Goal: Transaction & Acquisition: Download file/media

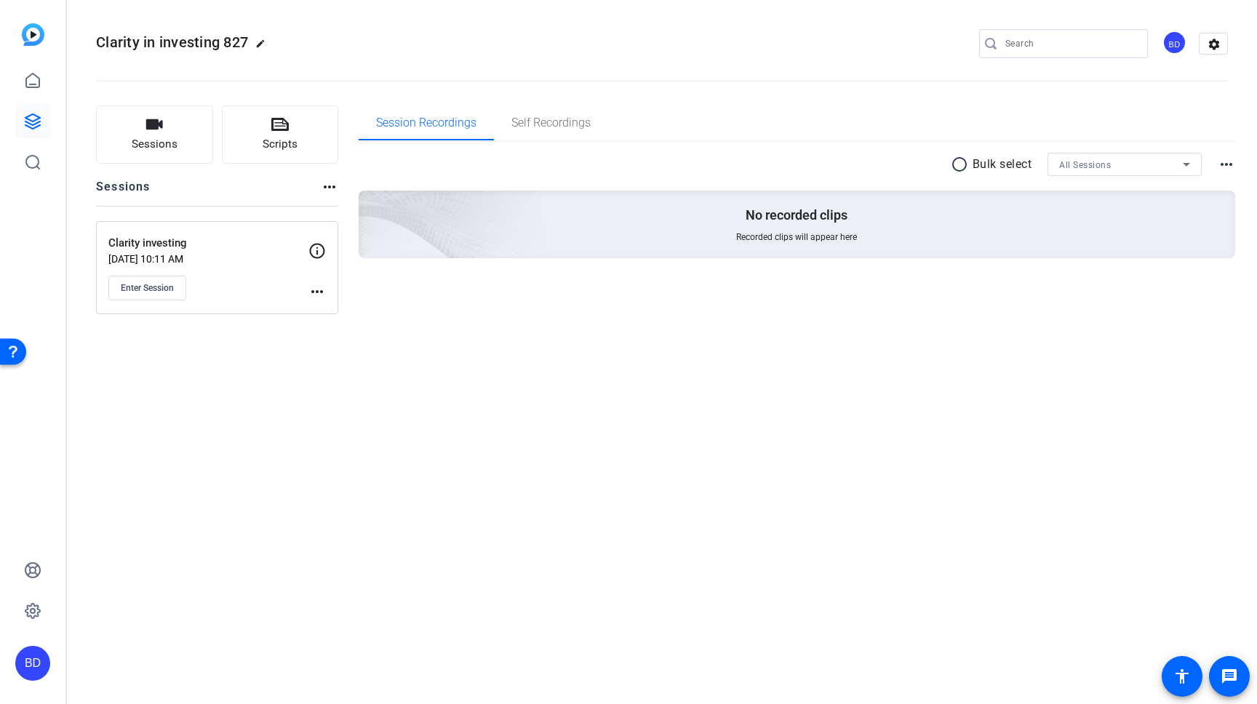
click at [317, 290] on mat-icon "more_horiz" at bounding box center [316, 291] width 17 height 17
drag, startPoint x: 257, startPoint y: 273, endPoint x: 248, endPoint y: 275, distance: 9.0
click at [0, 0] on div at bounding box center [0, 0] width 0 height 0
click at [161, 241] on p "Clarity investing" at bounding box center [208, 243] width 200 height 17
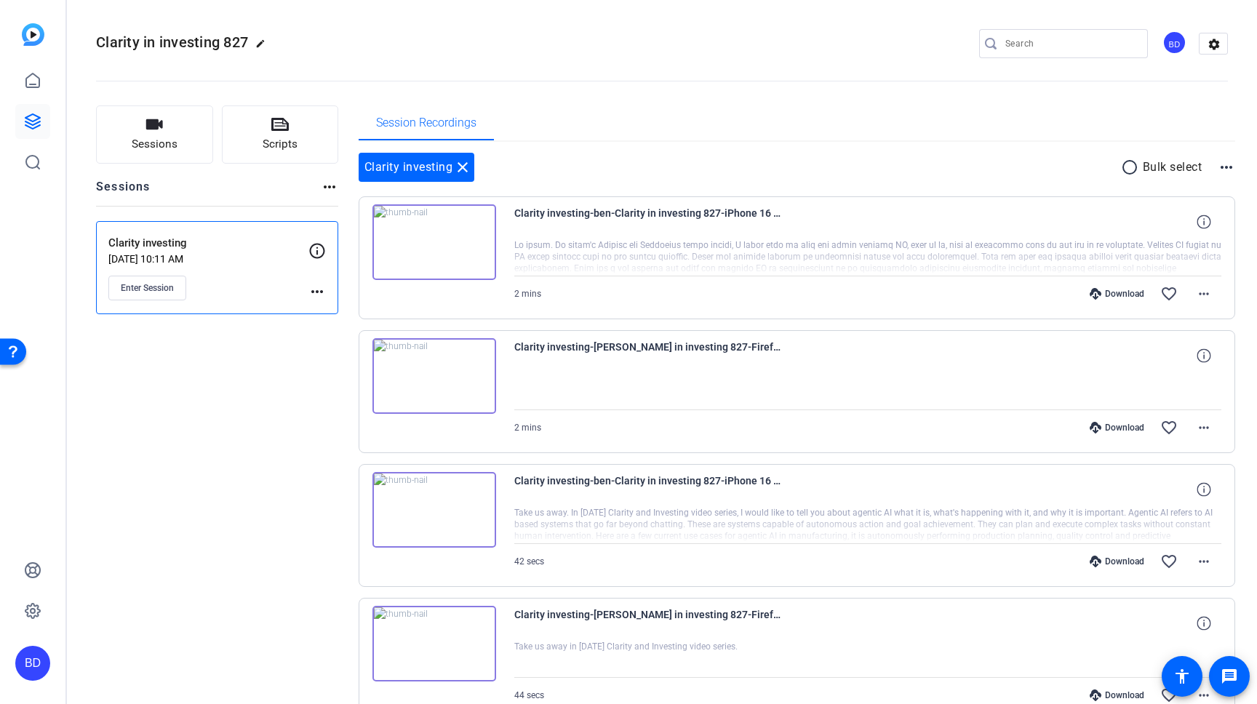
click at [1127, 169] on mat-icon "radio_button_unchecked" at bounding box center [1132, 167] width 22 height 17
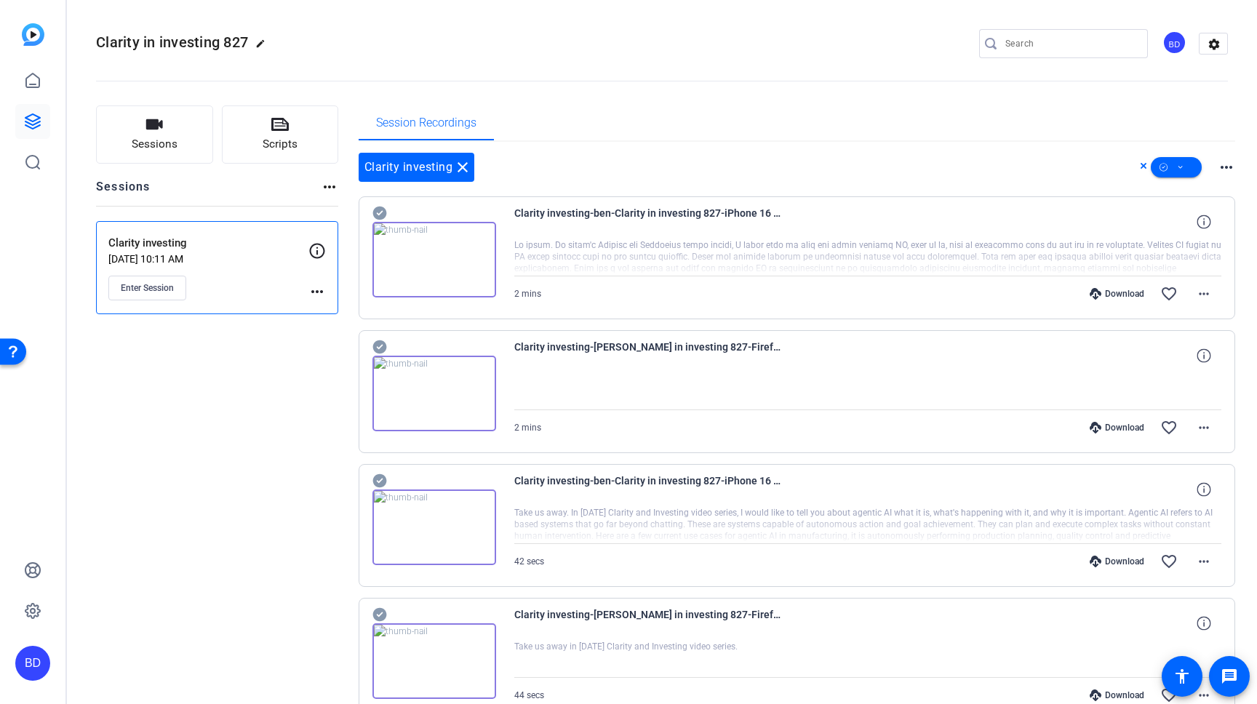
click at [1228, 163] on mat-icon "more_horiz" at bounding box center [1225, 167] width 17 height 17
drag, startPoint x: 1218, startPoint y: 142, endPoint x: 1199, endPoint y: 158, distance: 24.8
click at [1217, 142] on div at bounding box center [628, 352] width 1257 height 704
click at [1177, 167] on icon at bounding box center [1180, 168] width 7 height 18
click at [1182, 231] on span "Download Original" at bounding box center [1200, 226] width 77 height 17
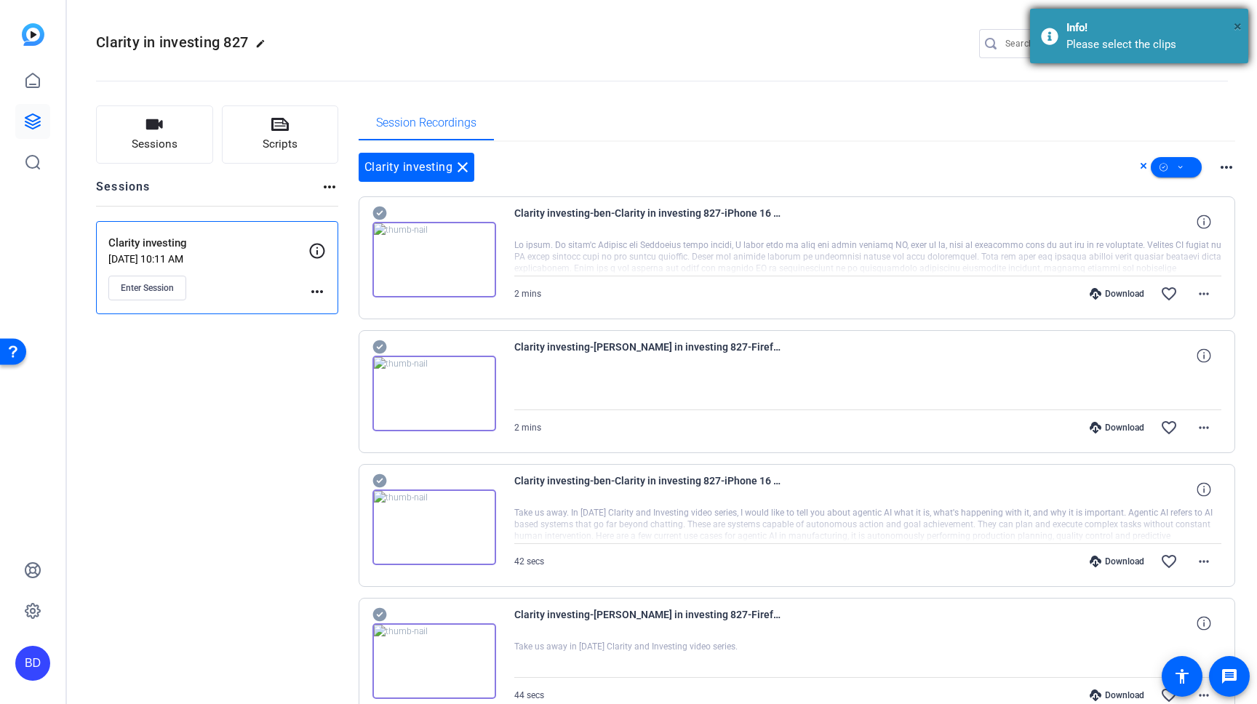
drag, startPoint x: 1240, startPoint y: 24, endPoint x: 1198, endPoint y: 37, distance: 44.2
click at [1238, 24] on span "×" at bounding box center [1237, 25] width 8 height 17
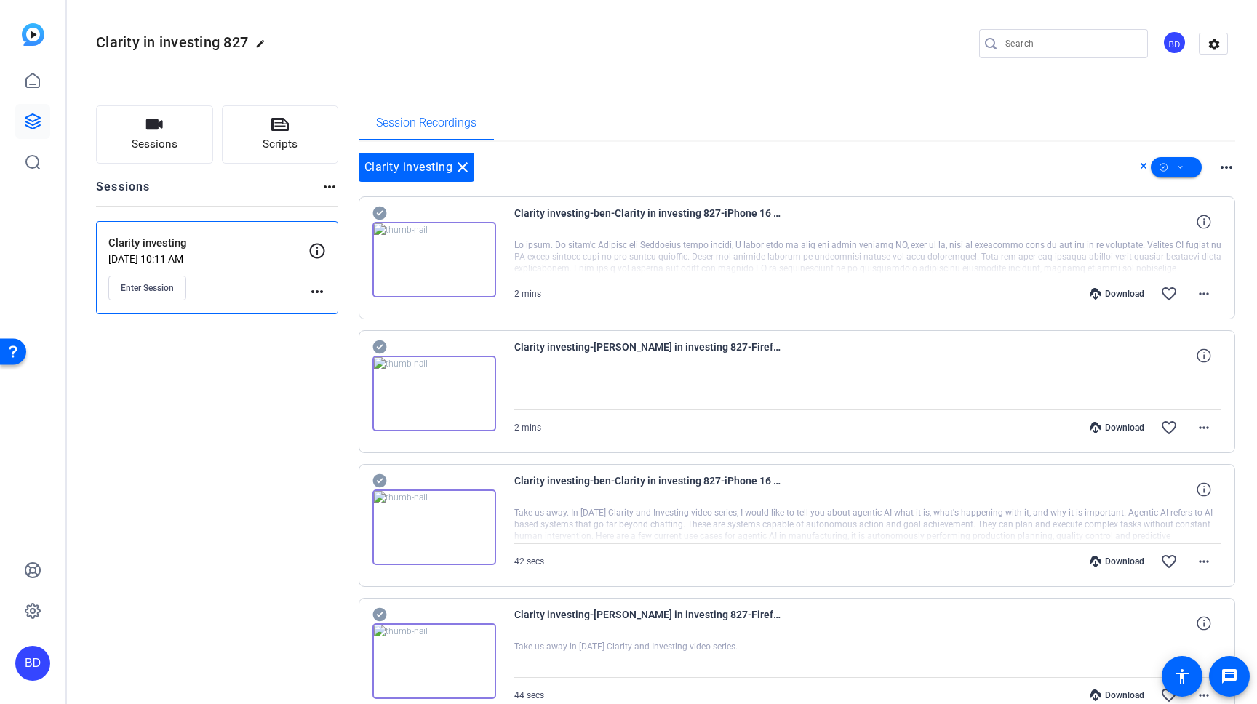
click at [1145, 166] on icon at bounding box center [1143, 165] width 7 height 17
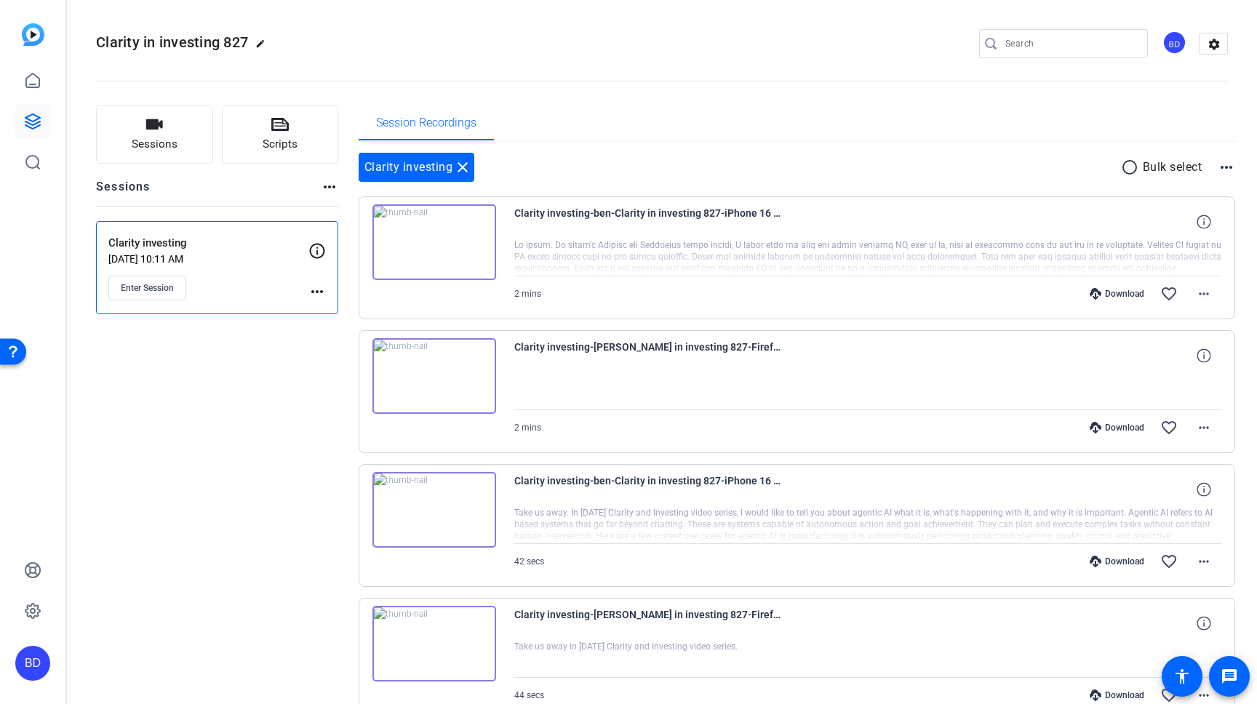
click at [1131, 167] on mat-icon "radio_button_unchecked" at bounding box center [1132, 167] width 22 height 17
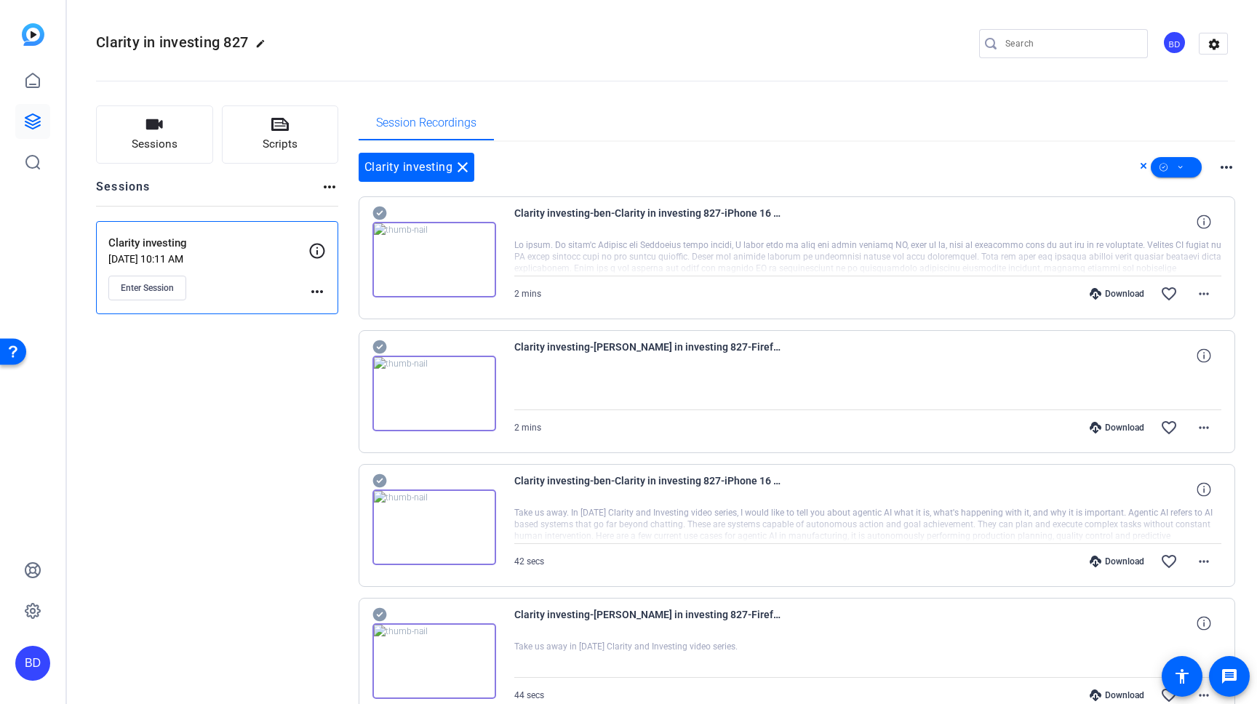
click at [385, 210] on icon at bounding box center [379, 214] width 14 height 14
click at [382, 348] on icon at bounding box center [379, 347] width 14 height 14
click at [379, 480] on icon at bounding box center [379, 481] width 14 height 14
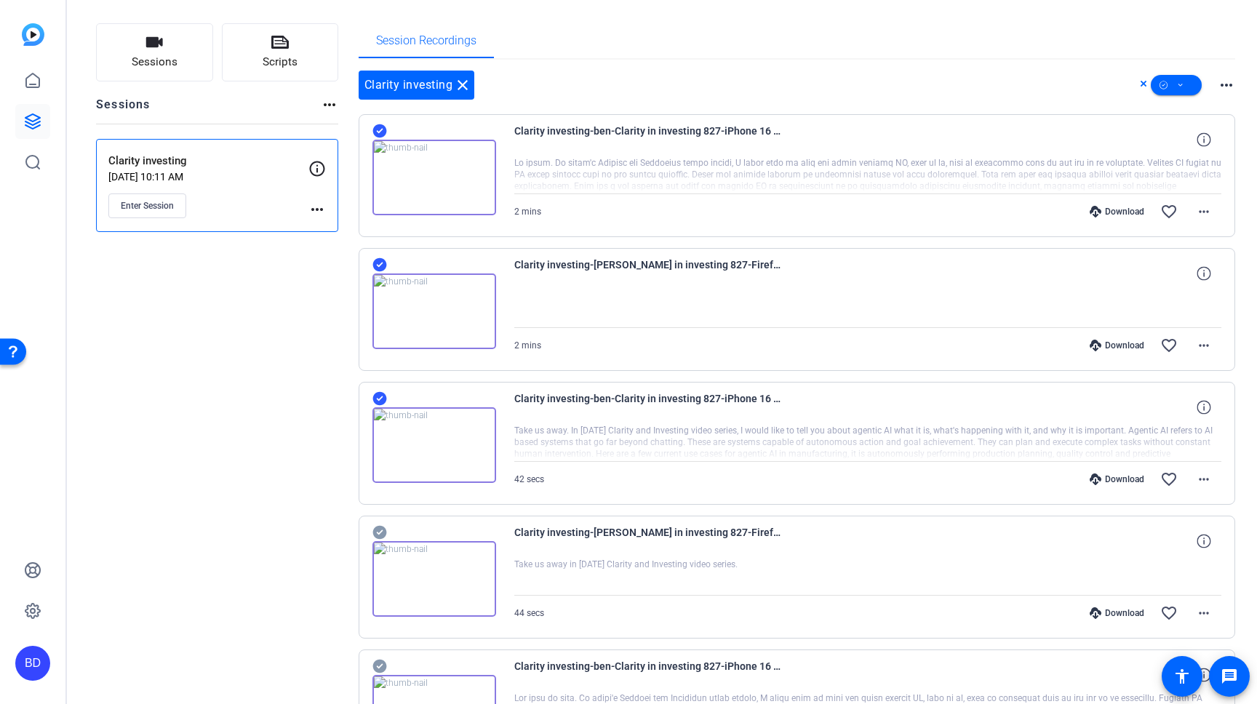
scroll to position [169, 0]
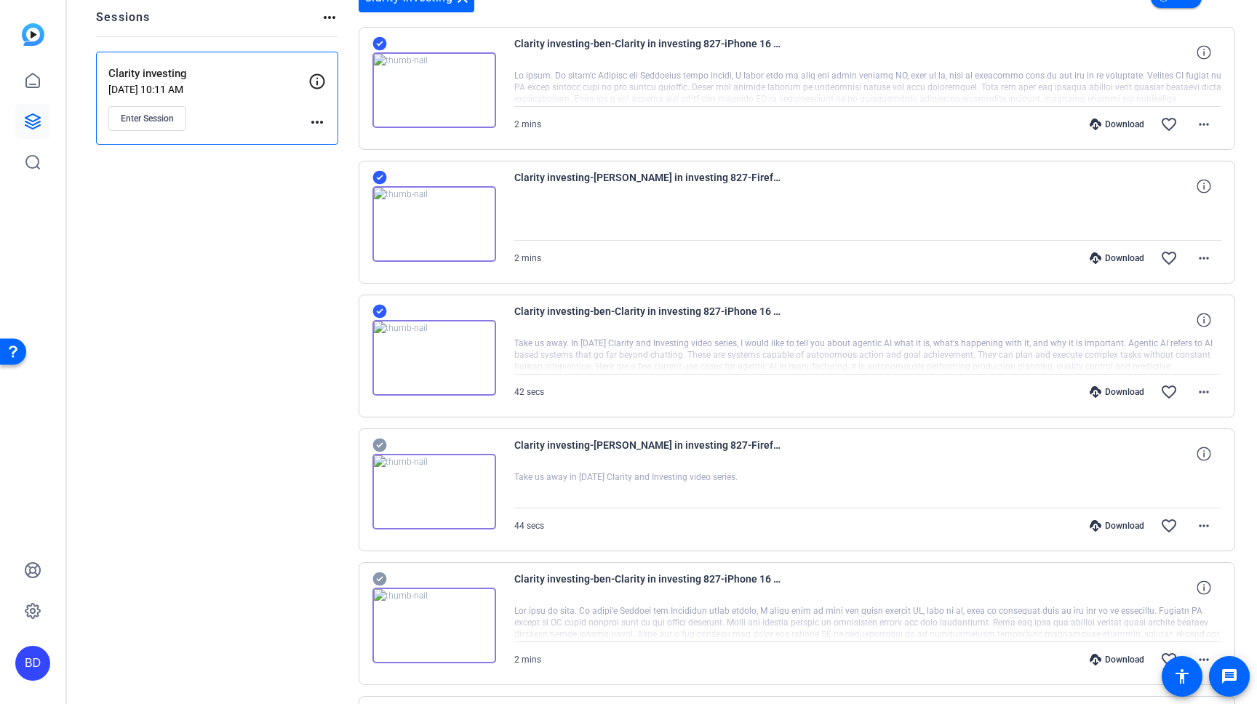
drag, startPoint x: 383, startPoint y: 444, endPoint x: 383, endPoint y: 473, distance: 29.1
click at [383, 444] on icon at bounding box center [379, 446] width 14 height 14
click at [385, 575] on icon at bounding box center [379, 578] width 15 height 17
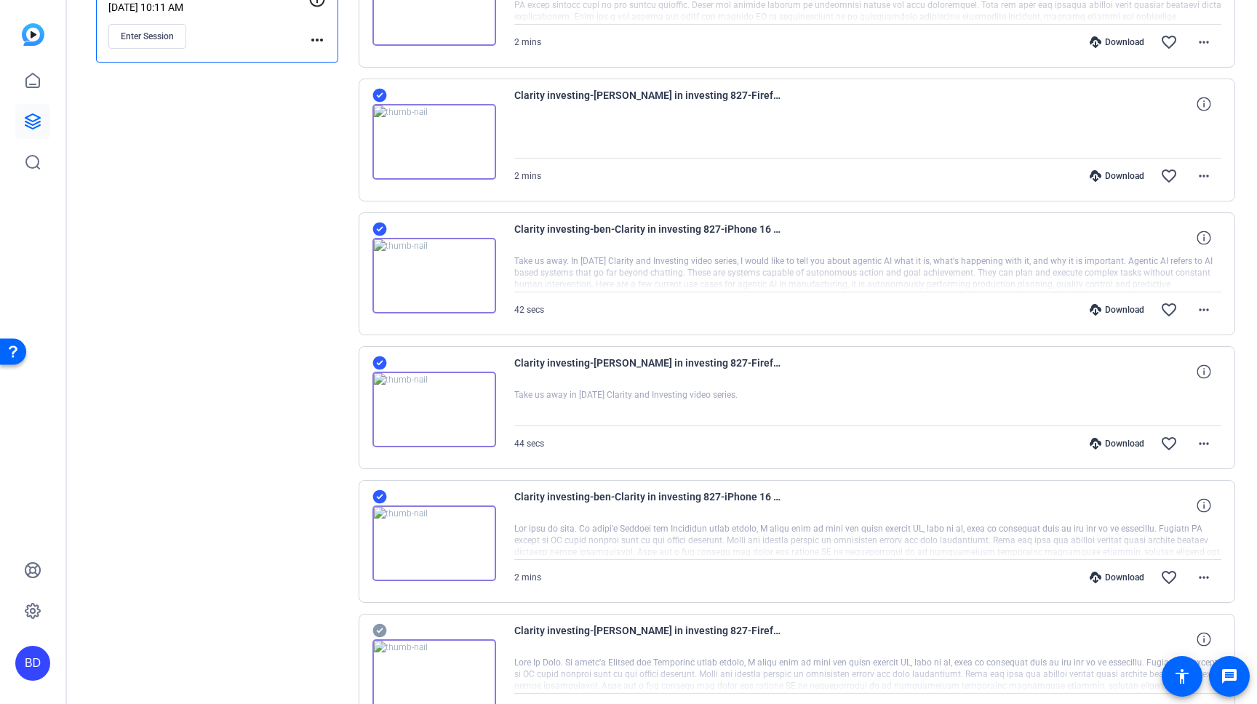
scroll to position [340, 0]
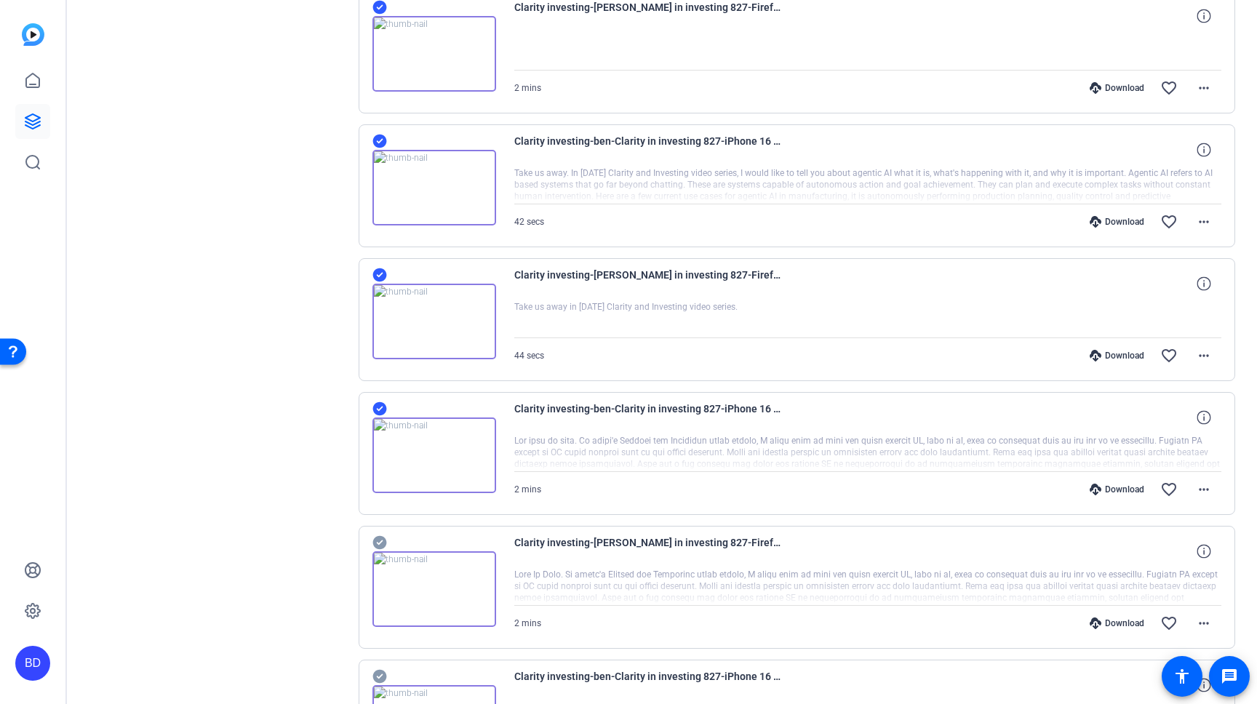
click at [383, 545] on icon at bounding box center [379, 543] width 14 height 14
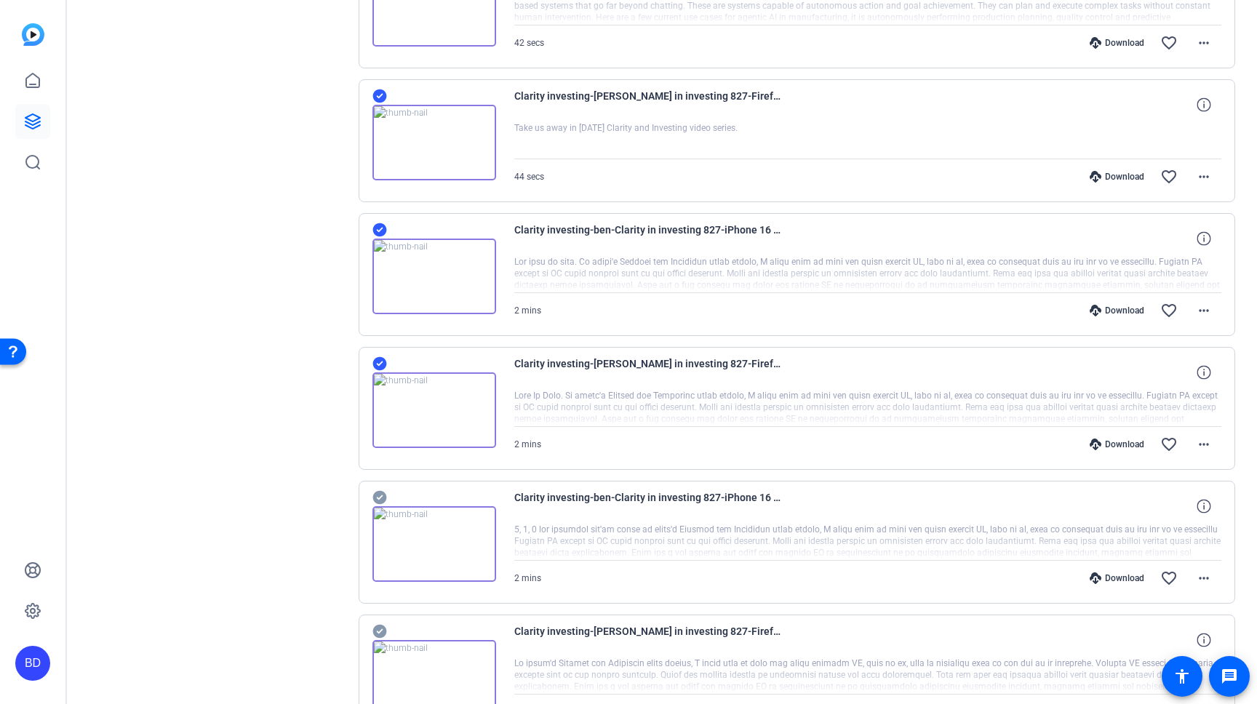
click at [384, 495] on icon at bounding box center [379, 498] width 14 height 14
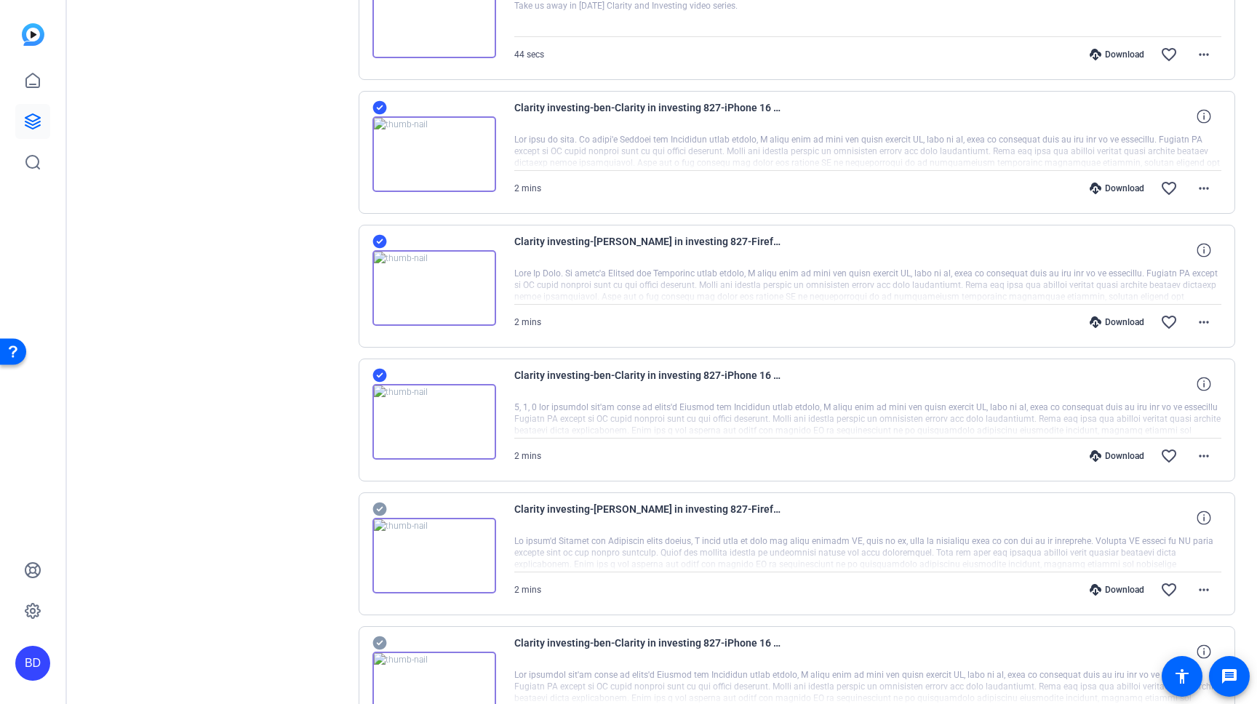
click at [383, 513] on icon at bounding box center [379, 510] width 14 height 14
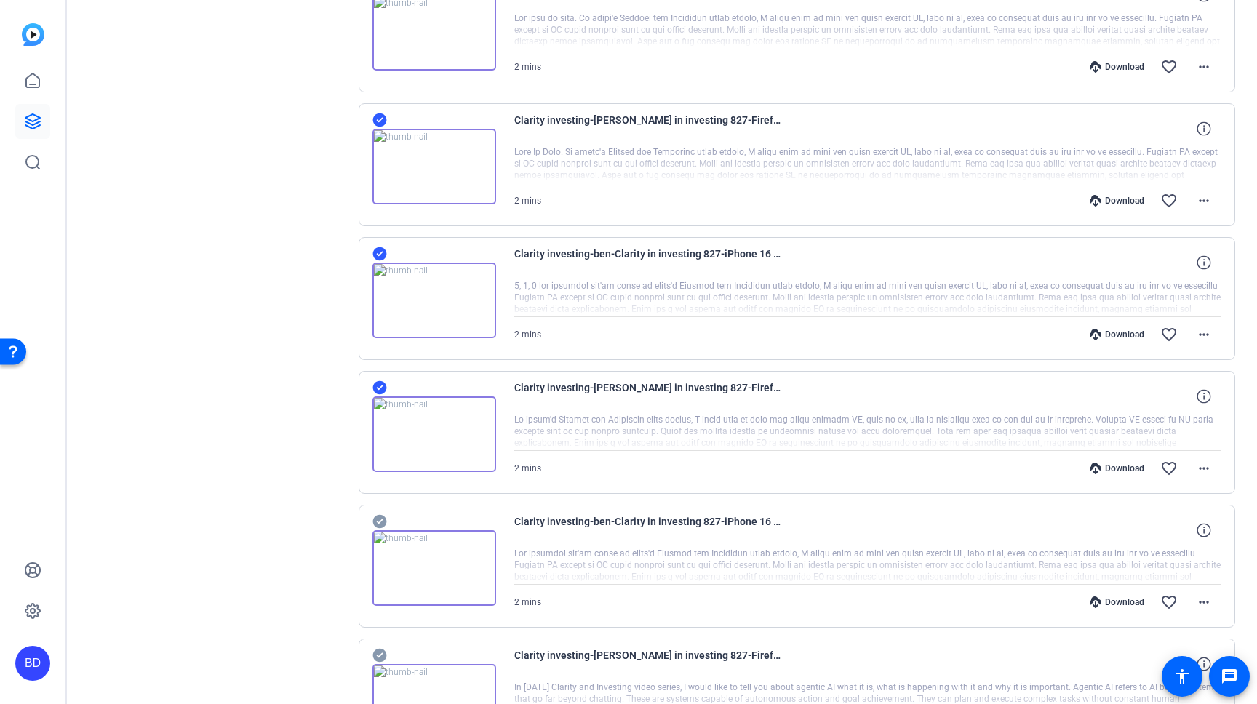
scroll to position [771, 0]
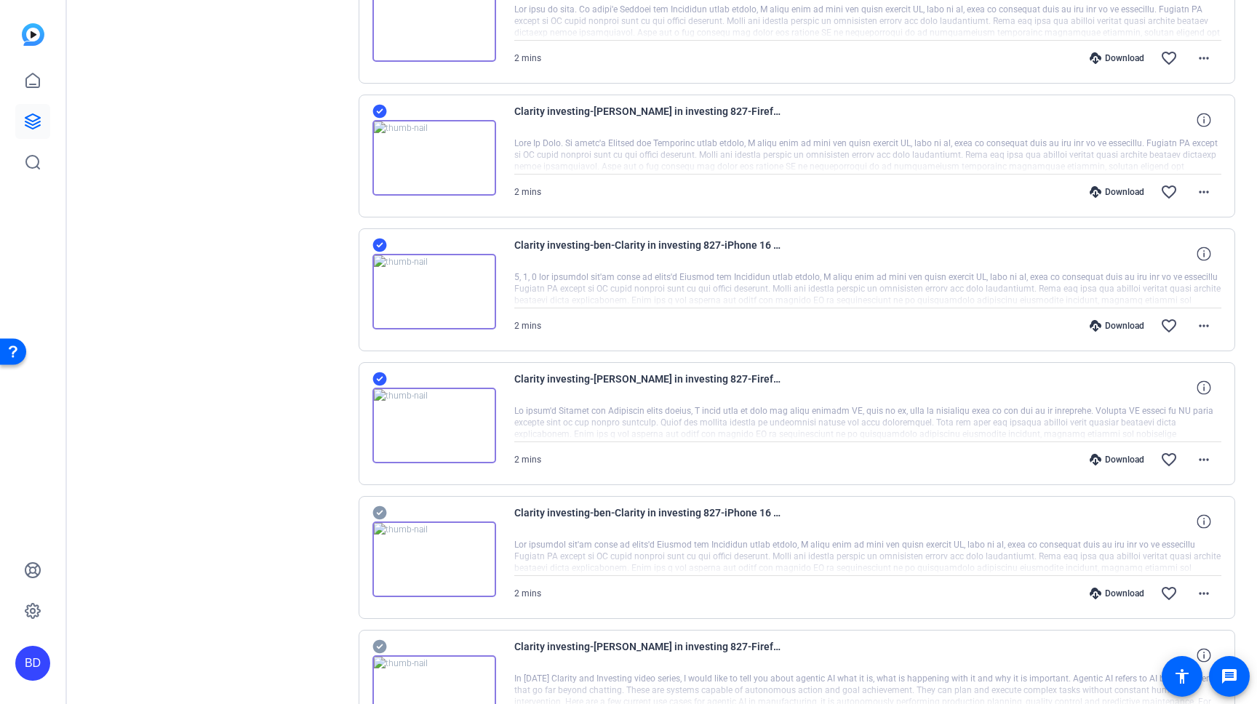
click at [379, 513] on icon at bounding box center [379, 512] width 15 height 17
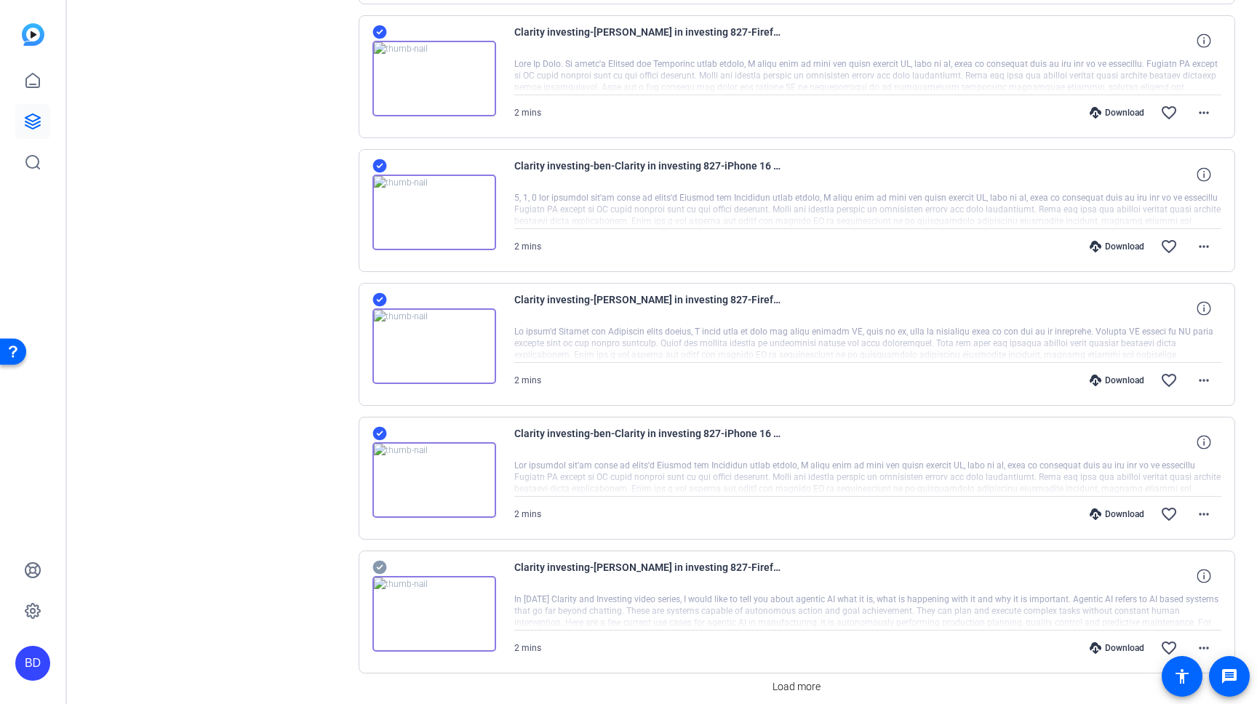
scroll to position [891, 0]
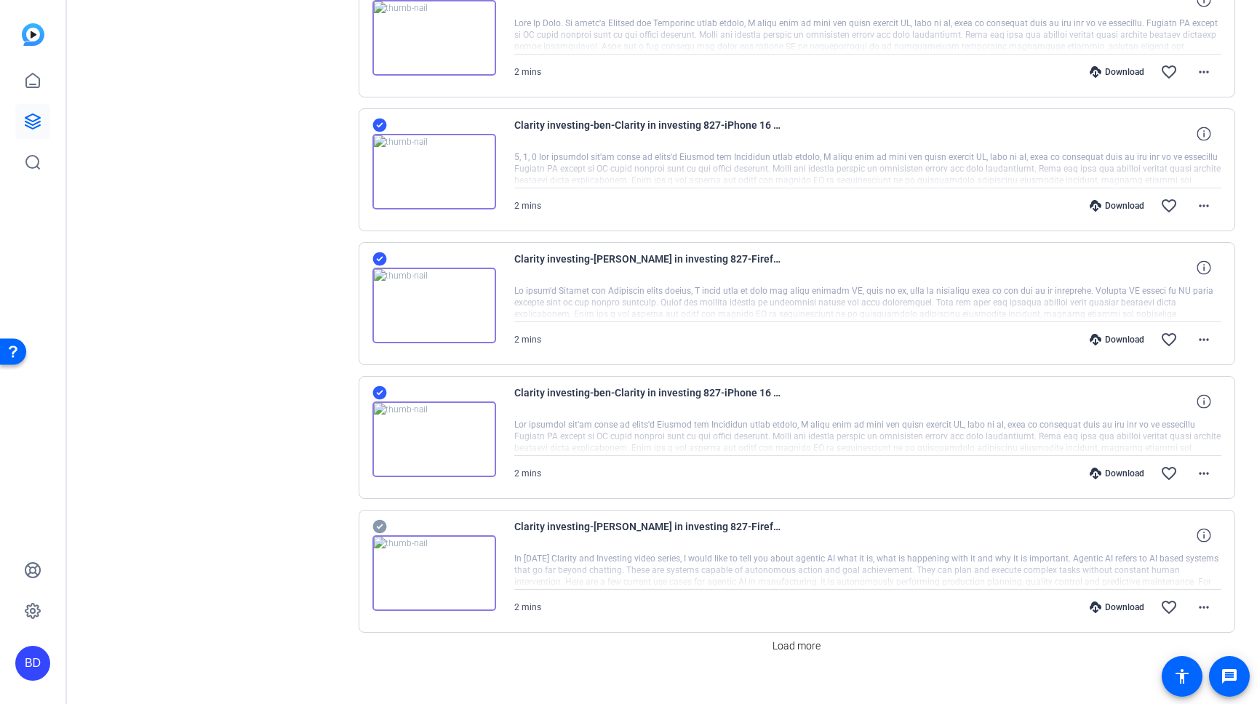
click at [380, 521] on icon at bounding box center [379, 527] width 14 height 14
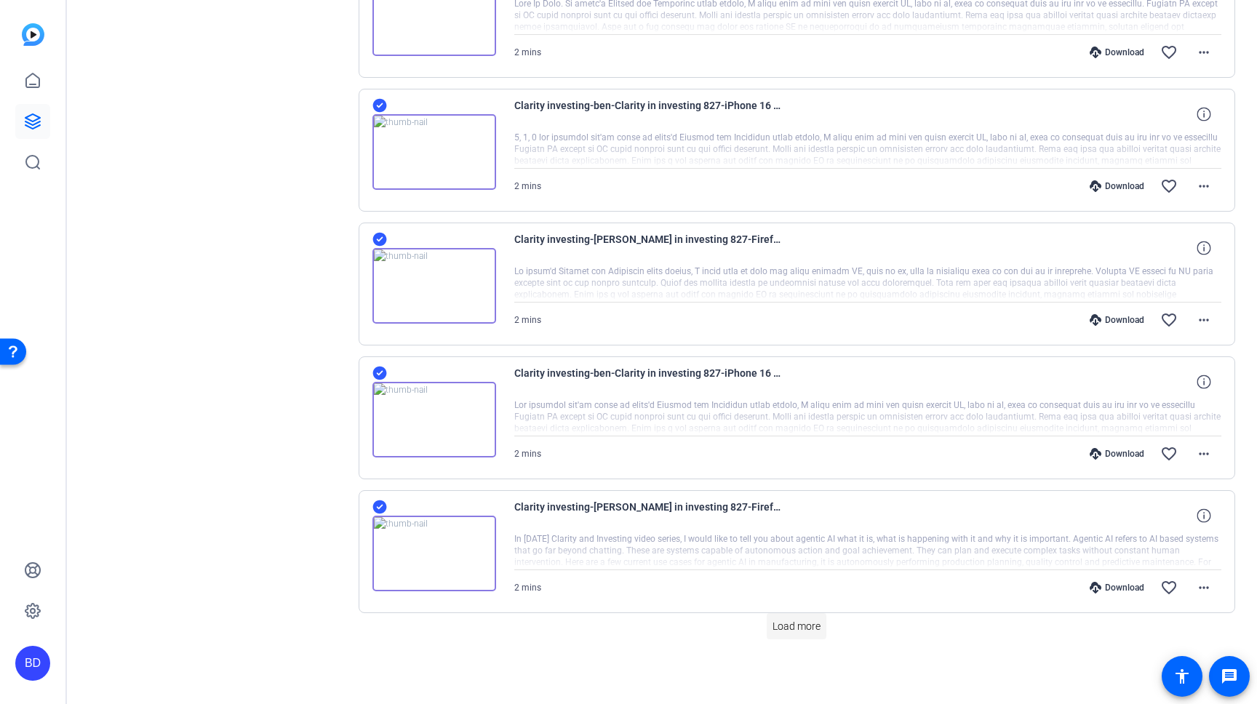
click at [804, 626] on span "Load more" at bounding box center [796, 626] width 48 height 15
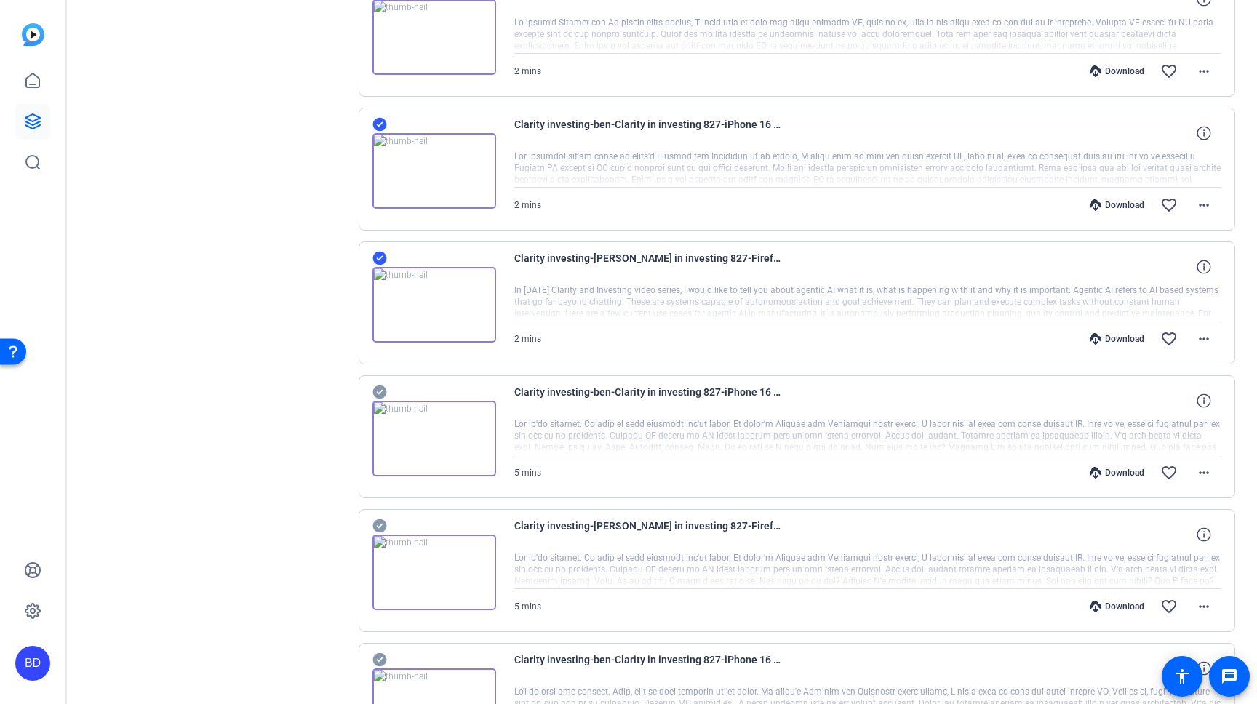
scroll to position [1156, 0]
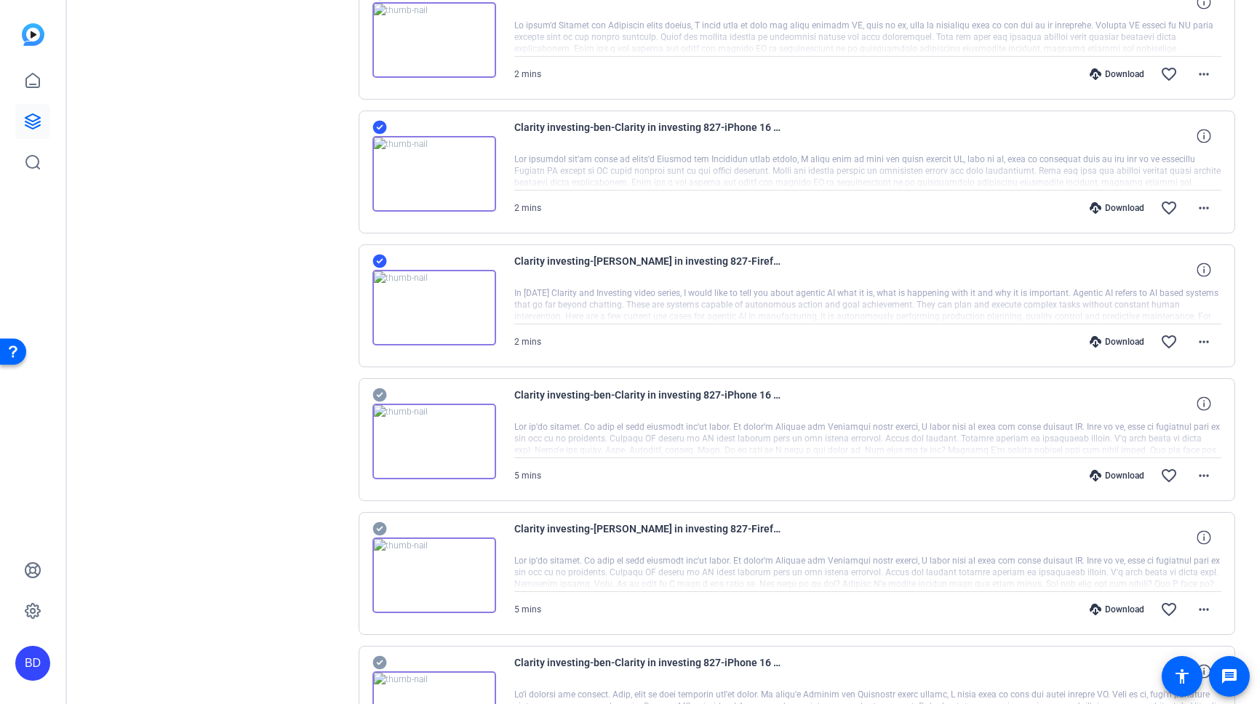
click at [379, 391] on icon at bounding box center [379, 395] width 14 height 14
click at [380, 529] on icon at bounding box center [379, 529] width 14 height 14
click at [380, 657] on icon at bounding box center [379, 663] width 14 height 14
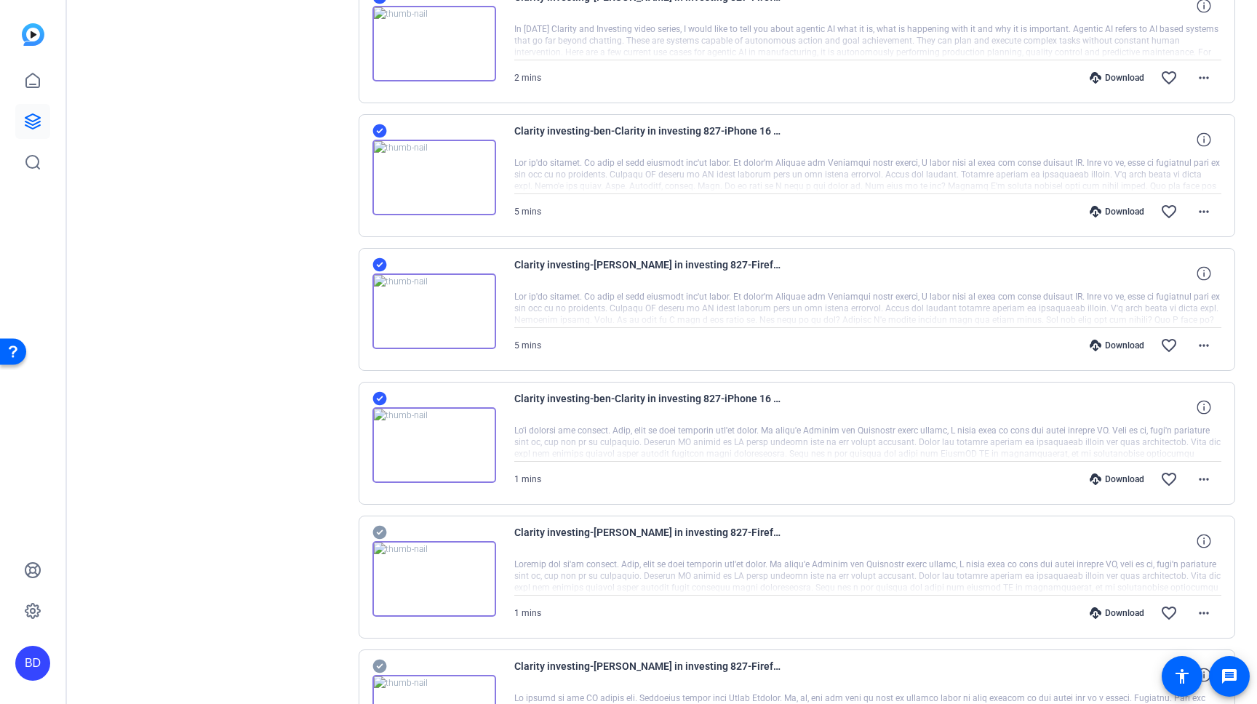
scroll to position [1434, 0]
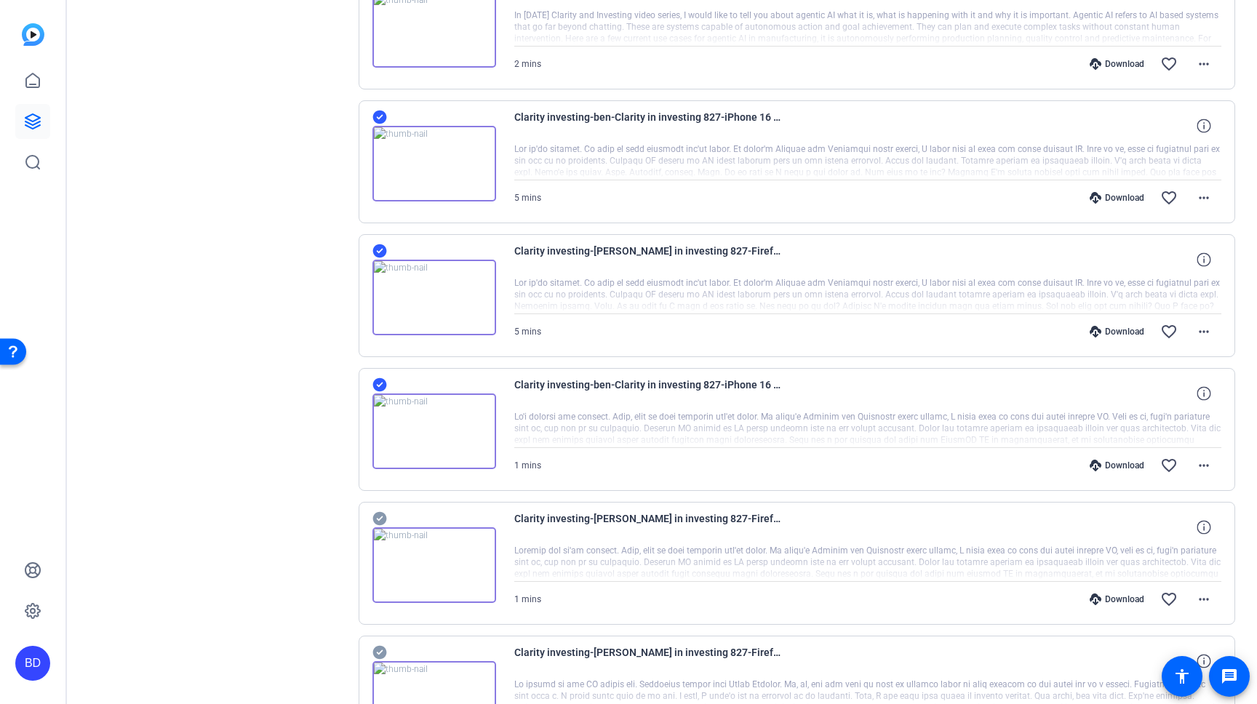
drag, startPoint x: 380, startPoint y: 514, endPoint x: 382, endPoint y: 522, distance: 8.3
click at [380, 514] on icon at bounding box center [379, 519] width 14 height 14
click at [378, 650] on icon at bounding box center [379, 653] width 14 height 14
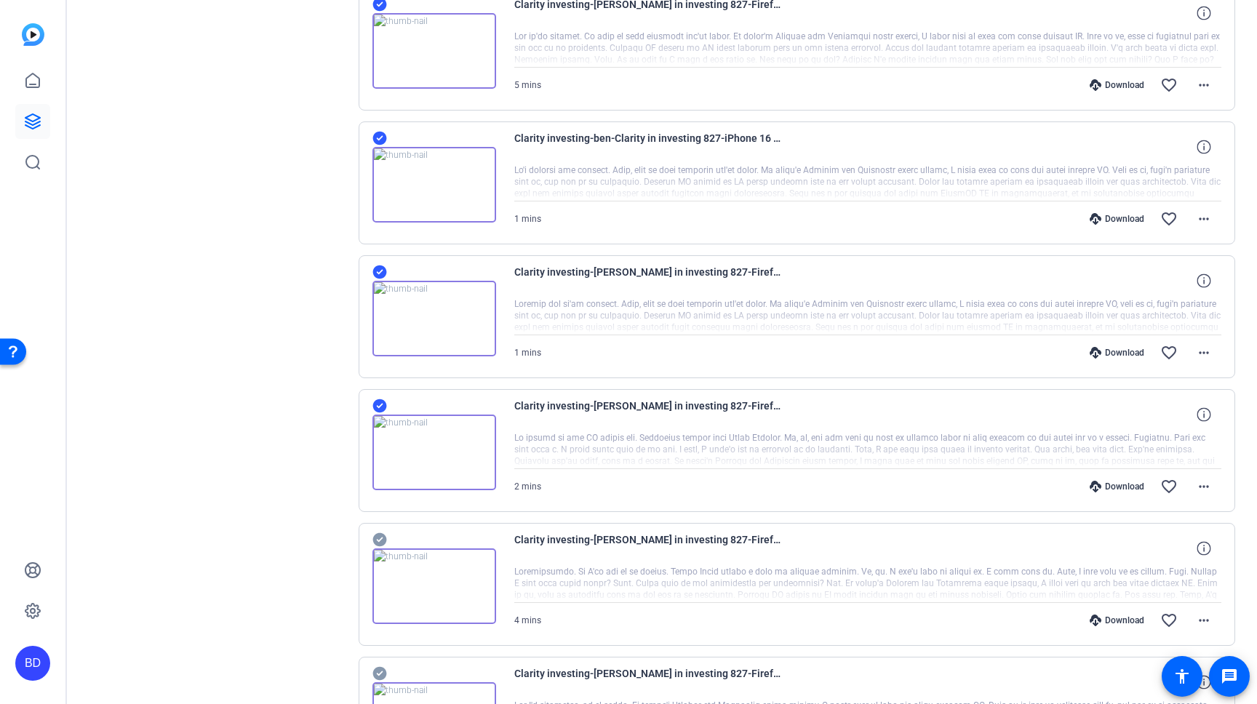
scroll to position [1724, 0]
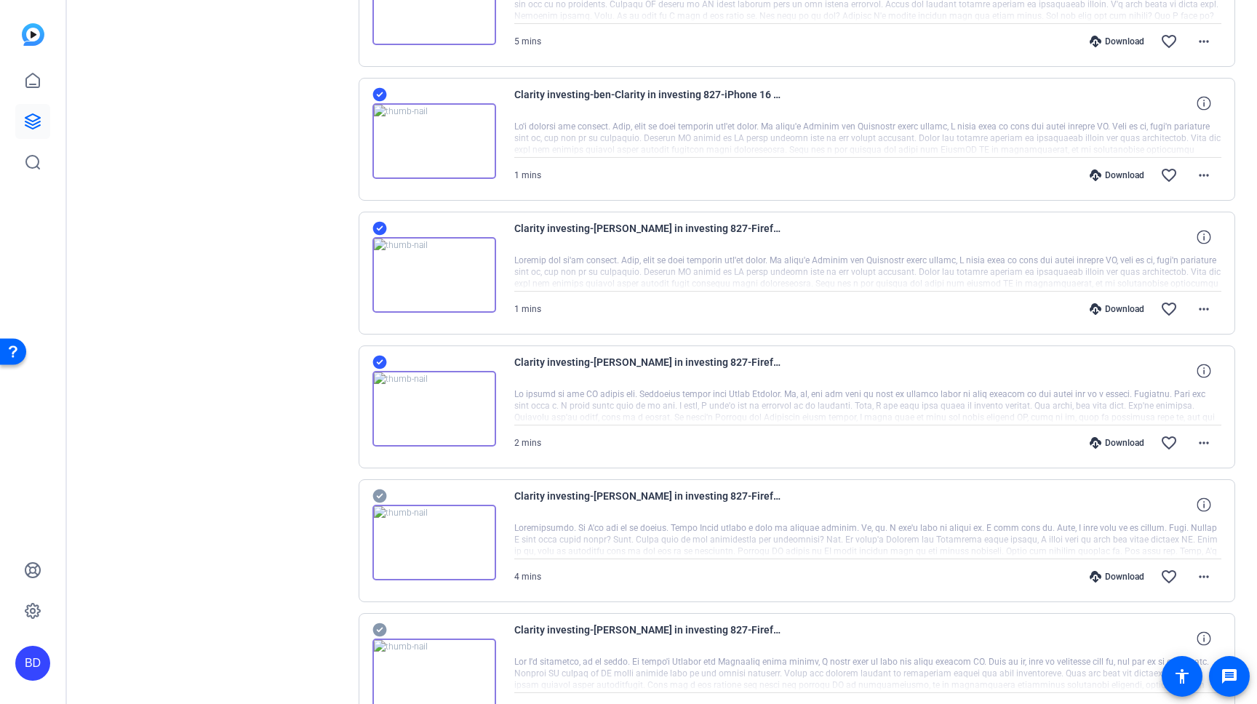
click at [377, 493] on icon at bounding box center [379, 496] width 14 height 14
click at [377, 632] on icon at bounding box center [379, 630] width 14 height 14
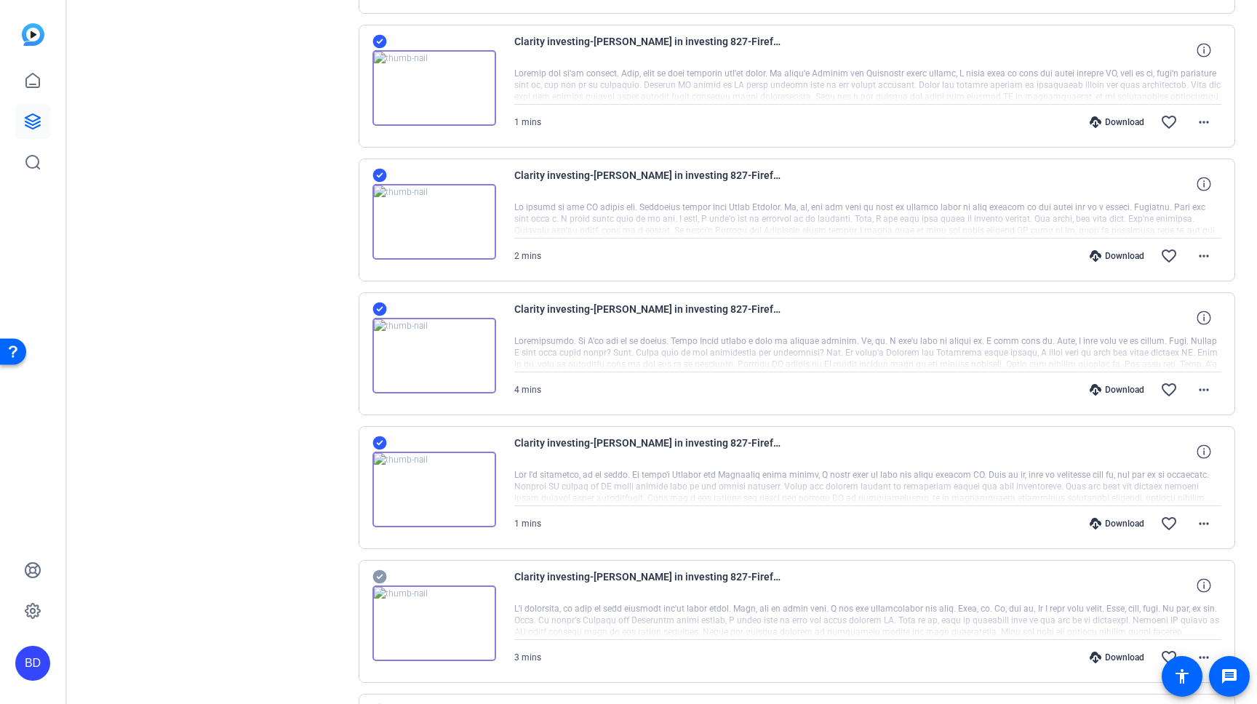
scroll to position [1948, 0]
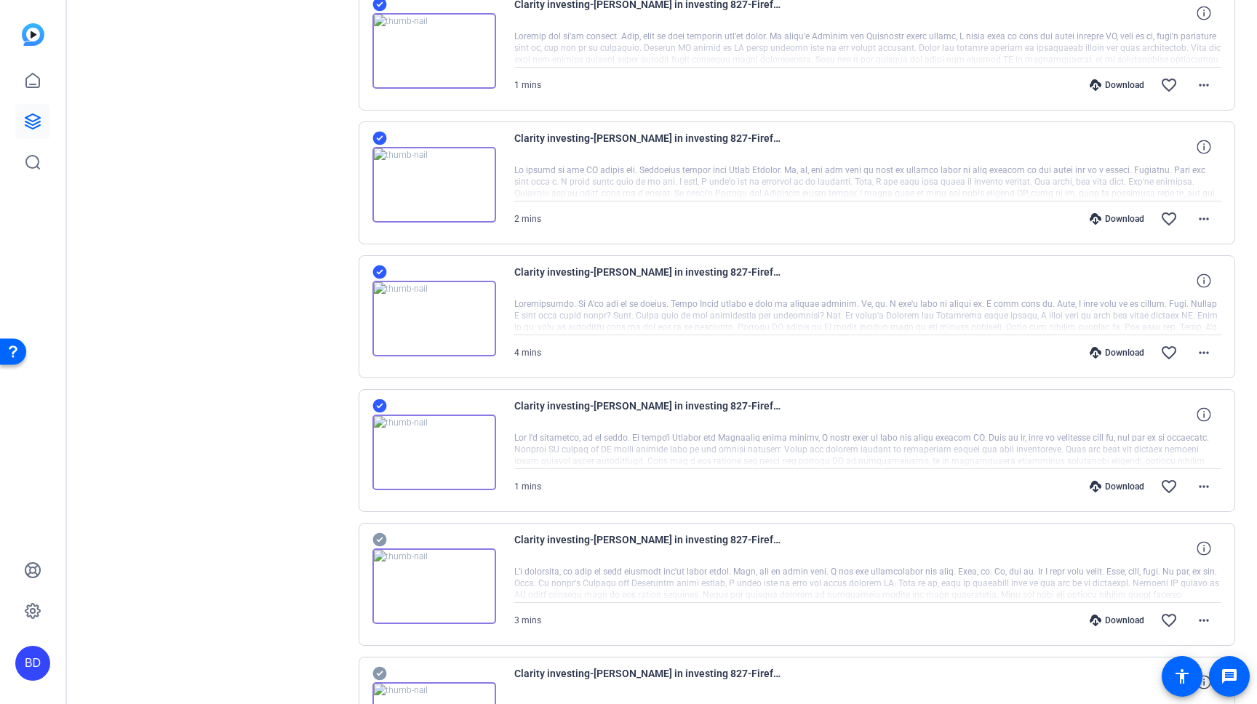
click at [383, 536] on icon at bounding box center [379, 540] width 14 height 14
click at [382, 671] on icon at bounding box center [379, 673] width 15 height 17
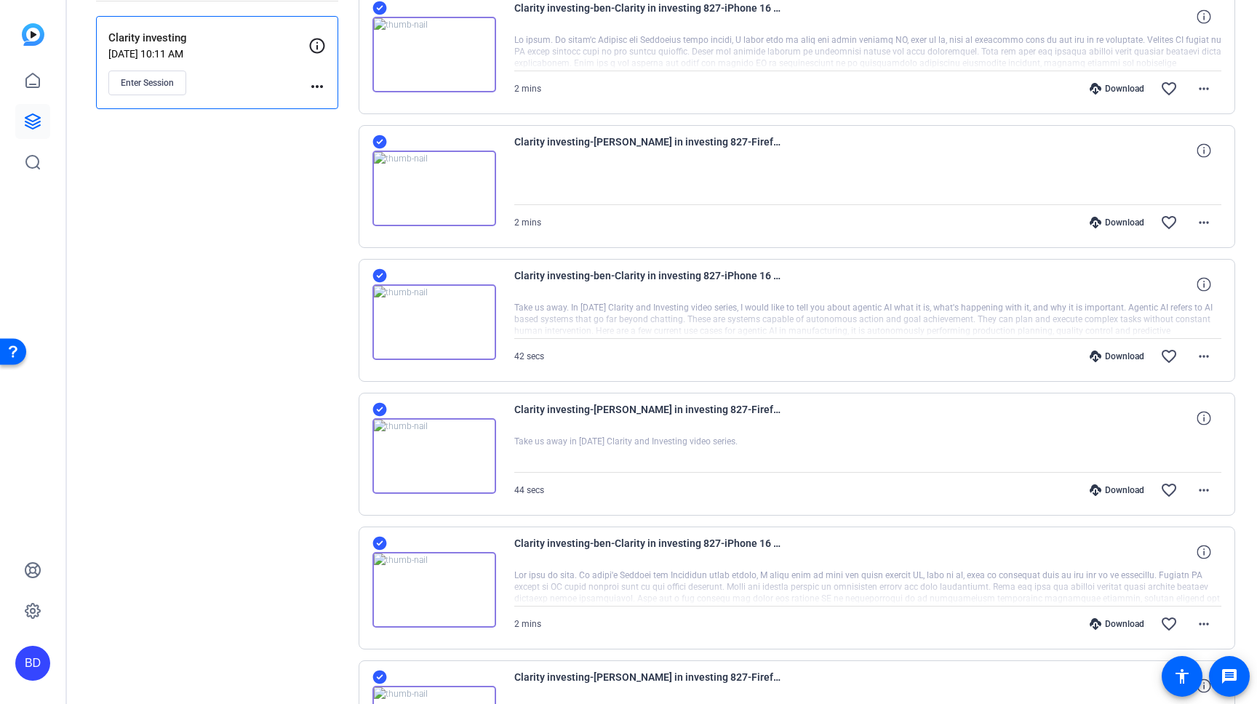
scroll to position [0, 0]
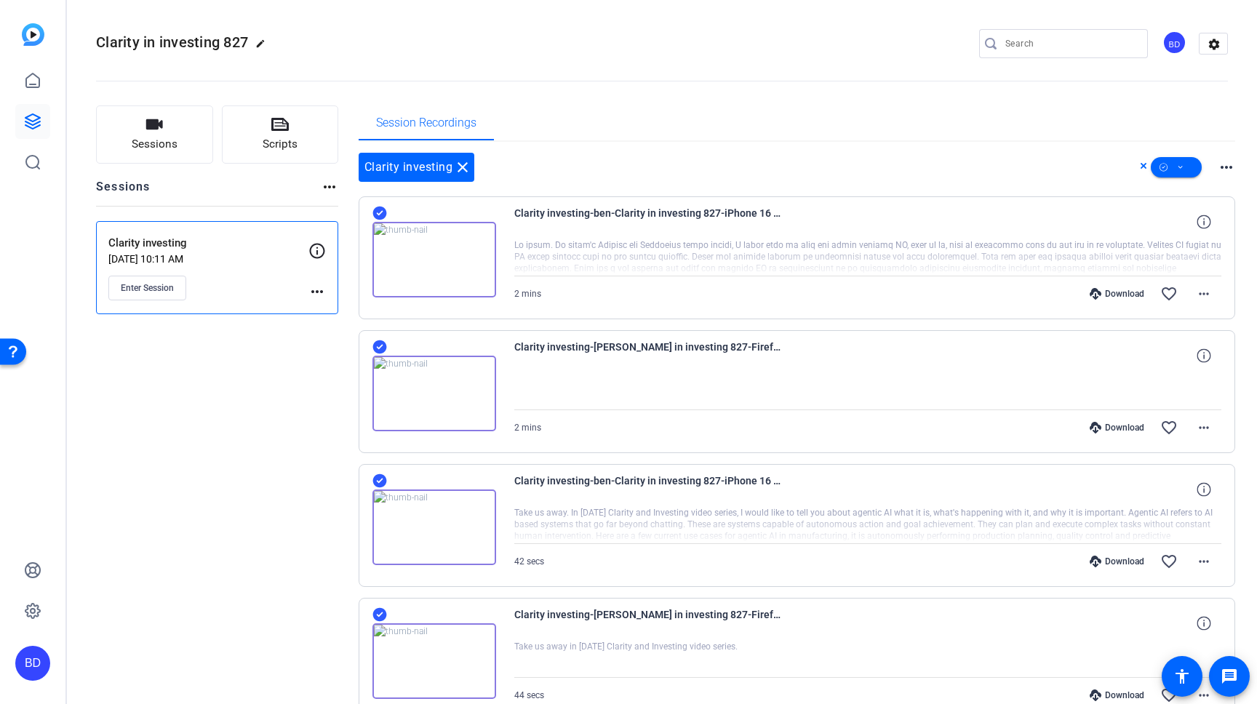
click at [1222, 168] on mat-icon "more_horiz" at bounding box center [1225, 167] width 17 height 17
drag, startPoint x: 1211, startPoint y: 137, endPoint x: 1202, endPoint y: 154, distance: 19.5
click at [1211, 137] on div at bounding box center [628, 352] width 1257 height 704
click at [1180, 169] on icon at bounding box center [1180, 168] width 7 height 18
click at [1180, 231] on span "Download Original" at bounding box center [1200, 226] width 77 height 17
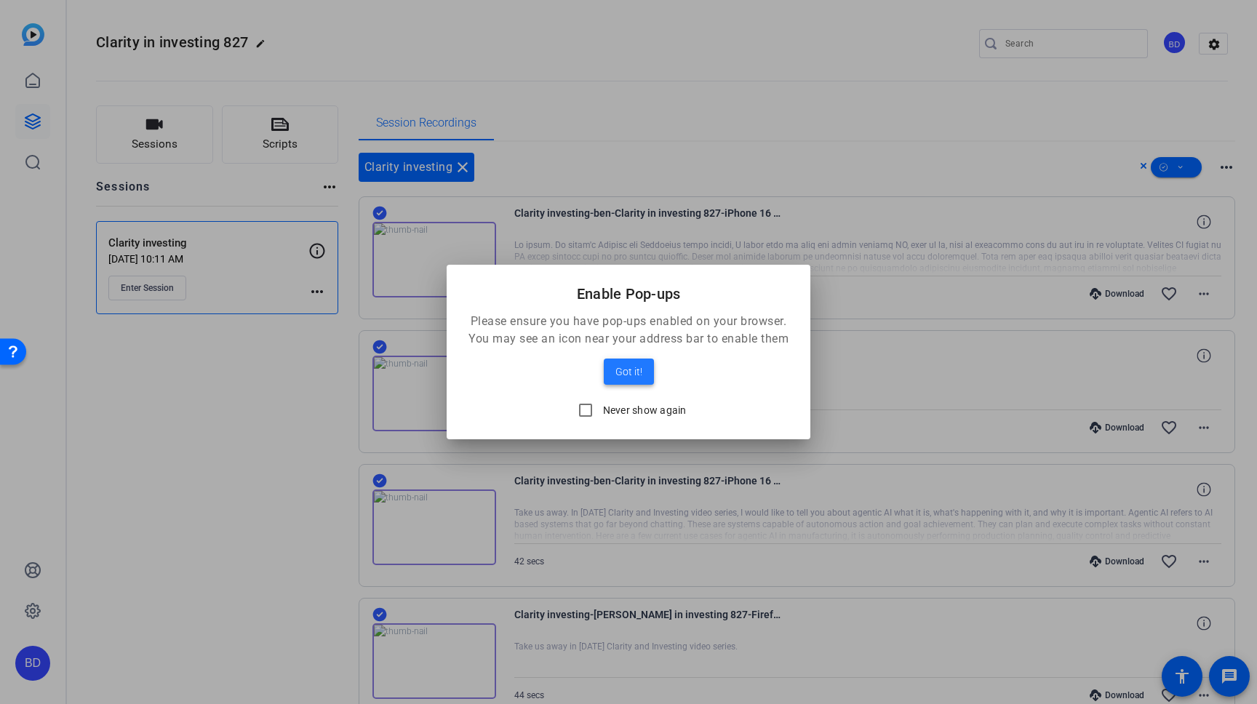
click at [622, 375] on span "Got it!" at bounding box center [628, 371] width 27 height 17
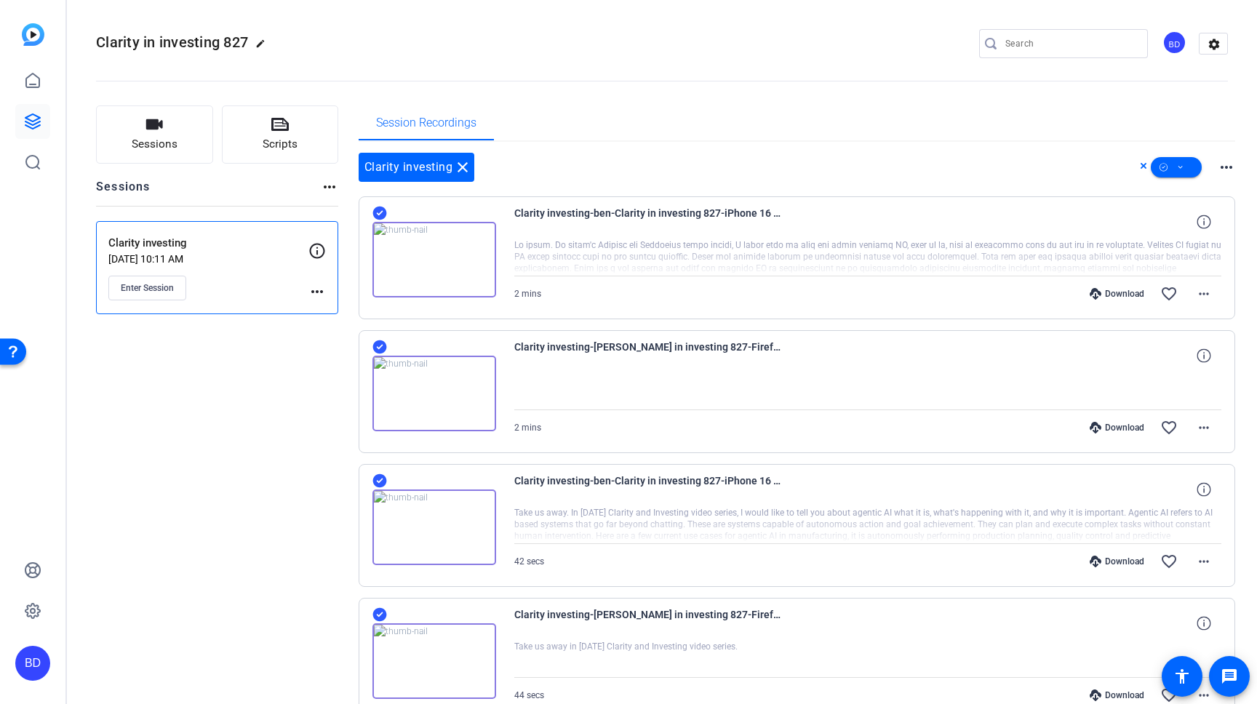
click at [868, 59] on openreel-divider-bar at bounding box center [662, 77] width 1132 height 44
click at [571, 79] on openreel-divider-bar at bounding box center [662, 77] width 1132 height 44
drag, startPoint x: 809, startPoint y: 31, endPoint x: 820, endPoint y: 30, distance: 11.0
click at [813, 31] on div "Clarity in investing 827 edit BD settings" at bounding box center [662, 44] width 1132 height 110
click at [1148, 167] on span at bounding box center [1145, 167] width 11 height 20
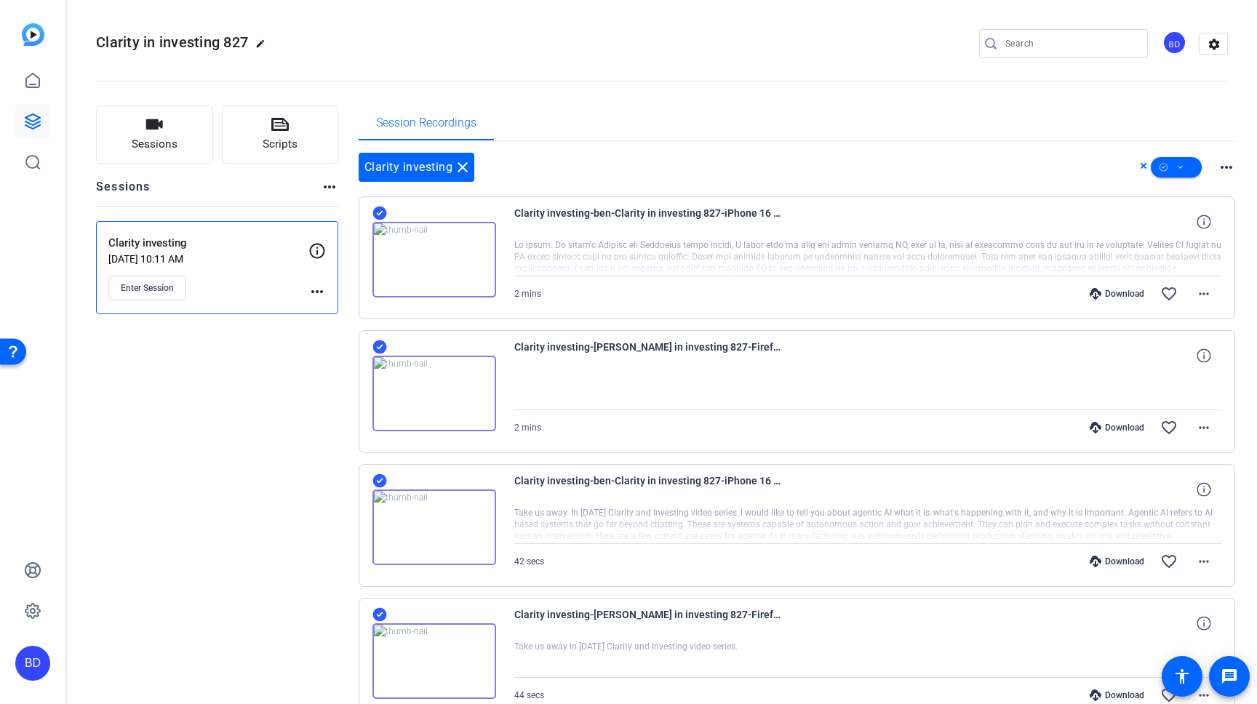
click at [1145, 164] on icon at bounding box center [1143, 165] width 7 height 17
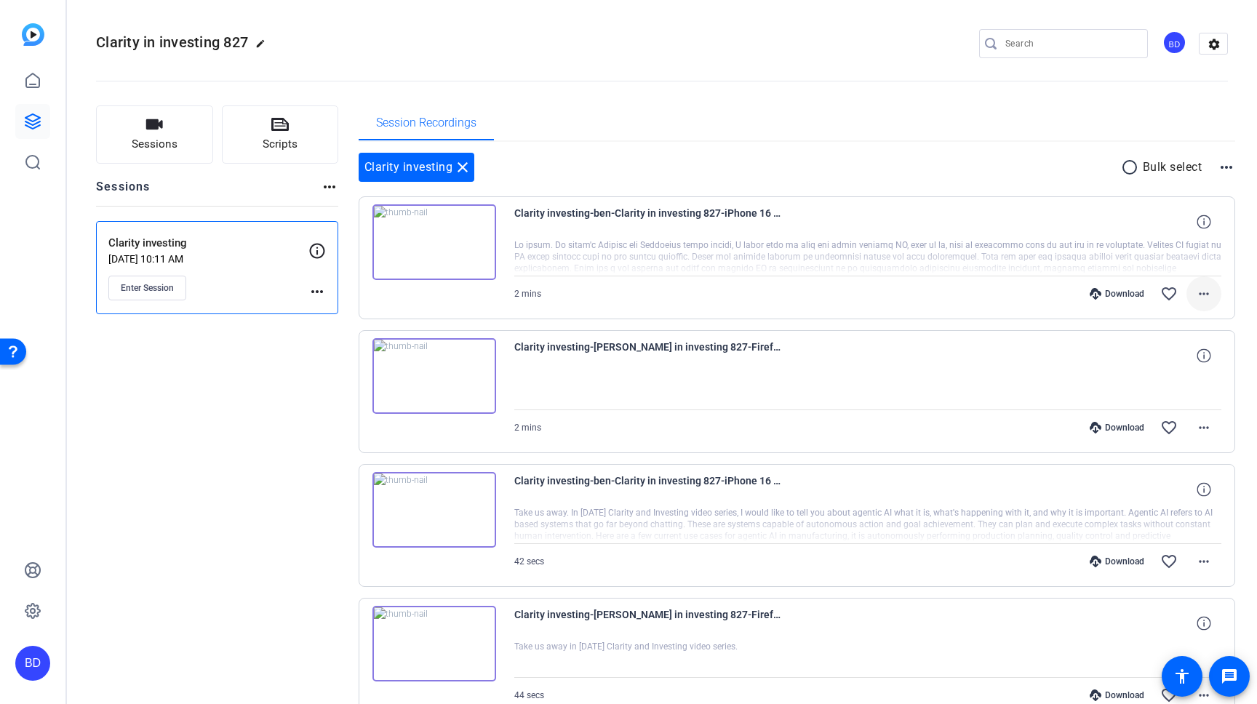
click at [1196, 291] on mat-icon "more_horiz" at bounding box center [1203, 293] width 17 height 17
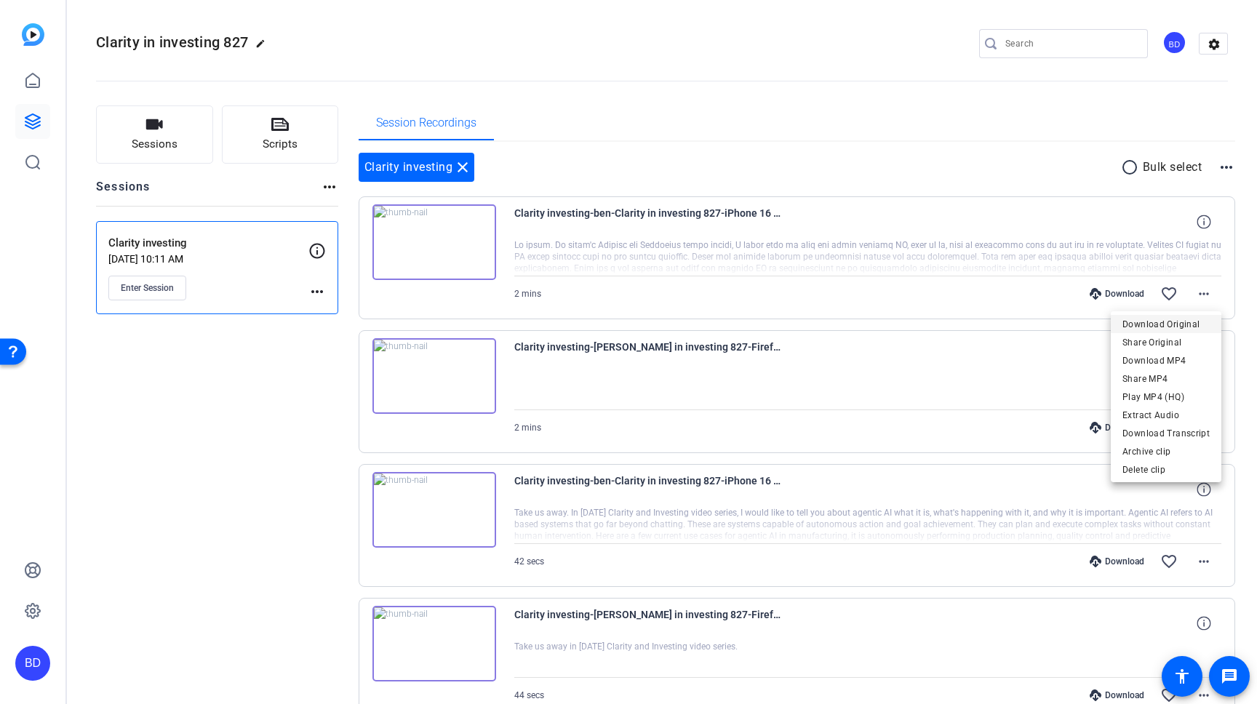
click at [1175, 327] on span "Download Original" at bounding box center [1165, 324] width 87 height 17
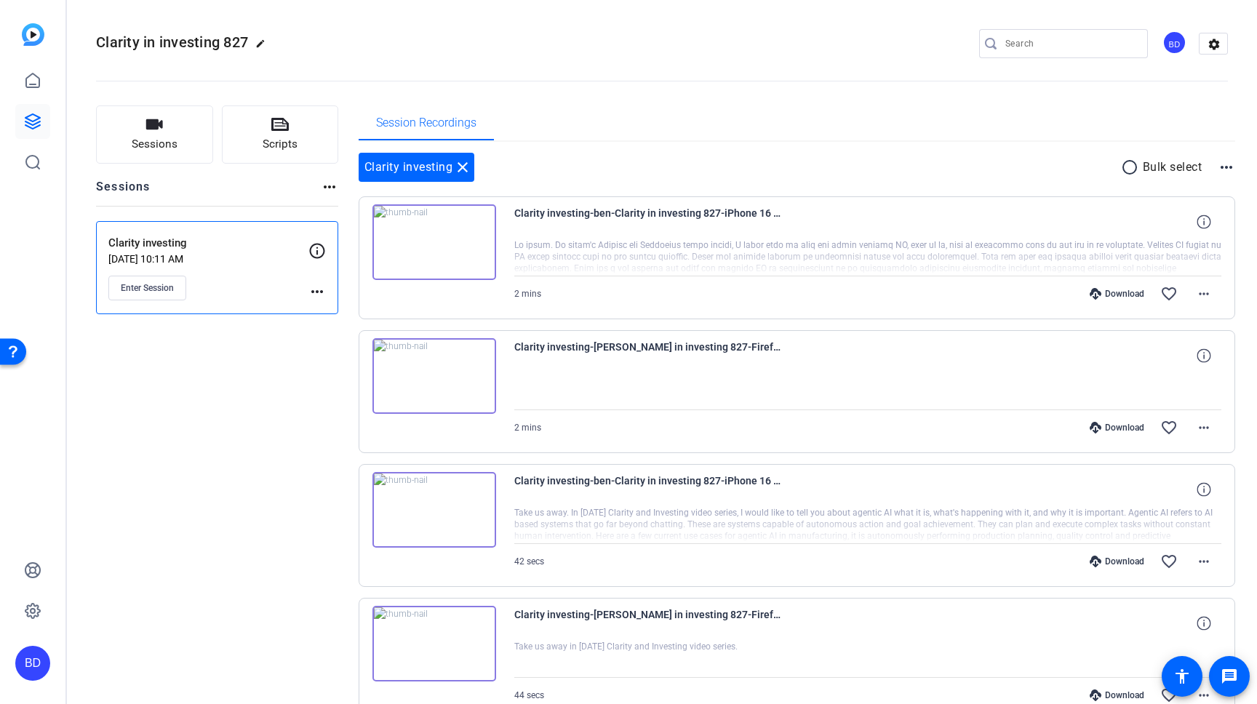
click at [881, 87] on openreel-divider-bar at bounding box center [662, 77] width 1132 height 44
click at [1198, 430] on mat-icon "more_horiz" at bounding box center [1203, 427] width 17 height 17
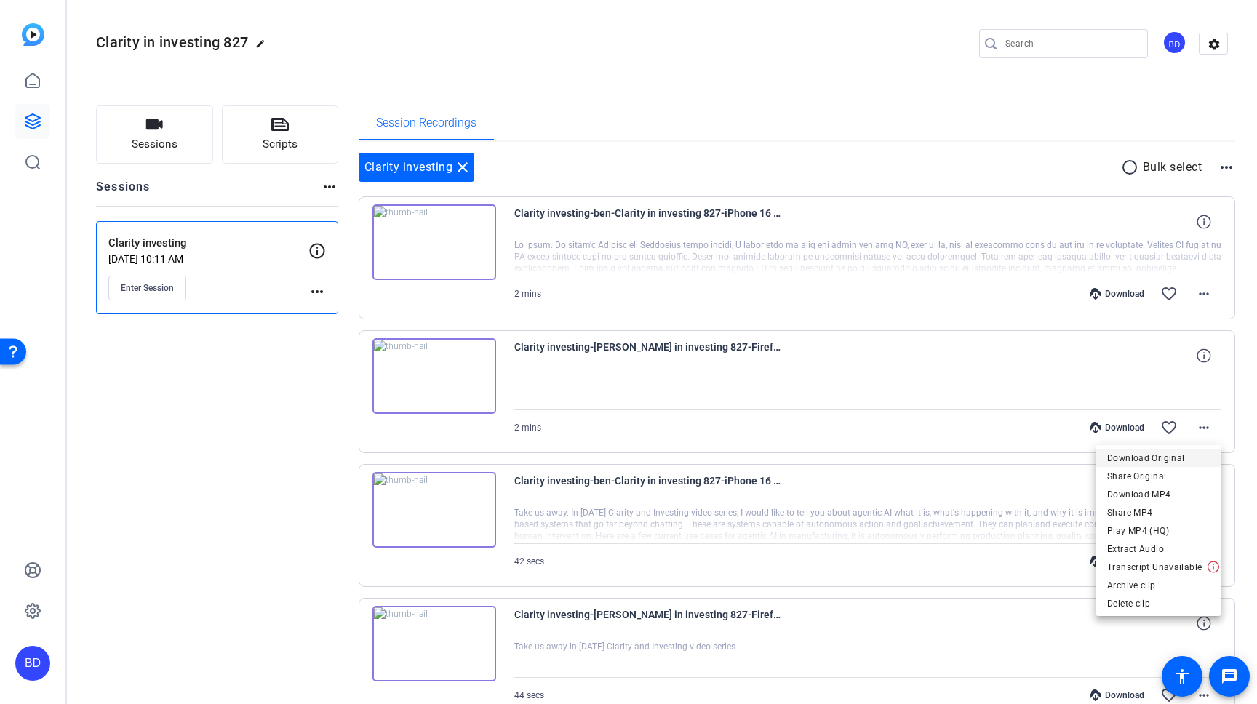
click at [1190, 461] on span "Download Original" at bounding box center [1158, 457] width 103 height 17
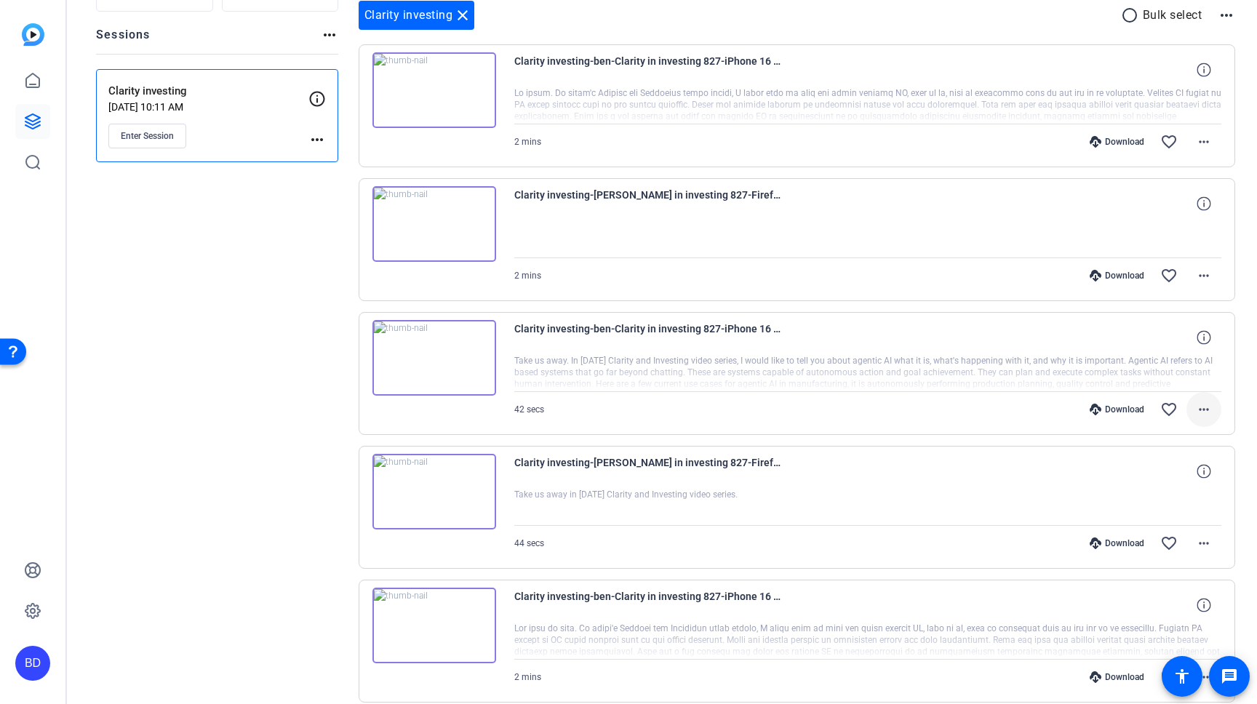
scroll to position [151, 0]
click at [1208, 409] on mat-icon "more_horiz" at bounding box center [1203, 409] width 17 height 17
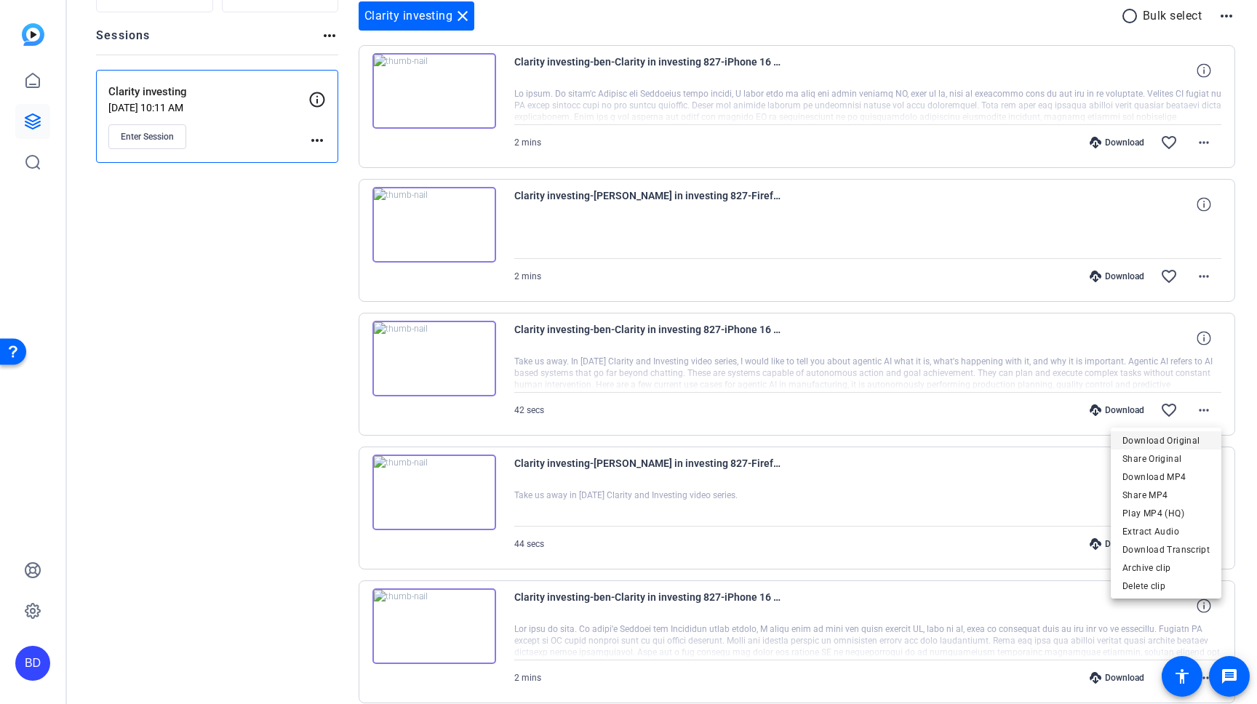
click at [1195, 439] on span "Download Original" at bounding box center [1165, 440] width 87 height 17
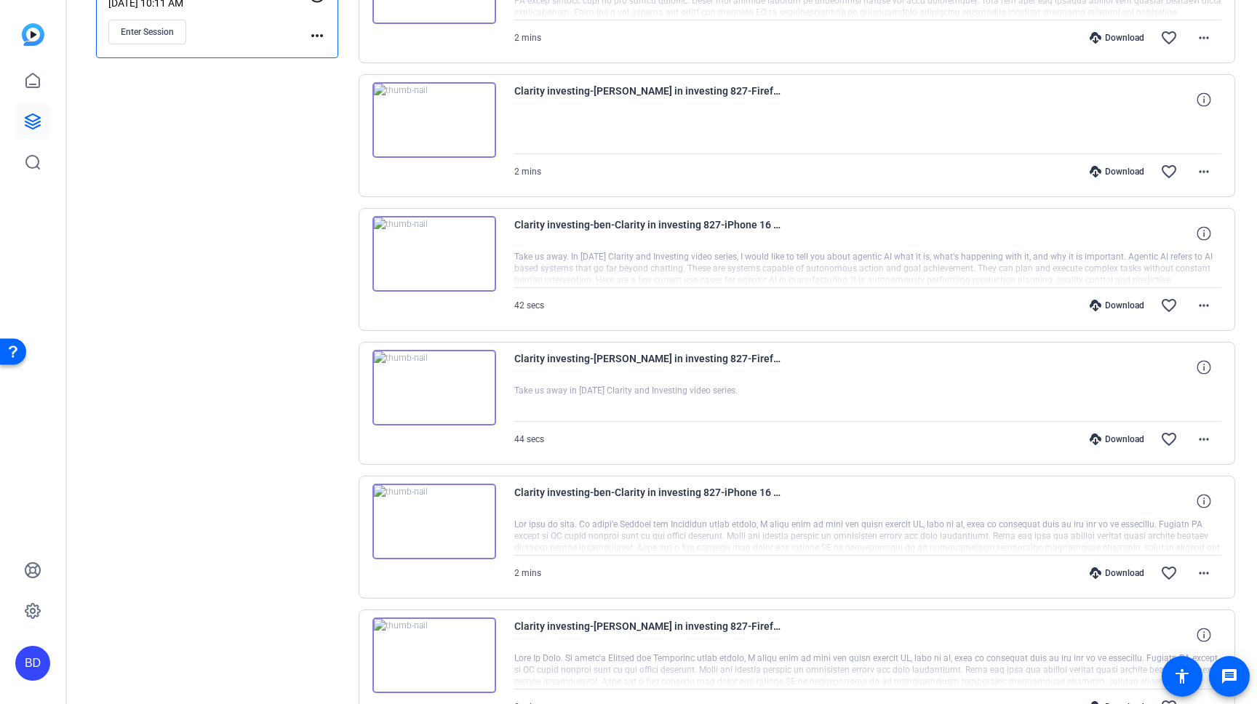
scroll to position [268, 0]
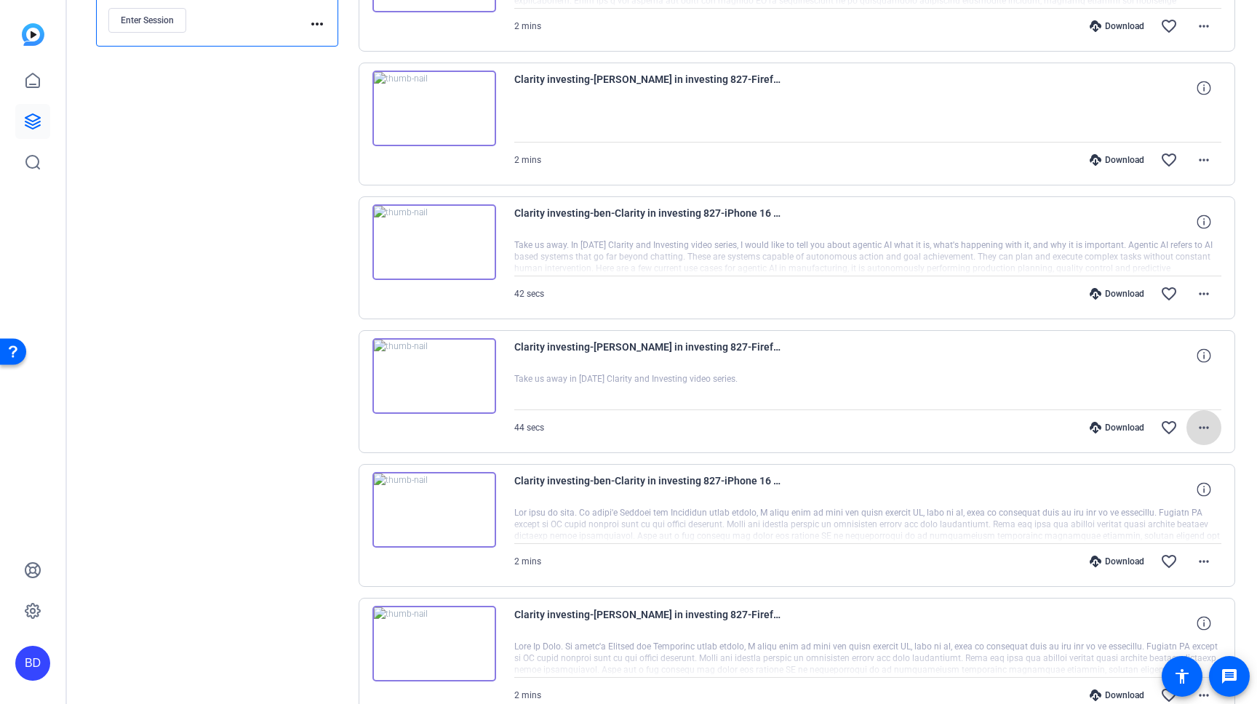
click at [1202, 426] on mat-icon "more_horiz" at bounding box center [1203, 427] width 17 height 17
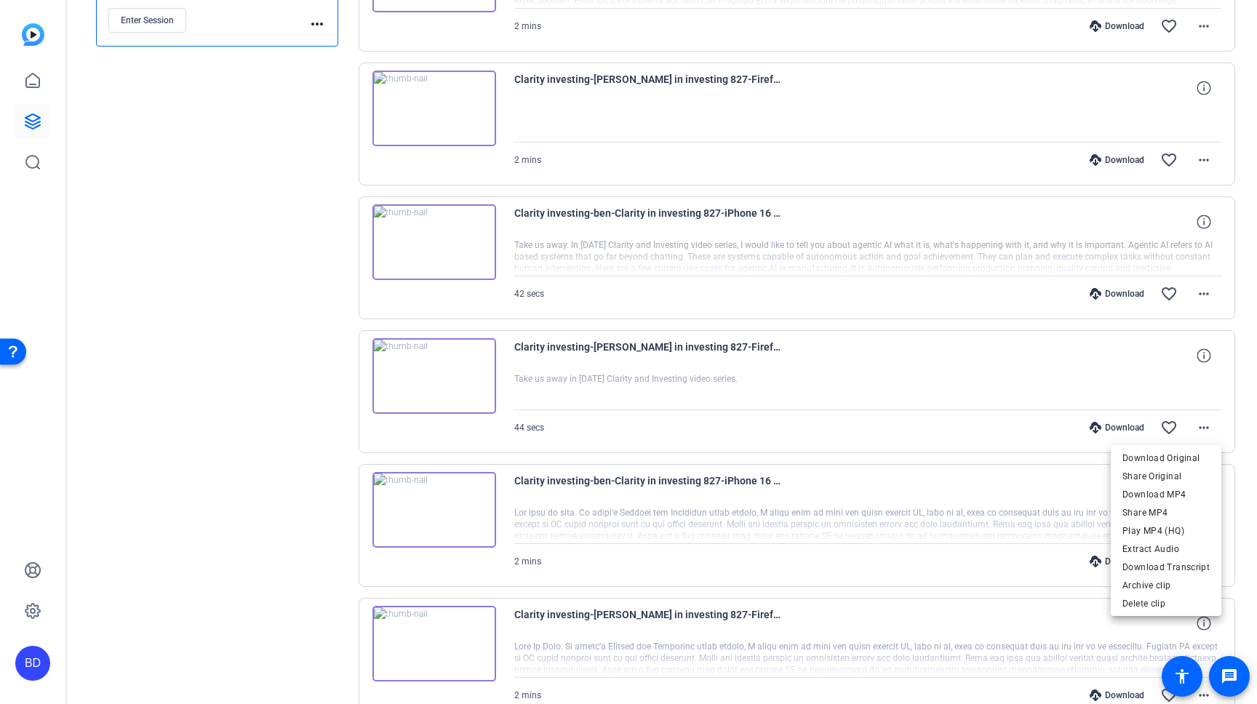
click at [1181, 456] on span "Download Original" at bounding box center [1165, 457] width 87 height 17
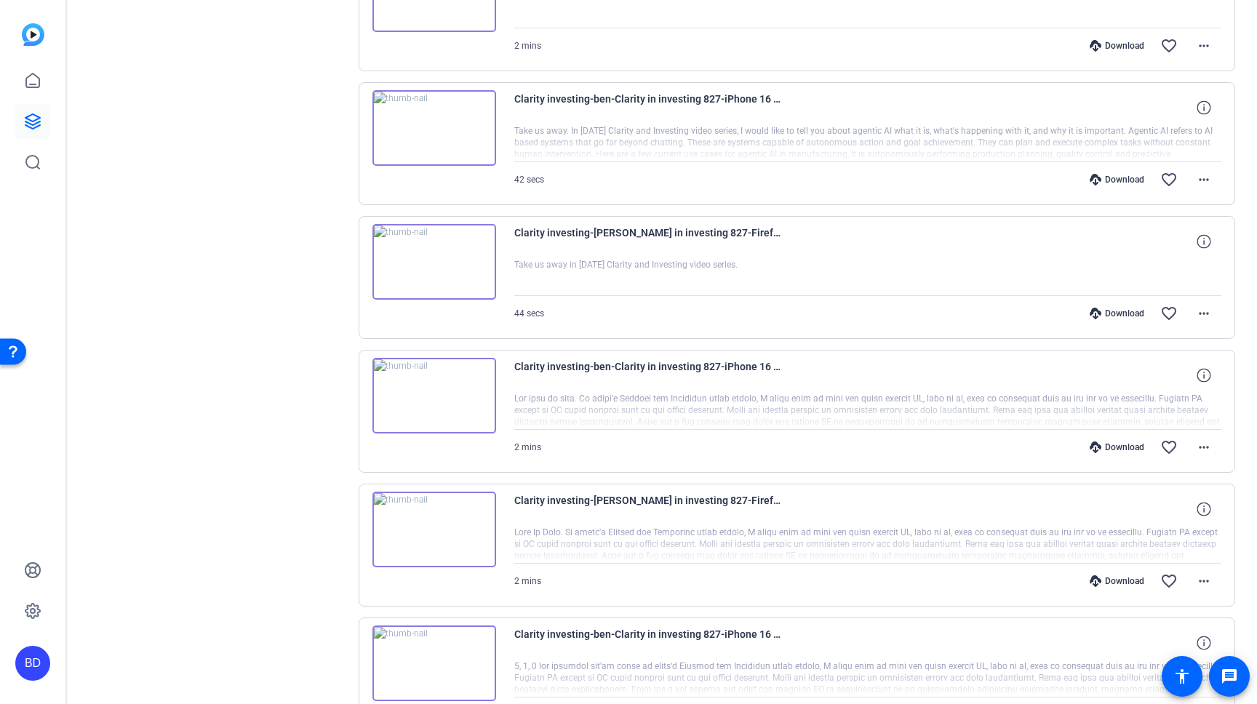
scroll to position [389, 0]
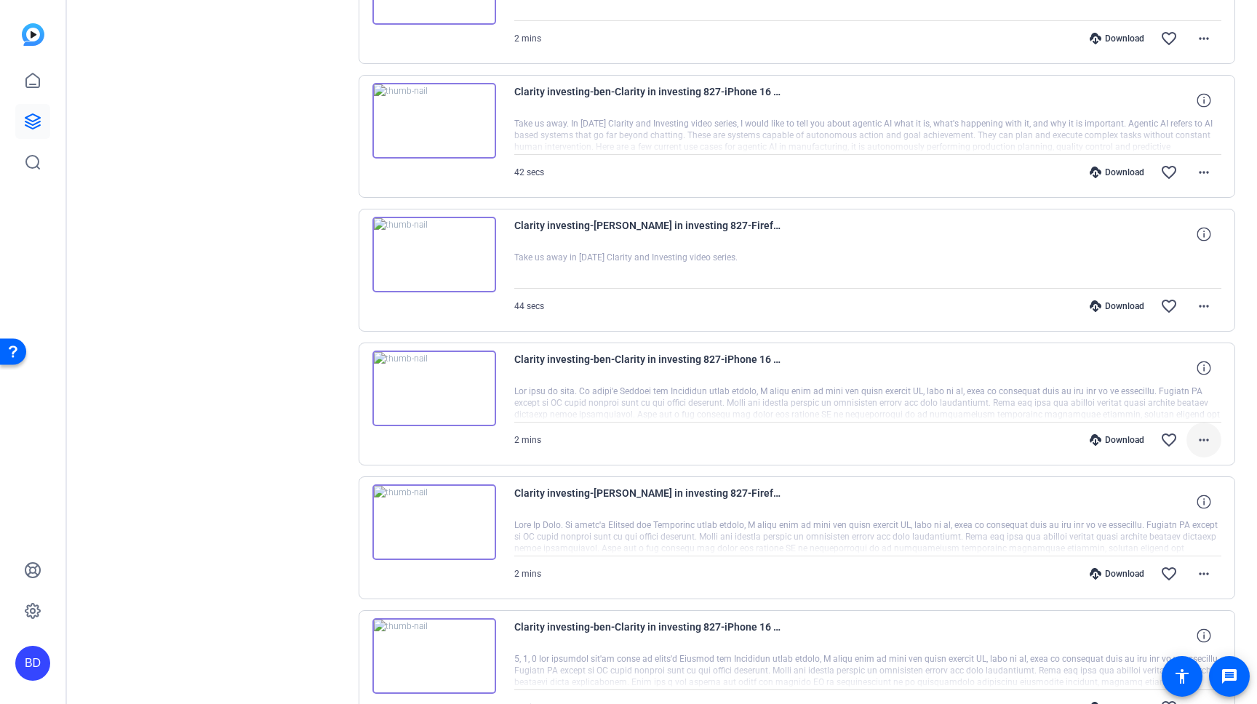
click at [1204, 445] on mat-icon "more_horiz" at bounding box center [1203, 439] width 17 height 17
click at [1193, 466] on span "Download Original" at bounding box center [1165, 470] width 87 height 17
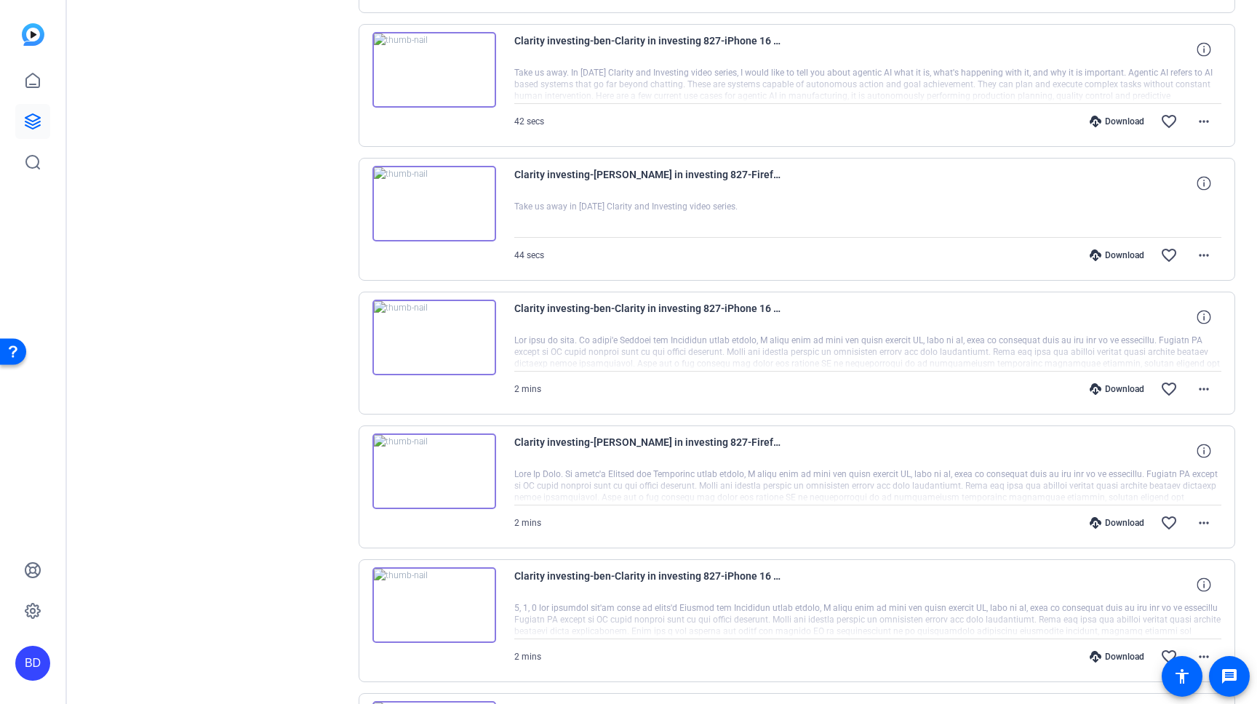
scroll to position [491, 0]
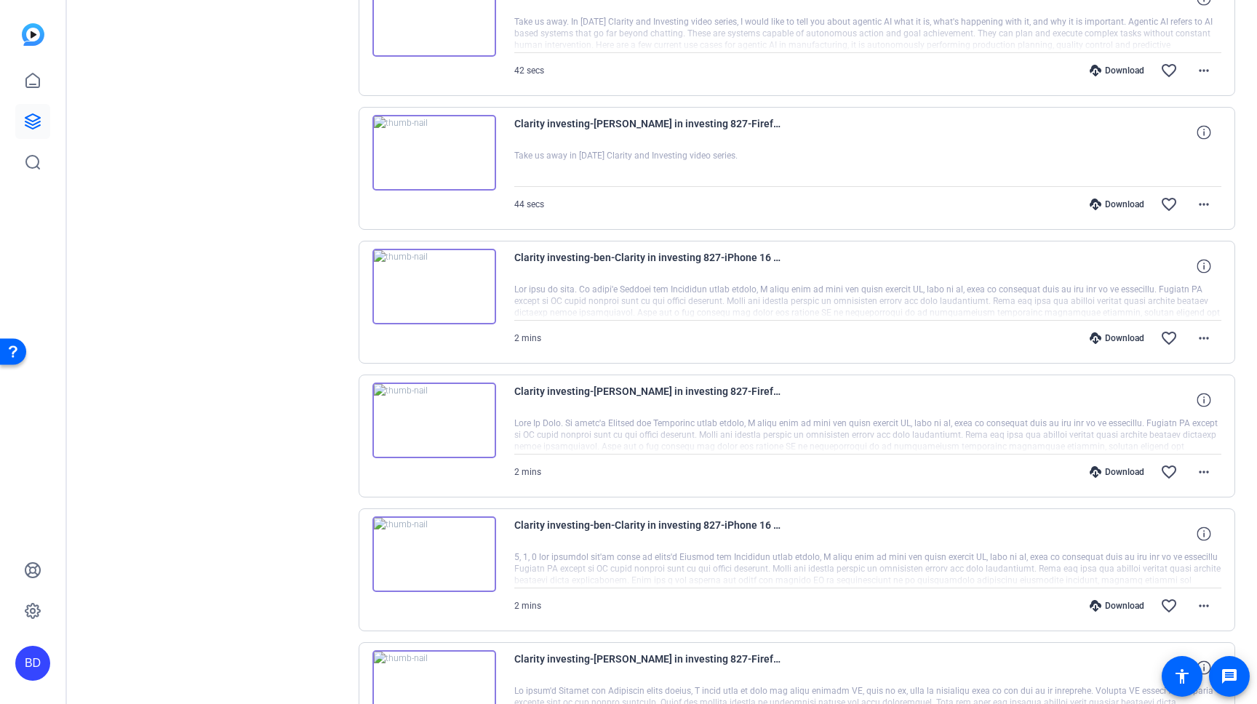
click at [1196, 467] on mat-icon "more_horiz" at bounding box center [1203, 471] width 17 height 17
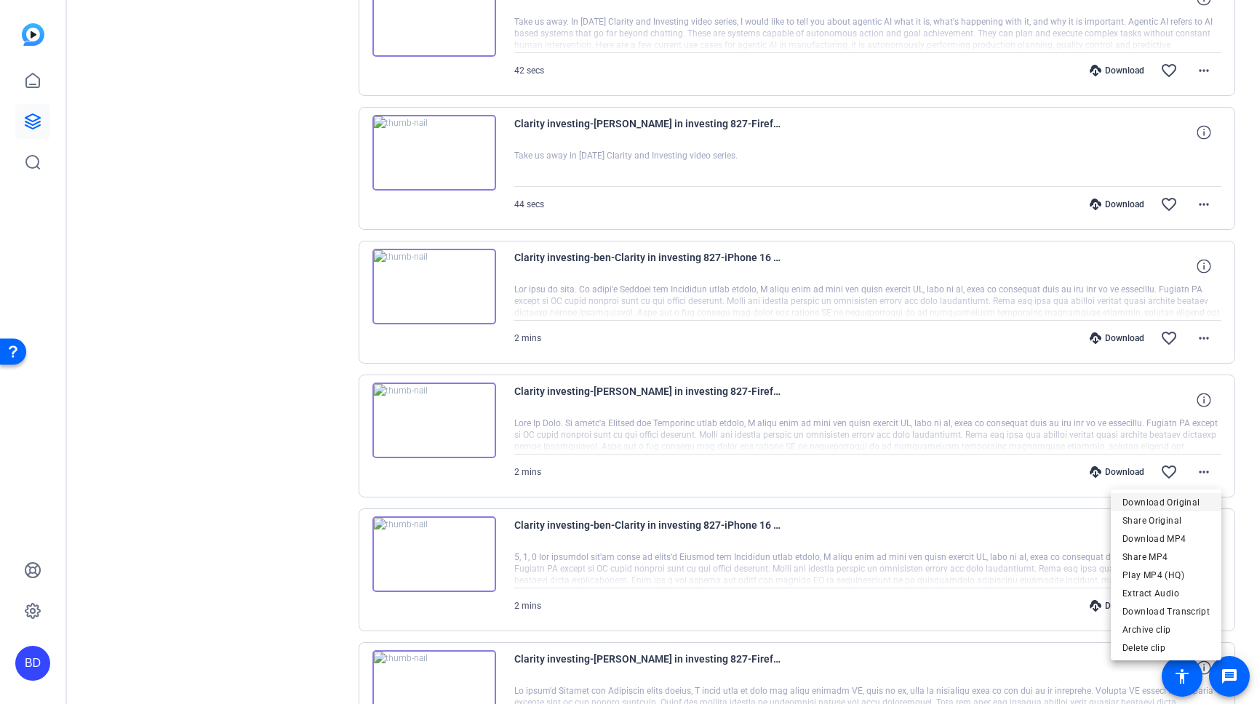
click at [1186, 502] on span "Download Original" at bounding box center [1165, 502] width 87 height 17
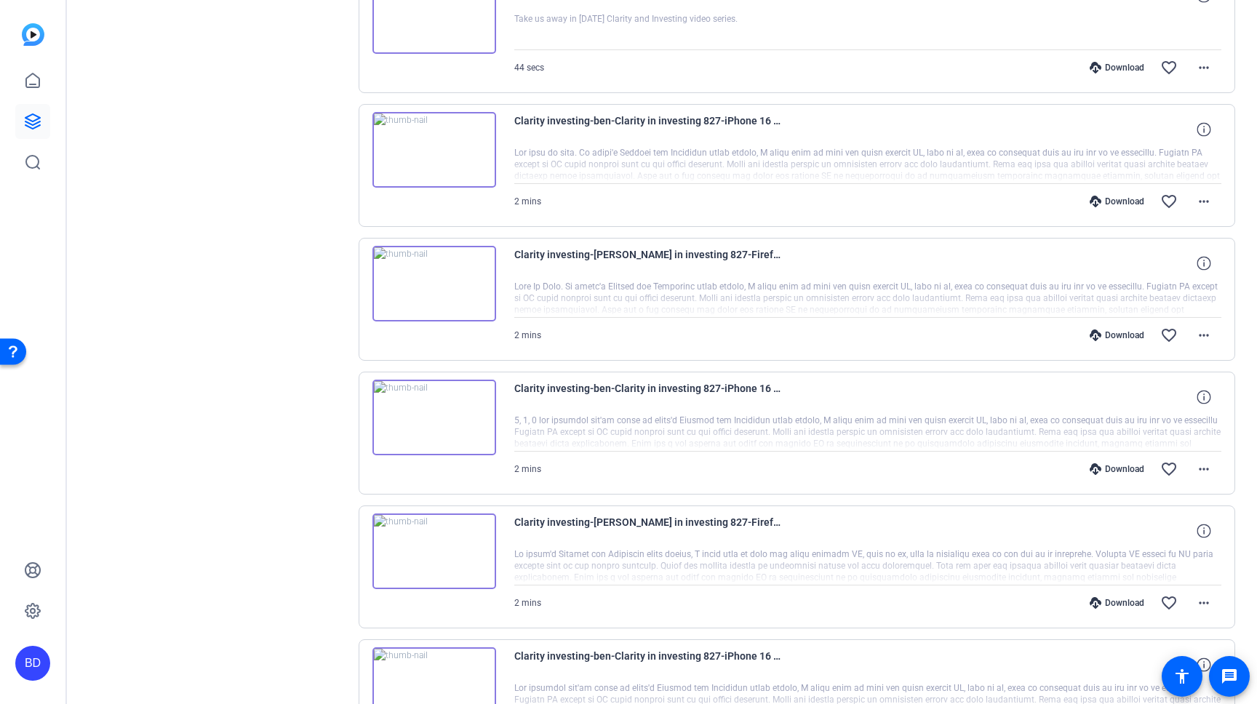
scroll to position [644, 0]
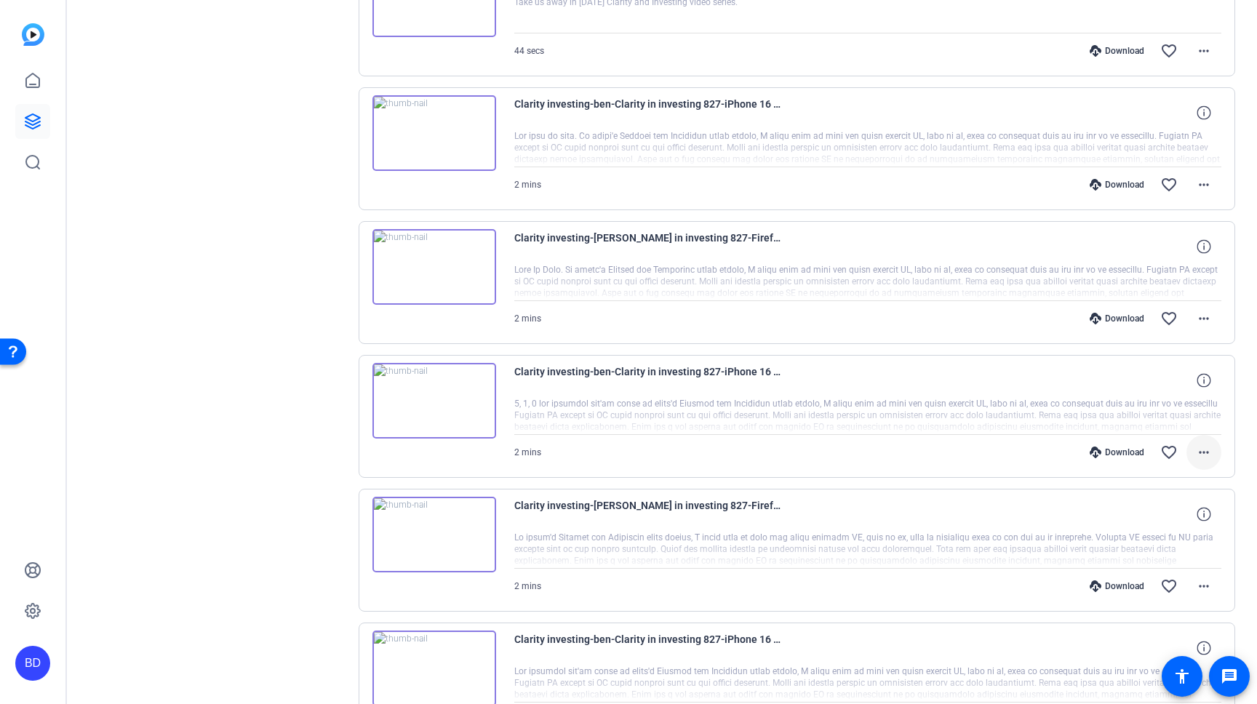
click at [1204, 452] on mat-icon "more_horiz" at bounding box center [1203, 452] width 17 height 17
click at [1185, 484] on span "Download Original" at bounding box center [1165, 482] width 87 height 17
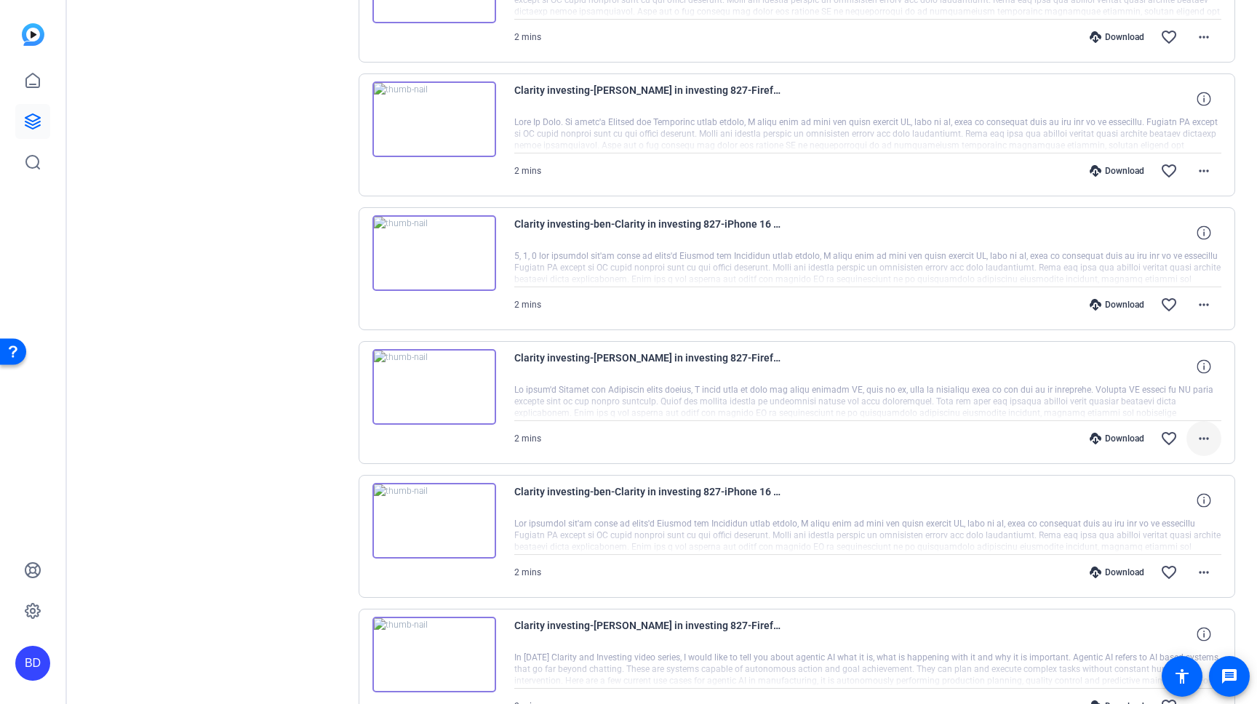
scroll to position [787, 0]
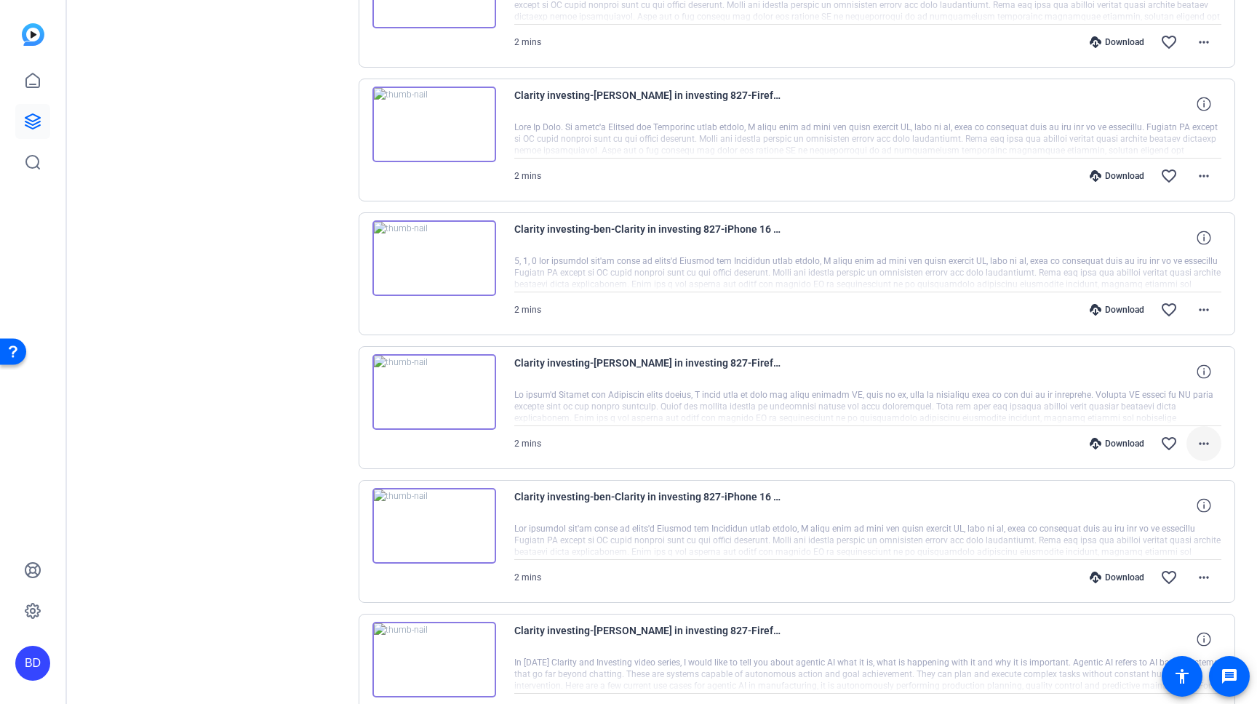
click at [1206, 444] on mat-icon "more_horiz" at bounding box center [1203, 443] width 17 height 17
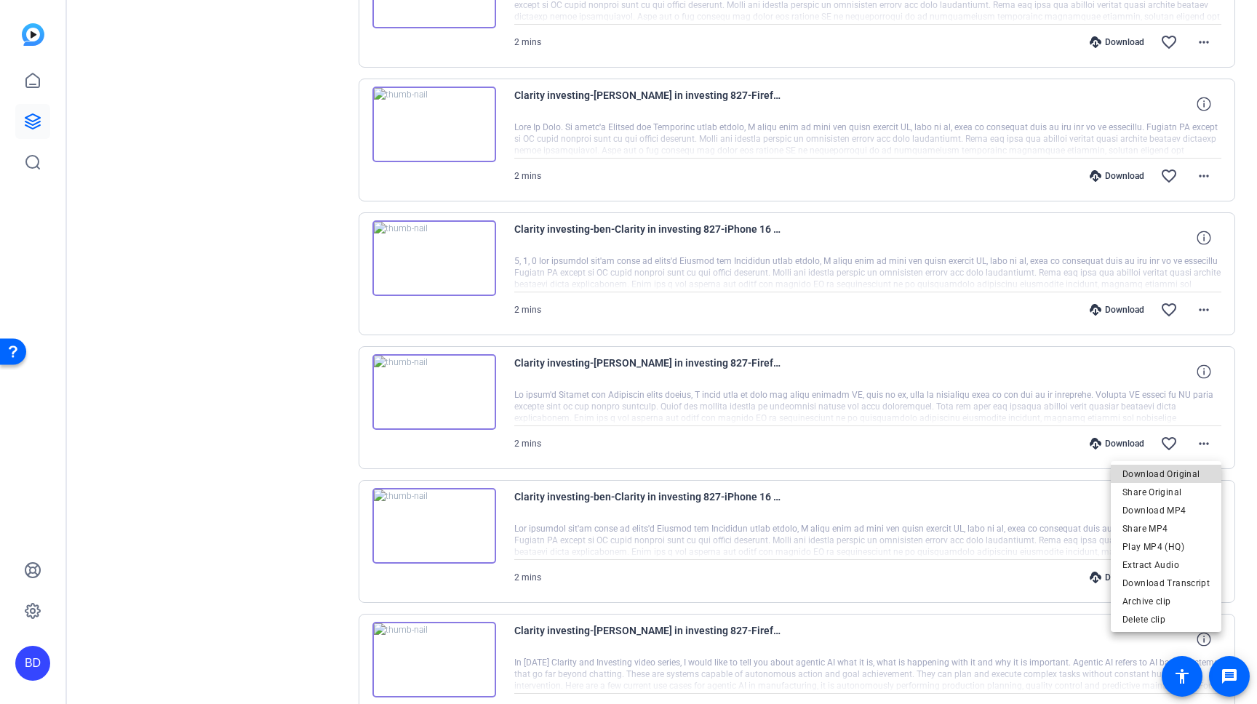
click at [1191, 468] on span "Download Original" at bounding box center [1165, 473] width 87 height 17
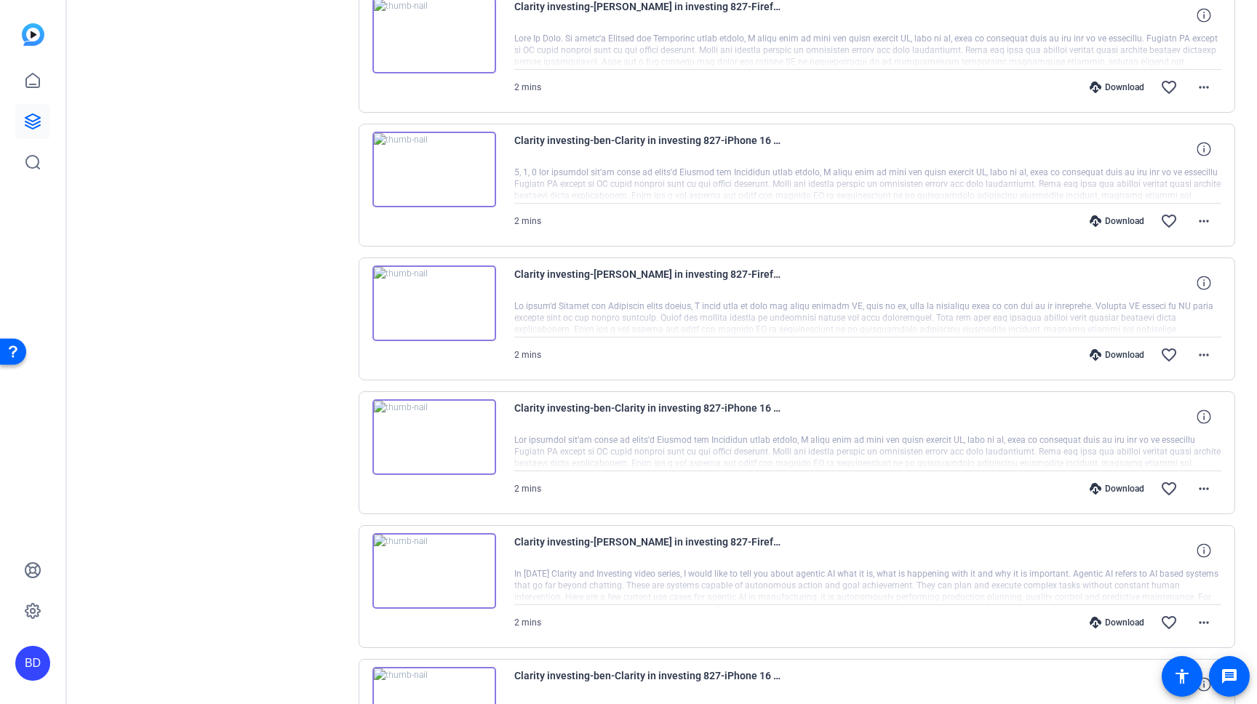
scroll to position [881, 0]
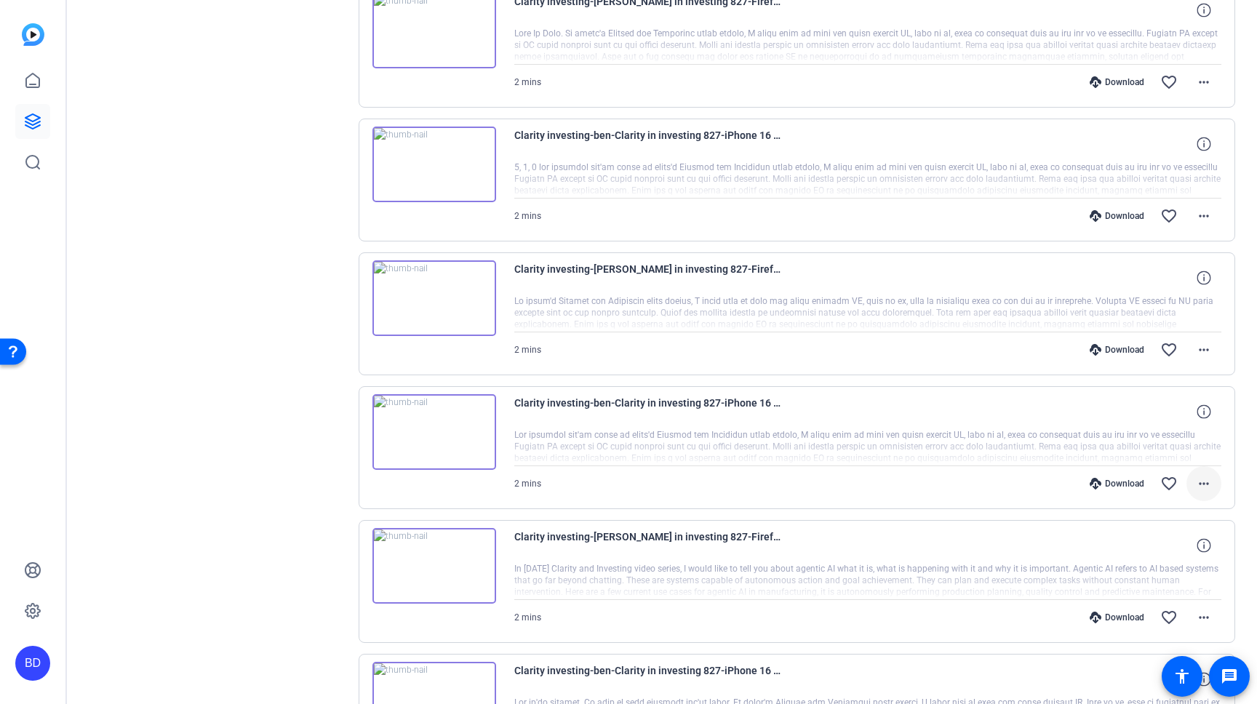
click at [1198, 487] on mat-icon "more_horiz" at bounding box center [1203, 483] width 17 height 17
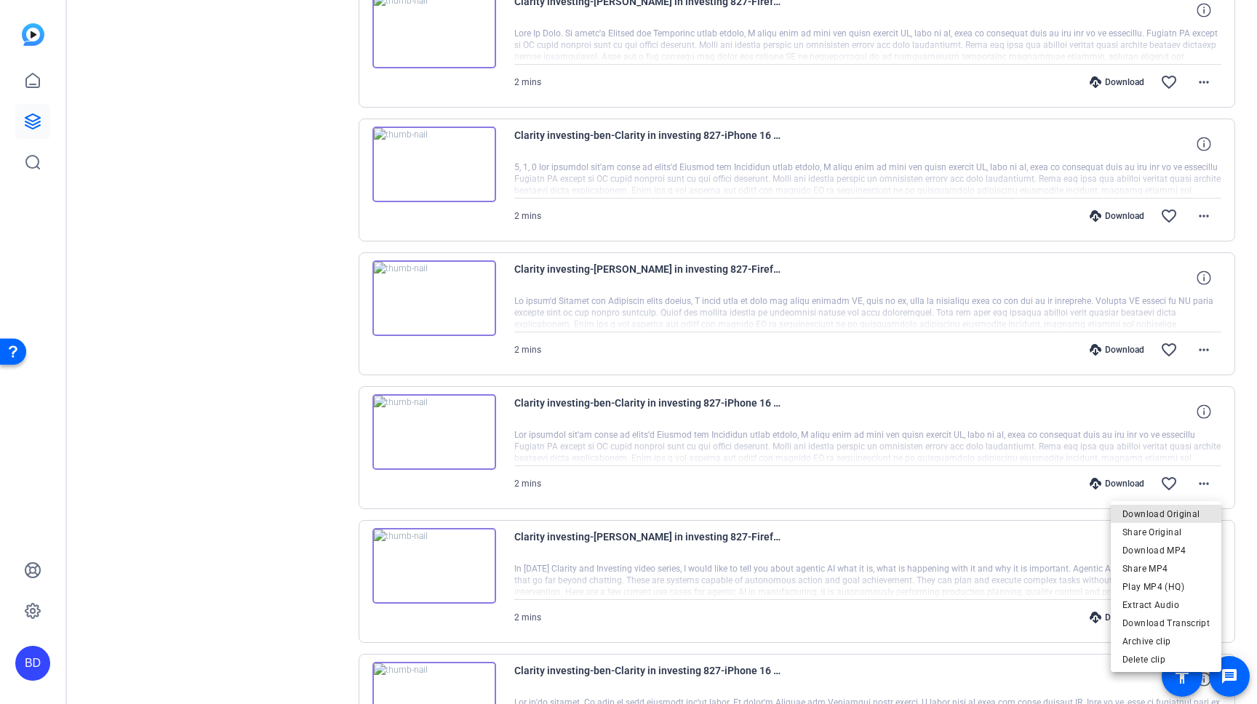
click at [1186, 513] on span "Download Original" at bounding box center [1165, 513] width 87 height 17
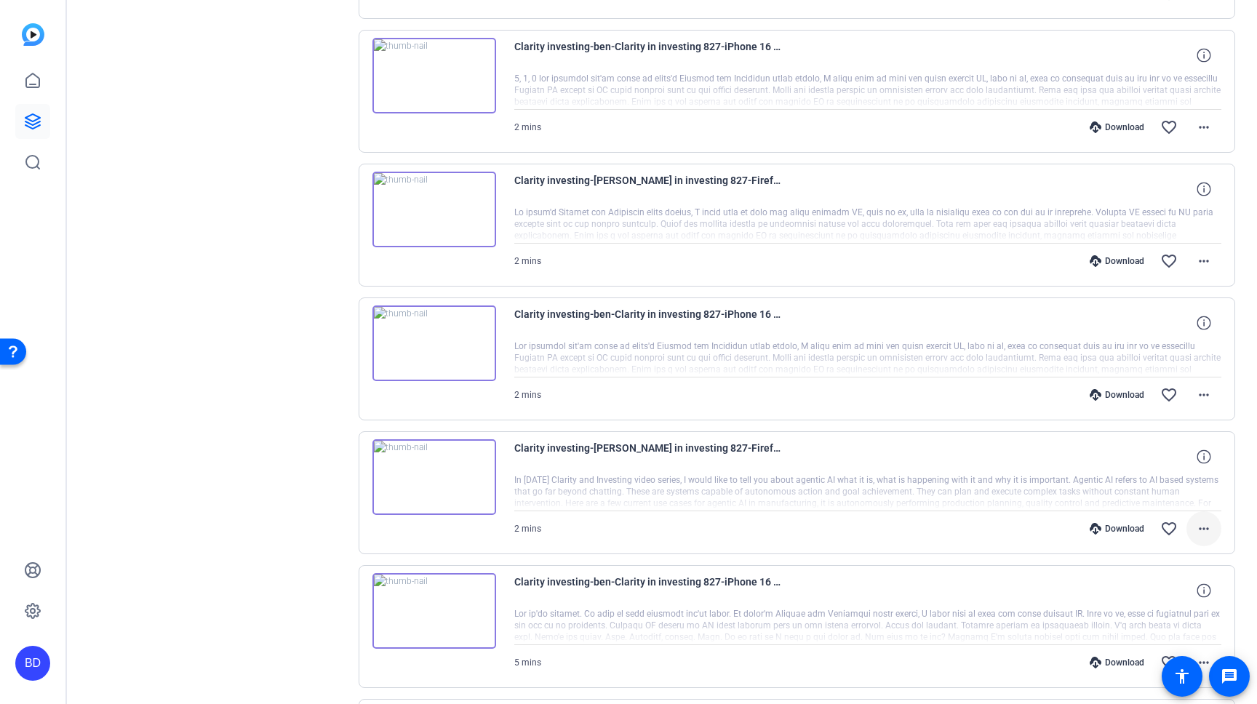
scroll to position [996, 0]
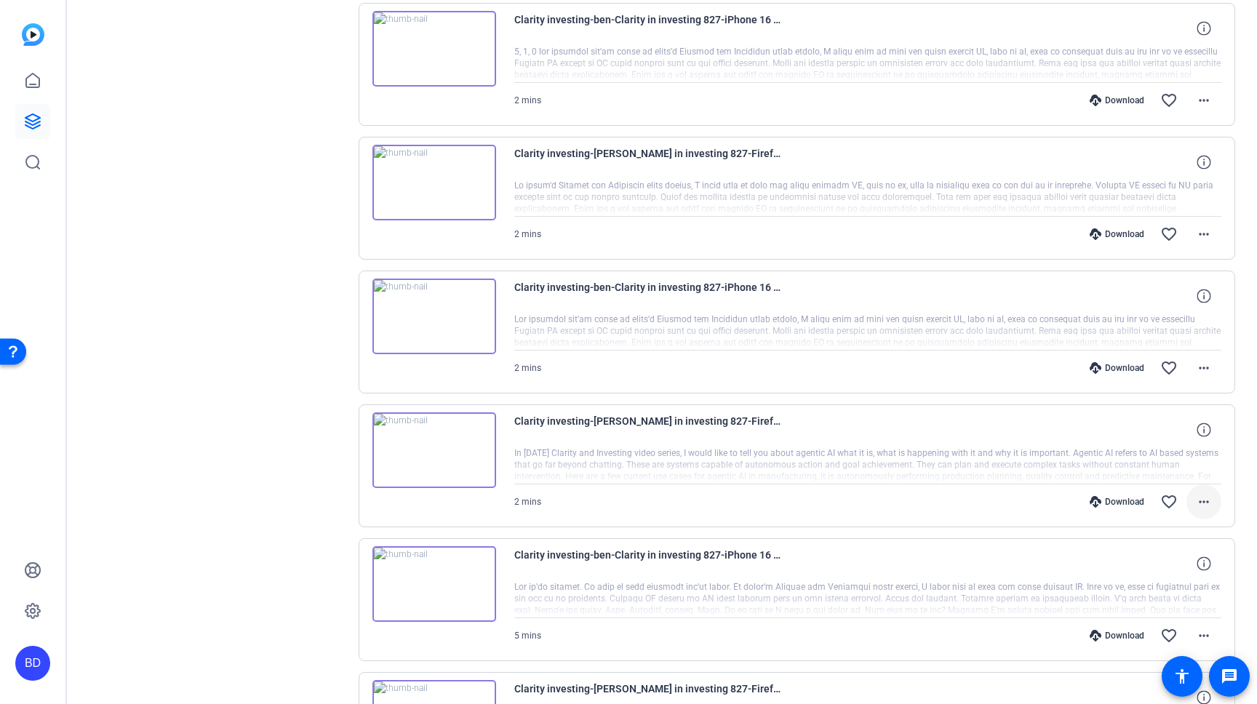
click at [1196, 501] on mat-icon "more_horiz" at bounding box center [1203, 501] width 17 height 17
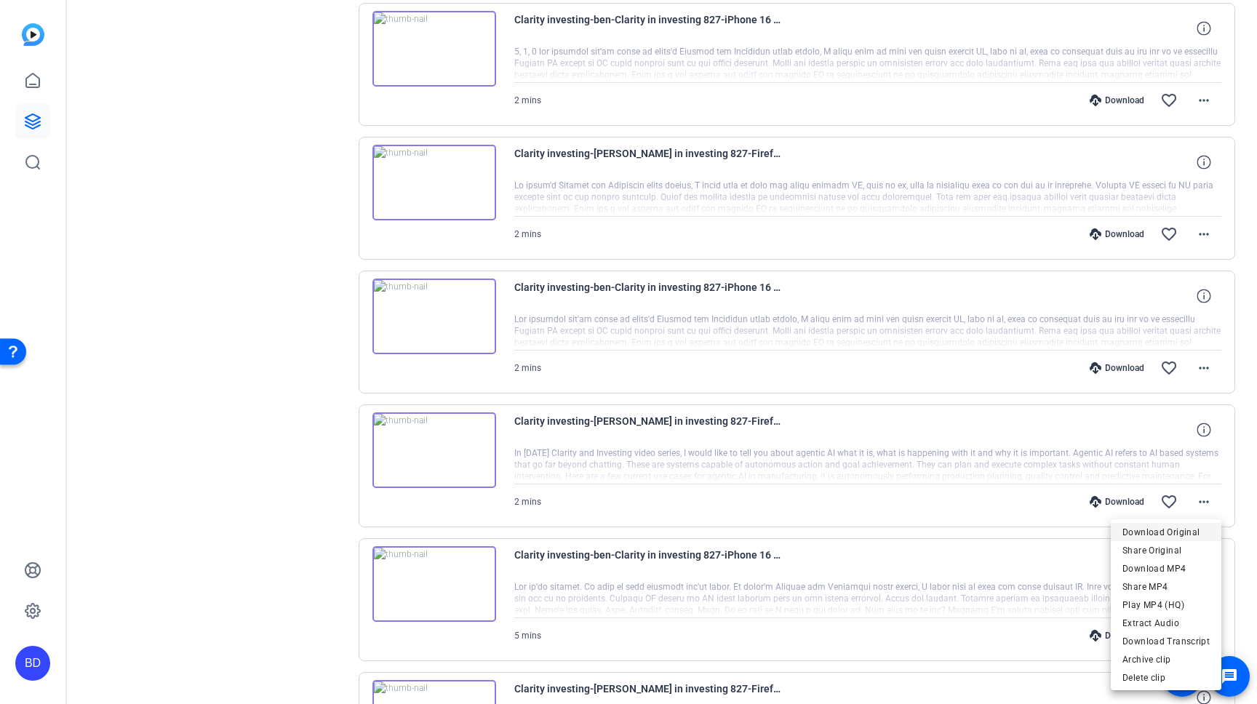
click at [1189, 524] on span "Download Original" at bounding box center [1165, 532] width 87 height 17
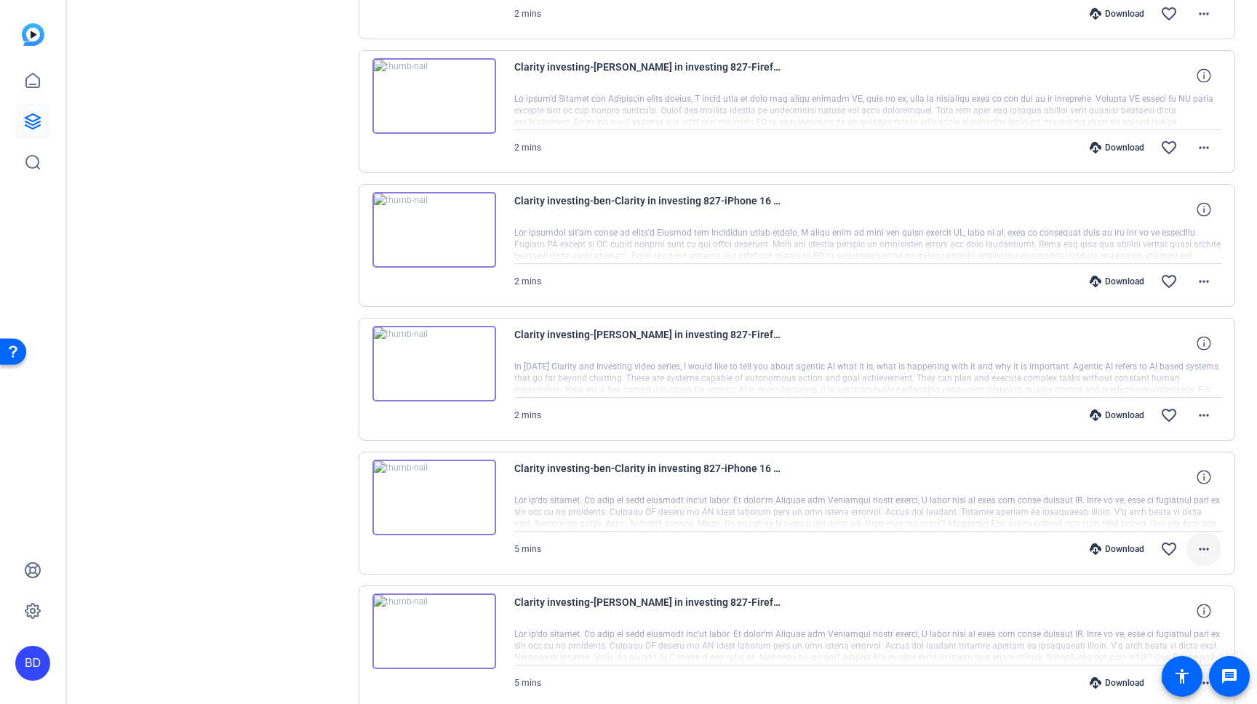
scroll to position [1124, 0]
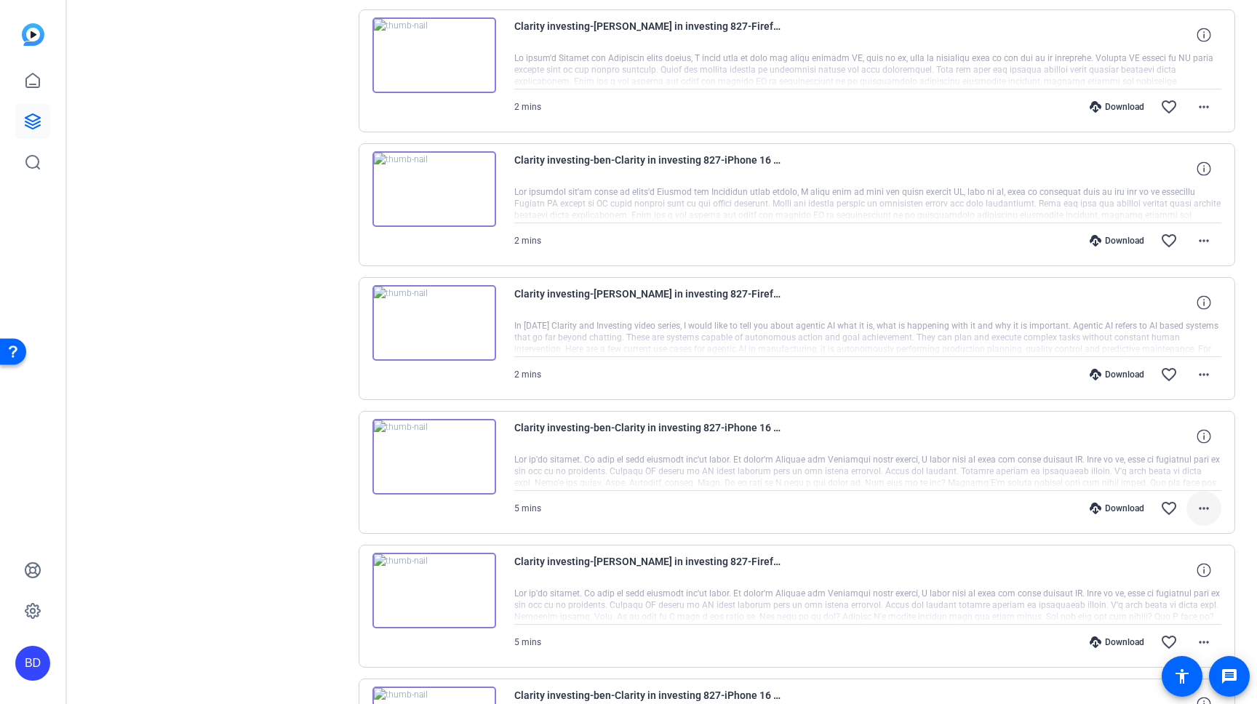
click at [1206, 508] on mat-icon "more_horiz" at bounding box center [1203, 508] width 17 height 17
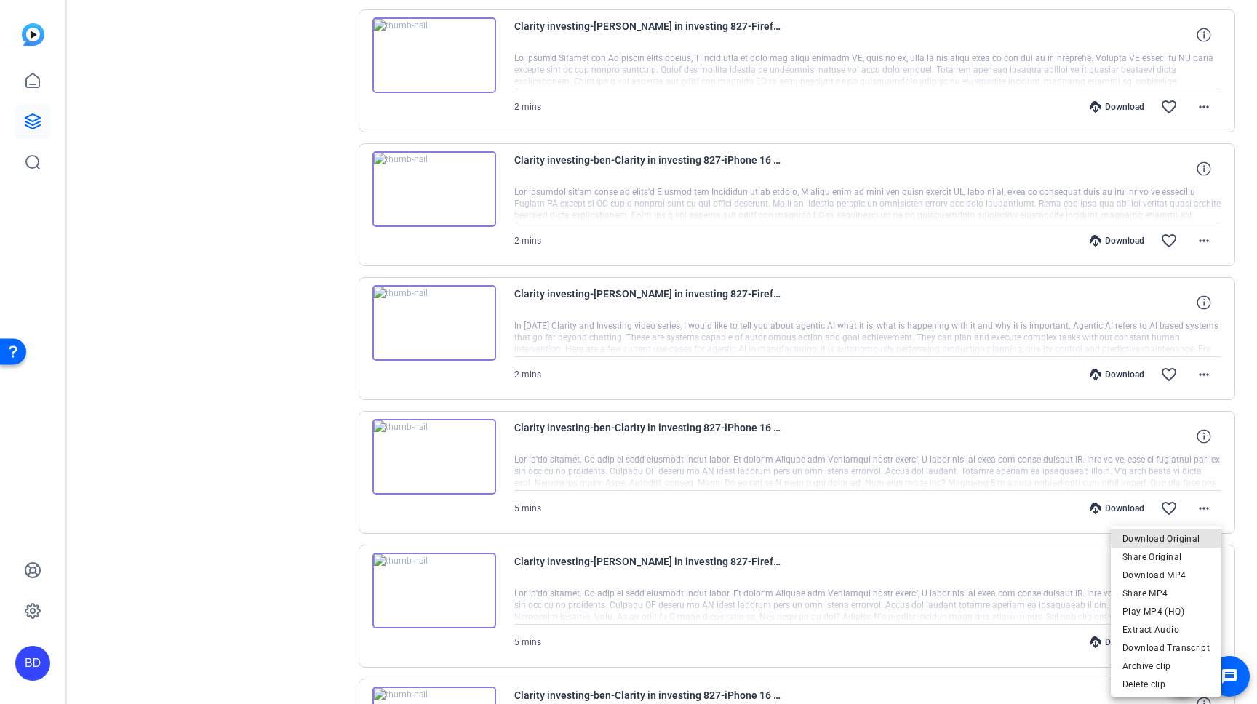
click at [1201, 535] on span "Download Original" at bounding box center [1165, 538] width 87 height 17
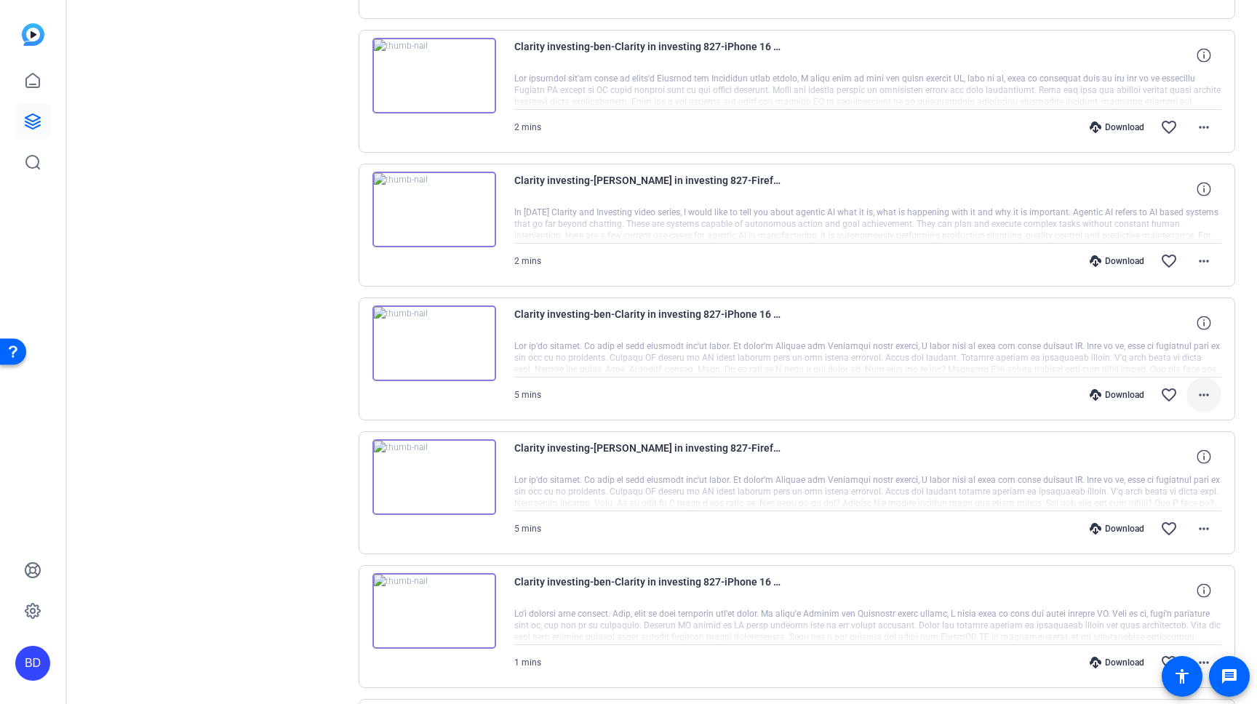
scroll to position [1260, 0]
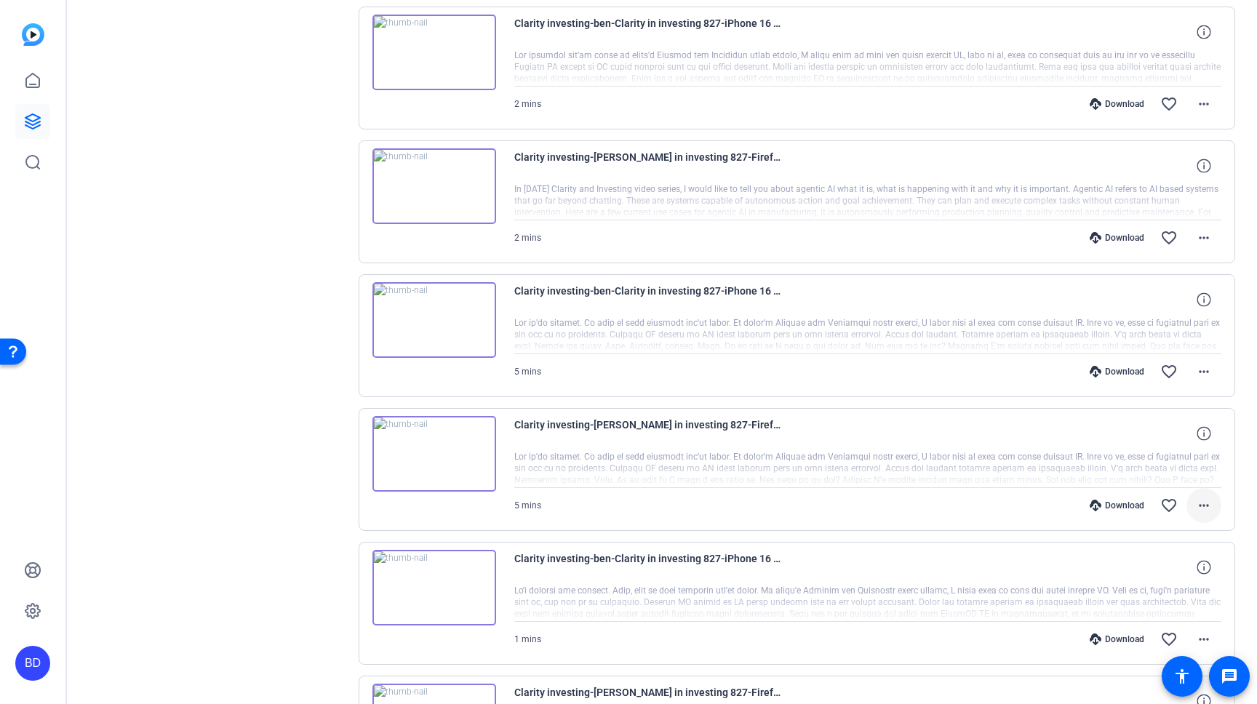
click at [1204, 510] on mat-icon "more_horiz" at bounding box center [1203, 505] width 17 height 17
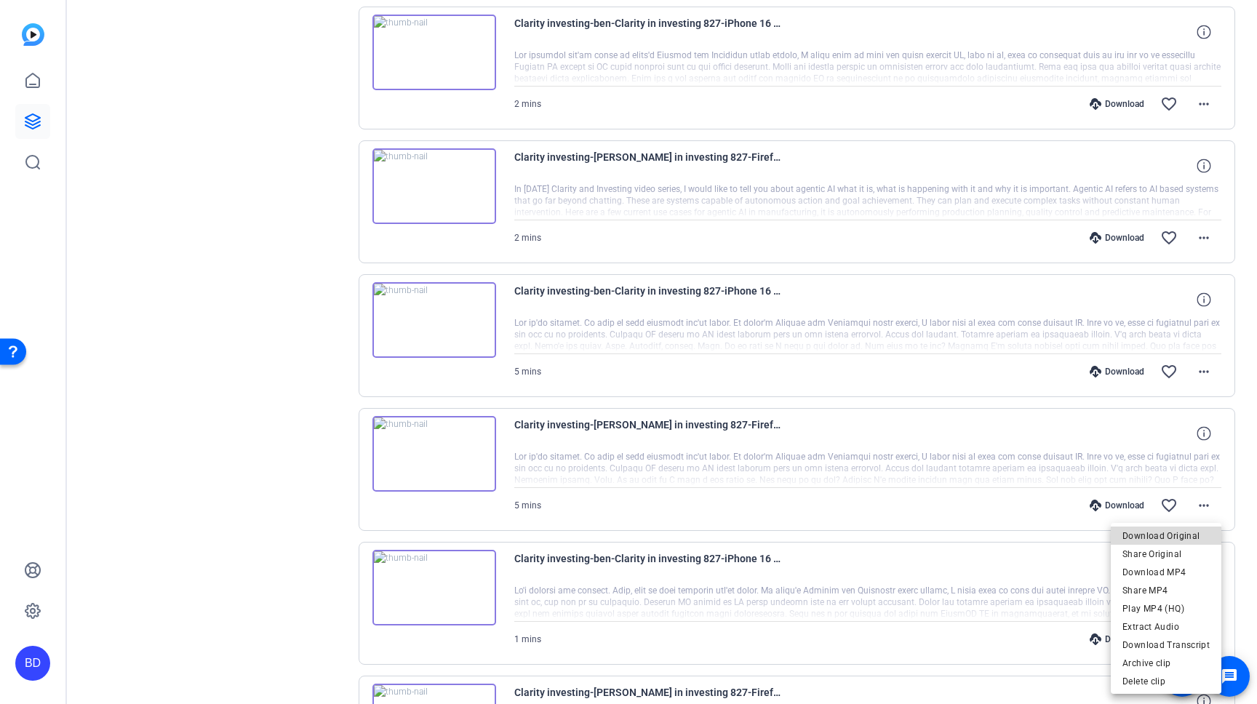
click at [1197, 530] on span "Download Original" at bounding box center [1165, 535] width 87 height 17
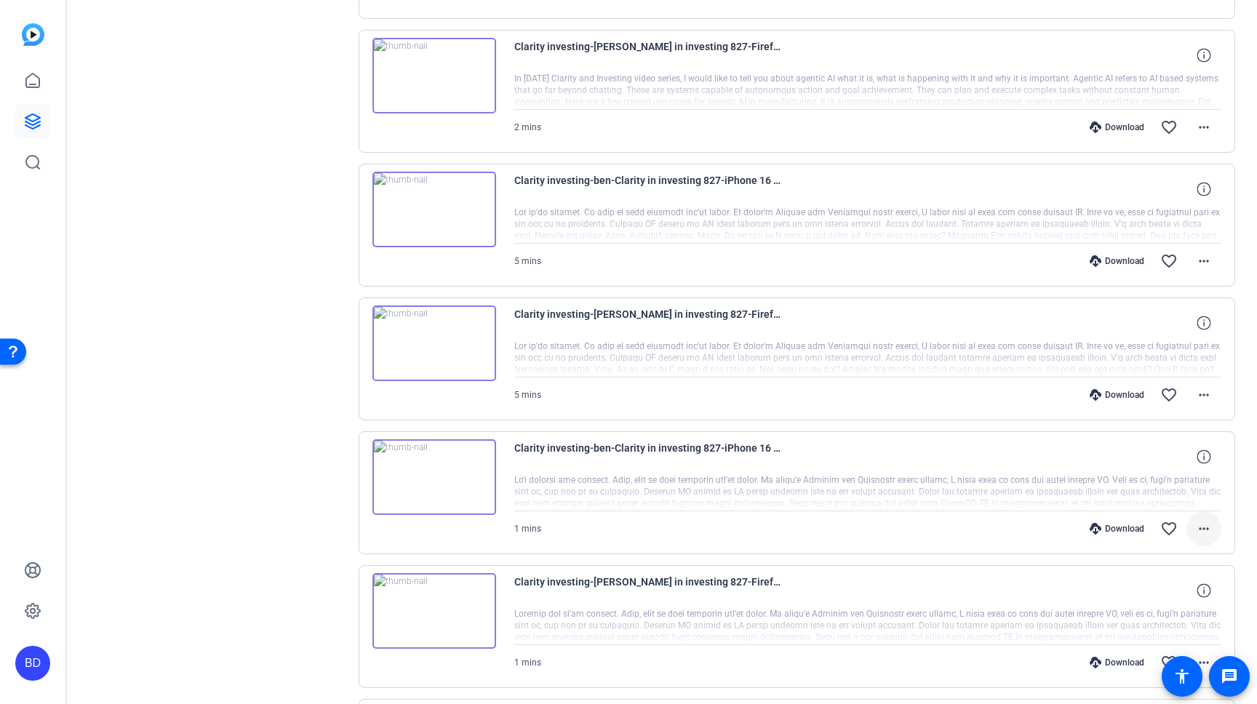
scroll to position [1378, 0]
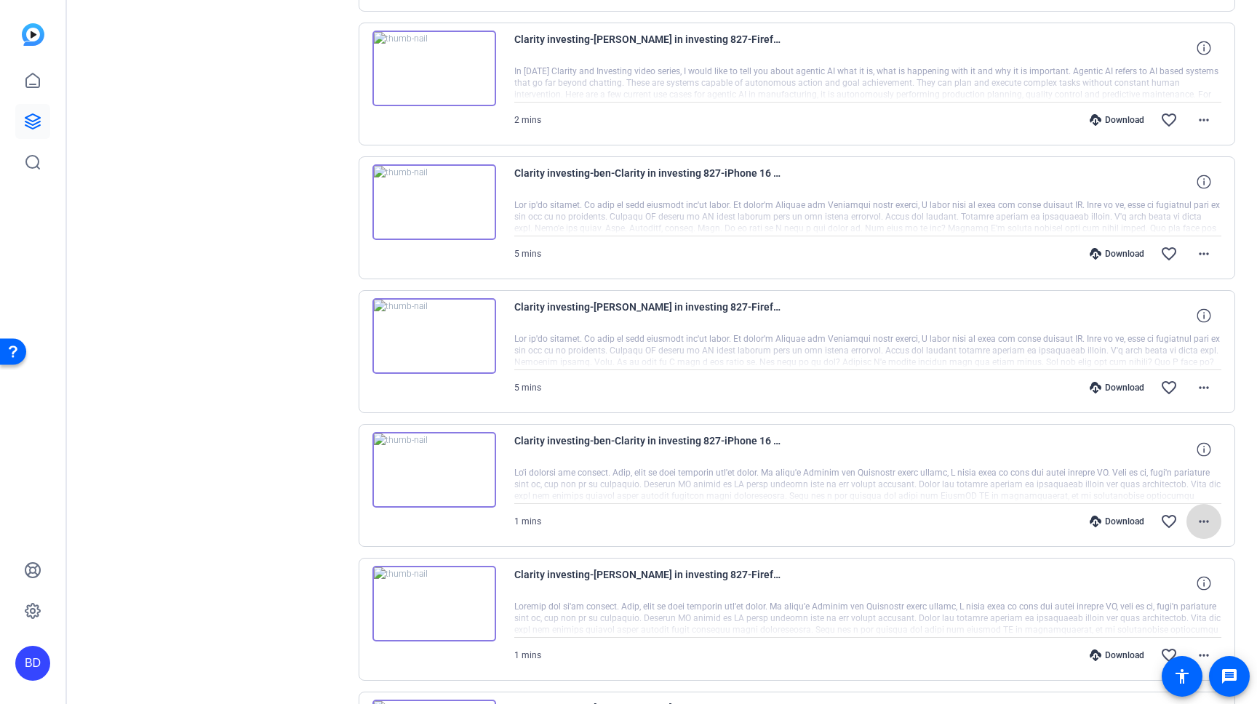
click at [1204, 514] on mat-icon "more_horiz" at bounding box center [1203, 521] width 17 height 17
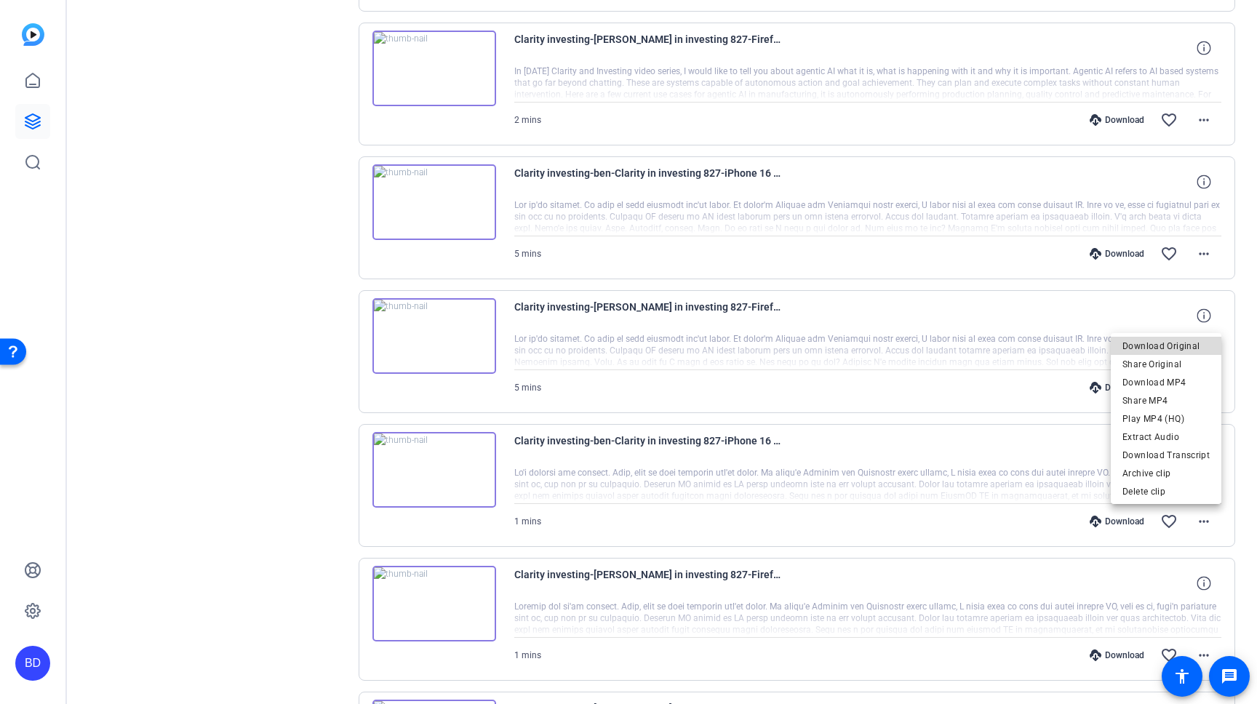
click at [1187, 347] on span "Download Original" at bounding box center [1165, 345] width 87 height 17
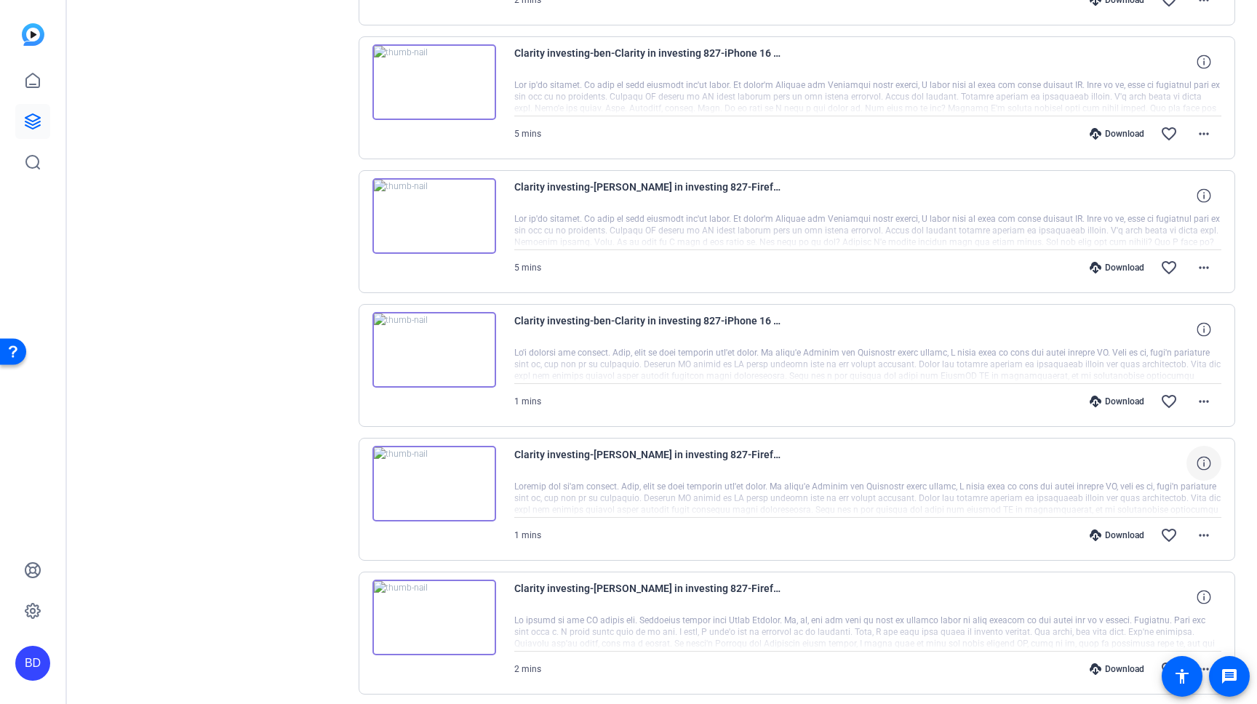
scroll to position [1521, 0]
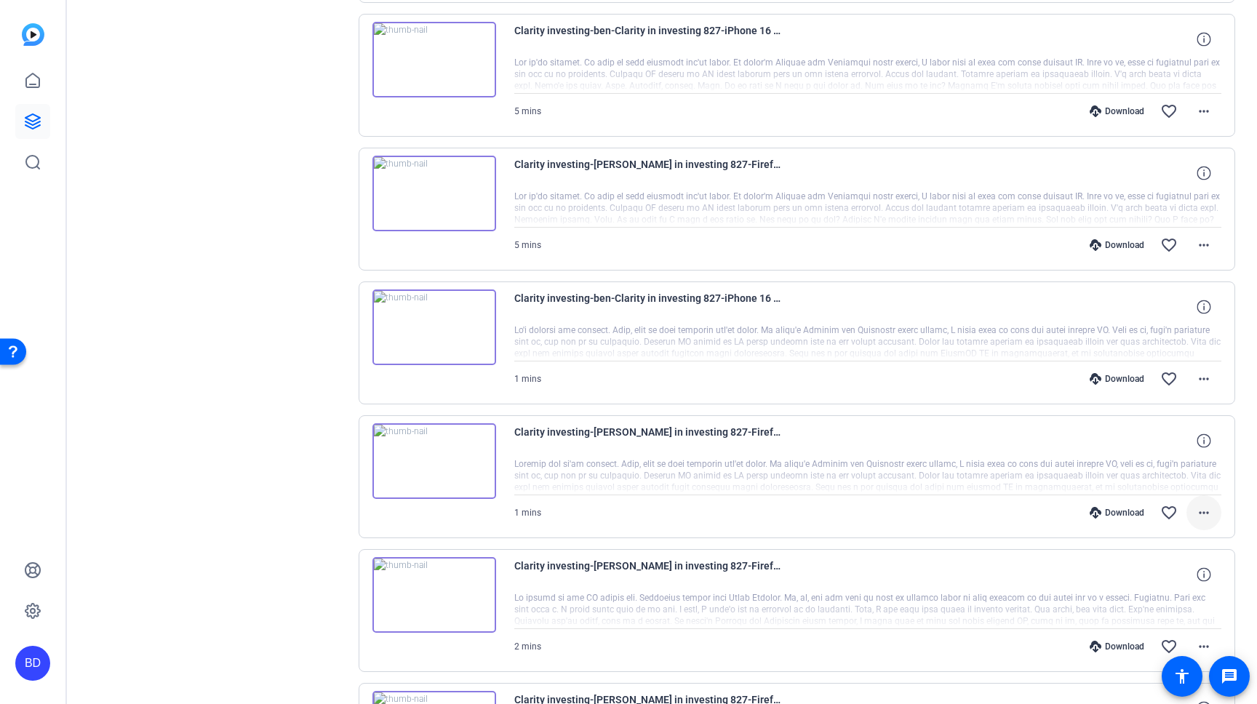
click at [1202, 508] on mat-icon "more_horiz" at bounding box center [1203, 512] width 17 height 17
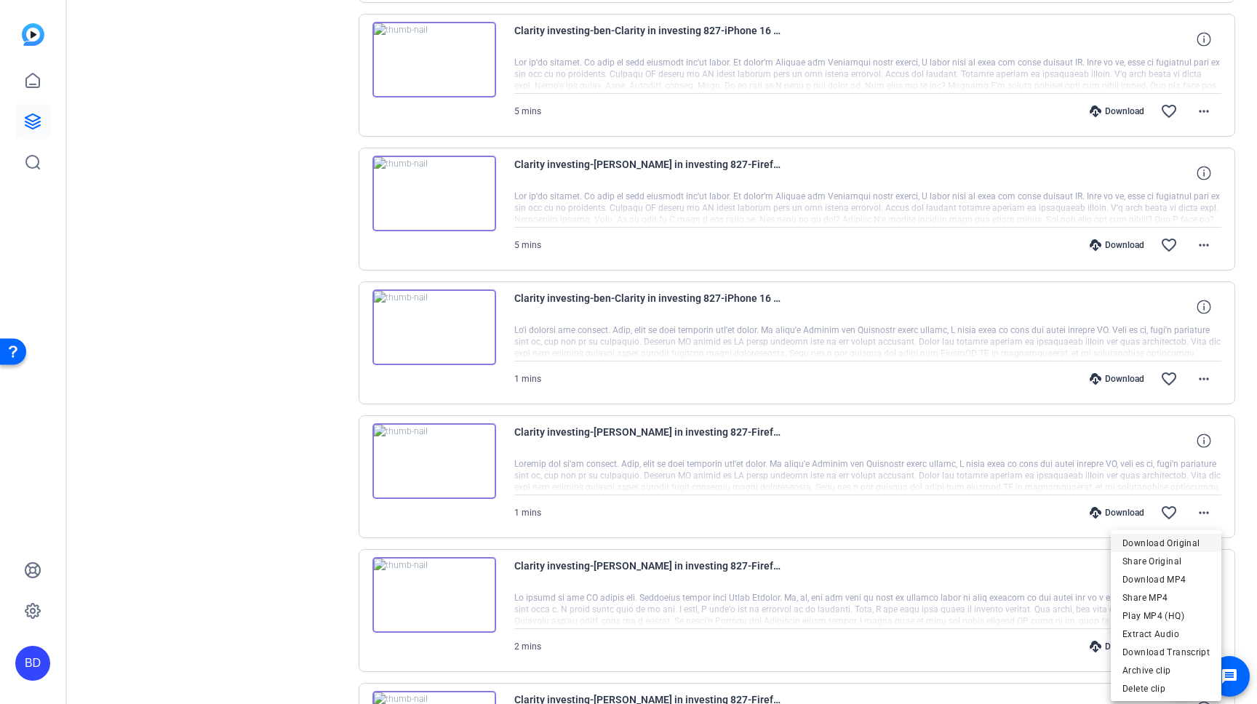
click at [1187, 536] on span "Download Original" at bounding box center [1165, 543] width 87 height 17
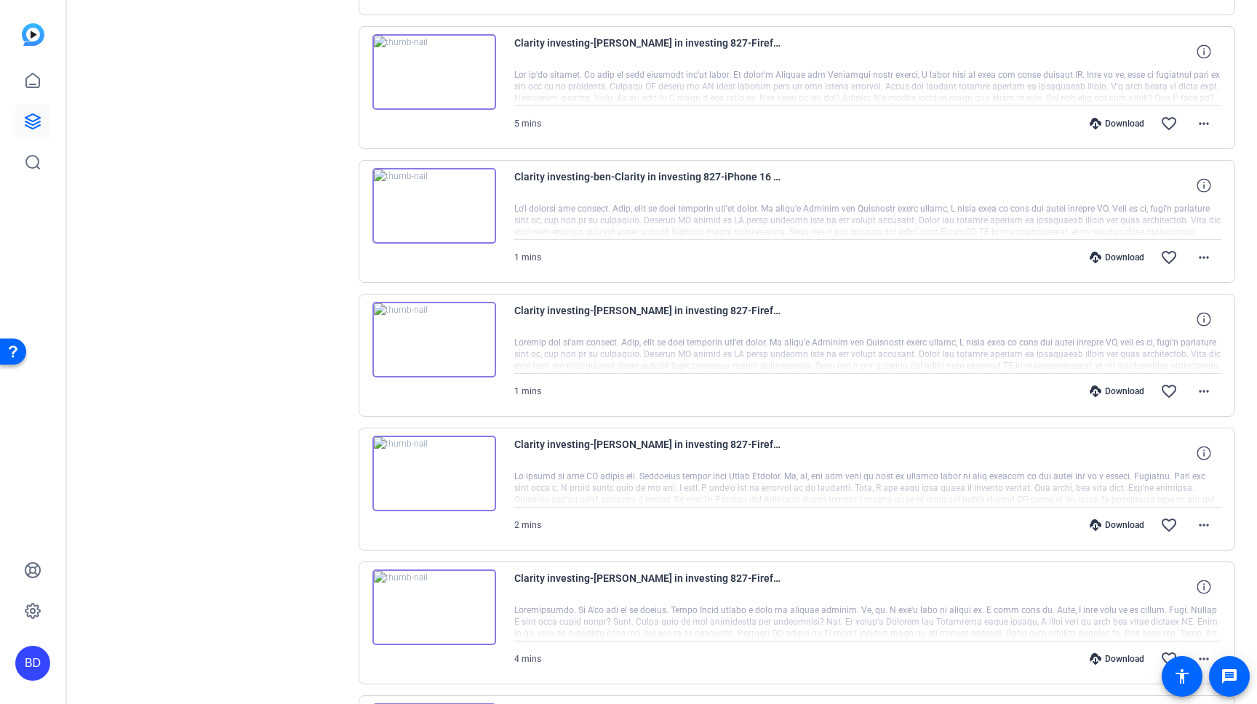
scroll to position [1657, 0]
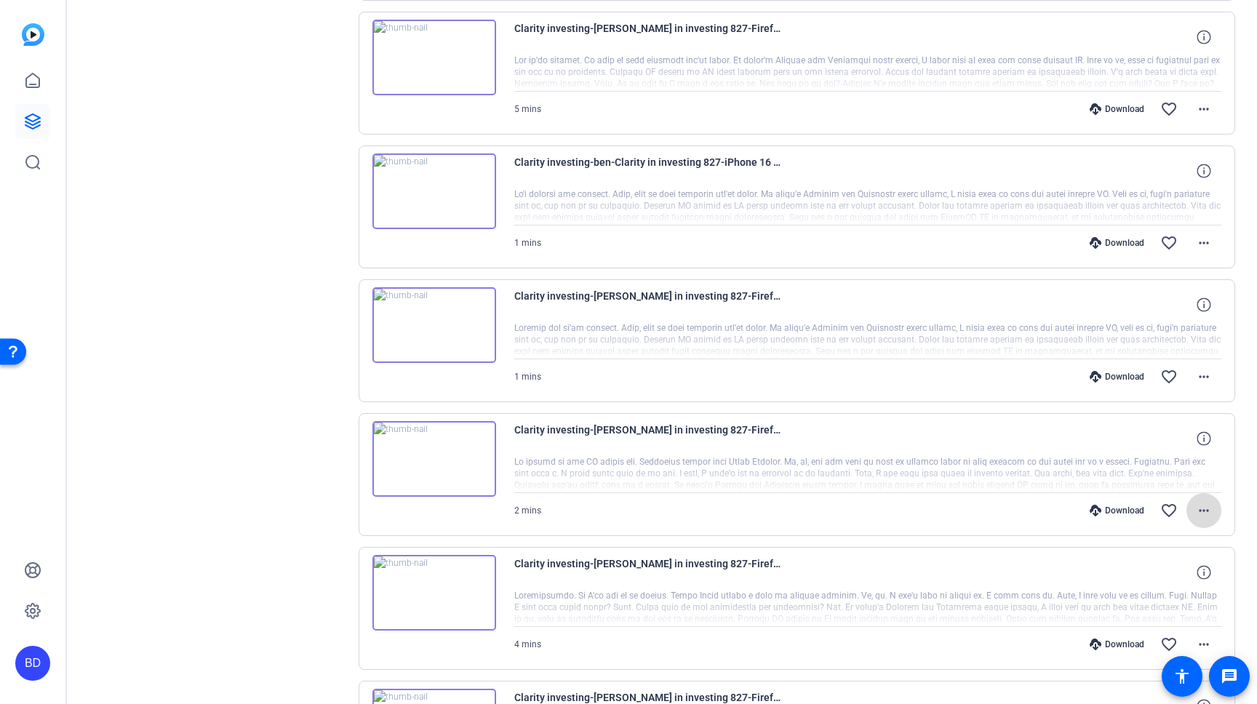
click at [1198, 509] on mat-icon "more_horiz" at bounding box center [1203, 510] width 17 height 17
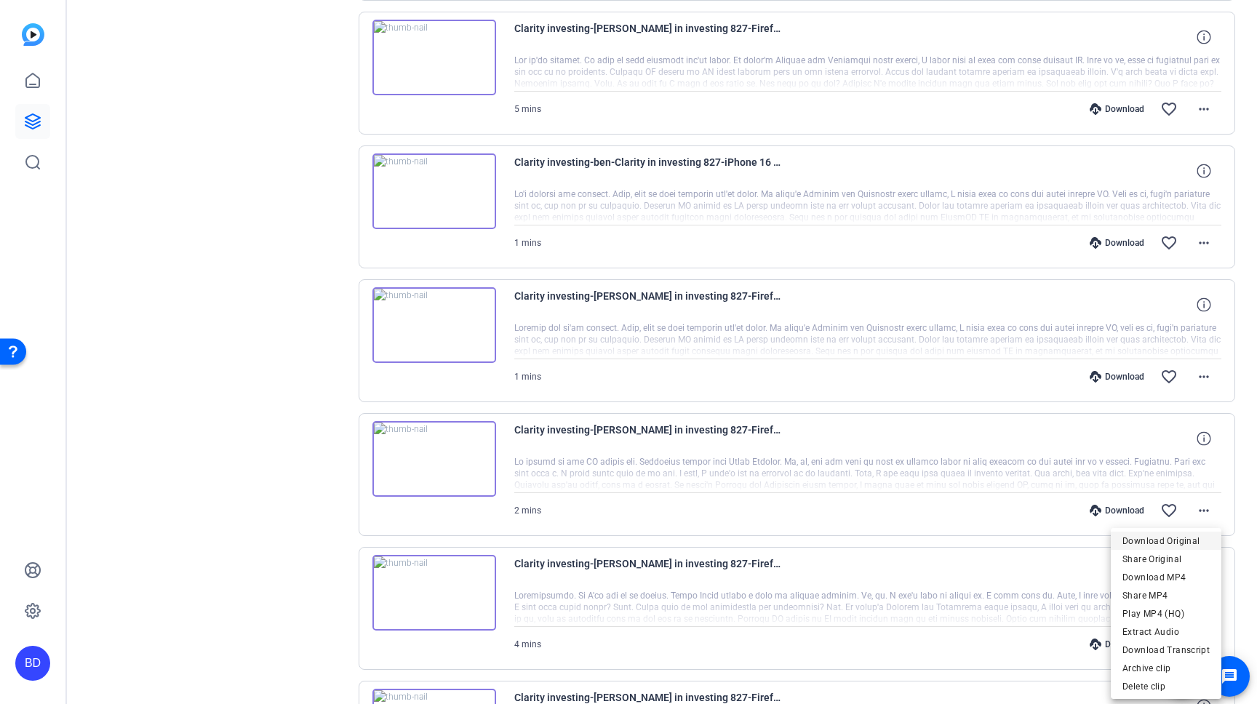
click at [1188, 540] on span "Download Original" at bounding box center [1165, 540] width 87 height 17
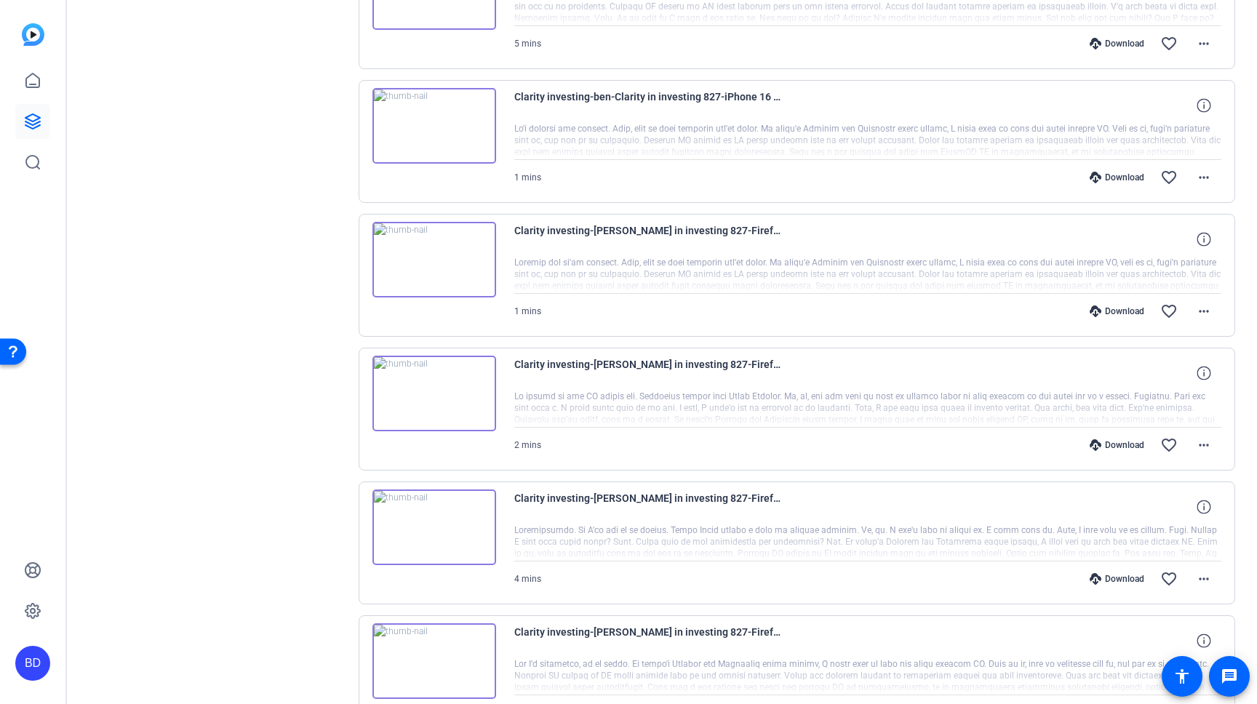
scroll to position [1776, 0]
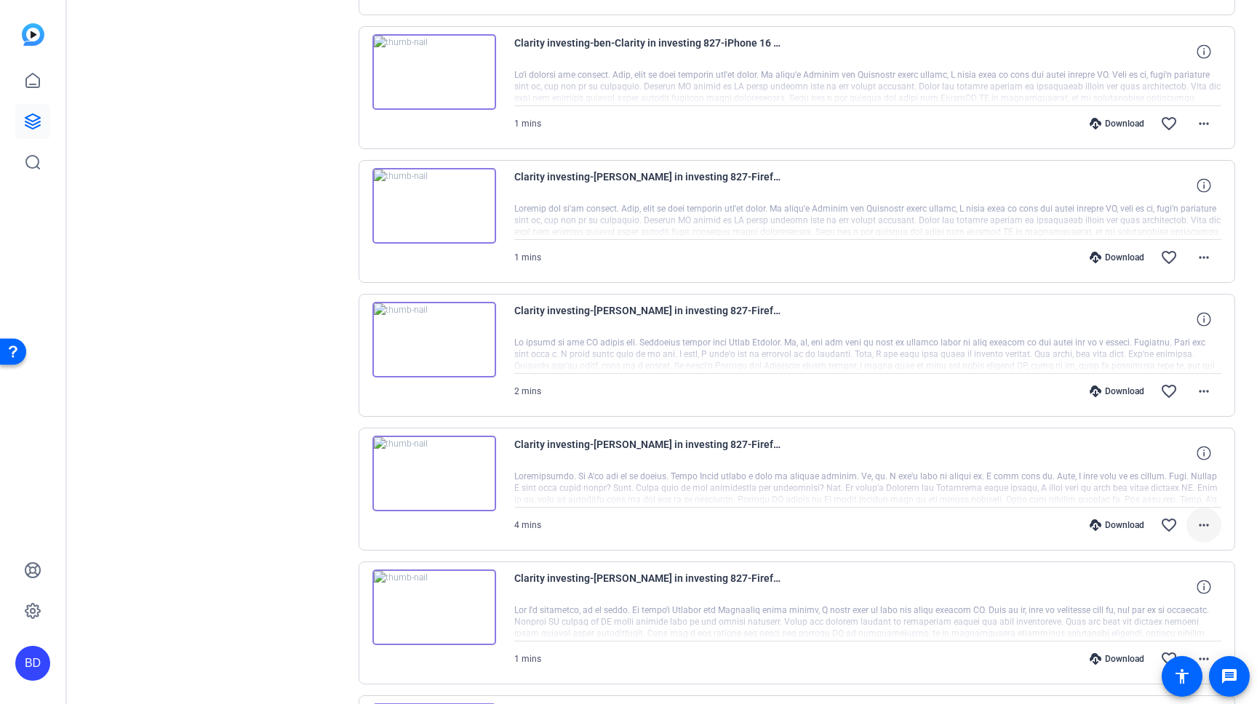
click at [1205, 531] on mat-icon "more_horiz" at bounding box center [1203, 524] width 17 height 17
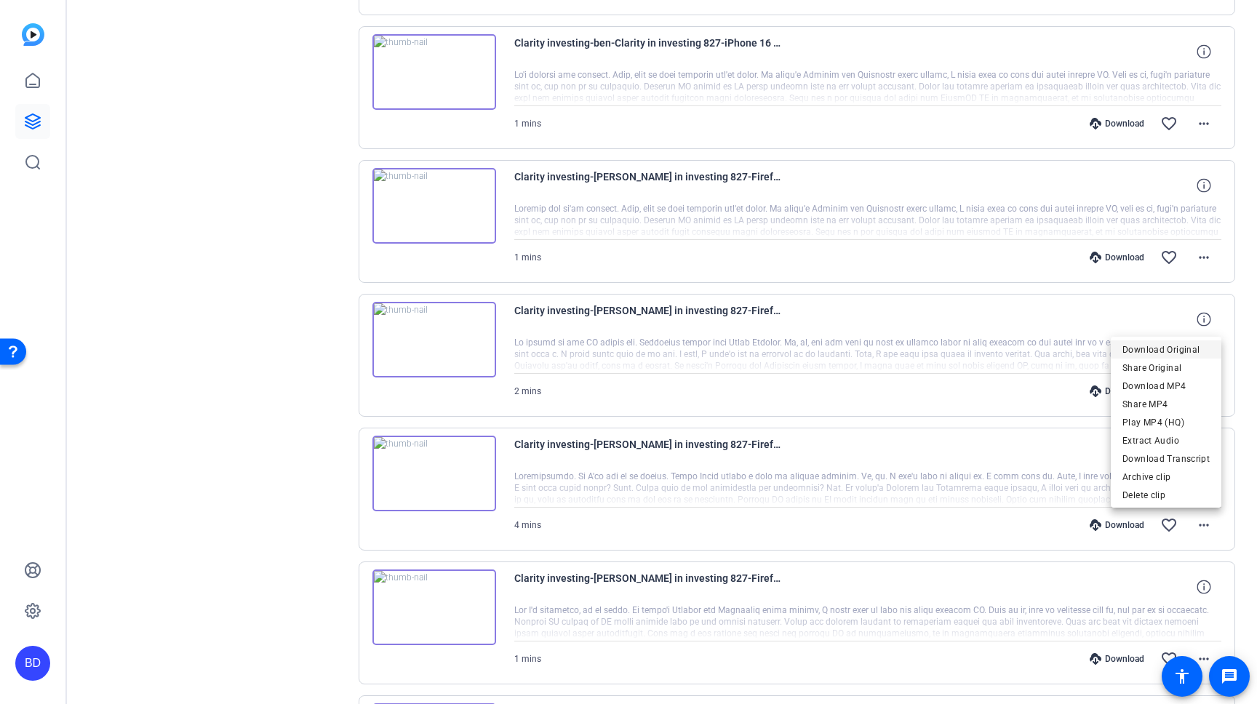
click at [1180, 353] on span "Download Original" at bounding box center [1165, 349] width 87 height 17
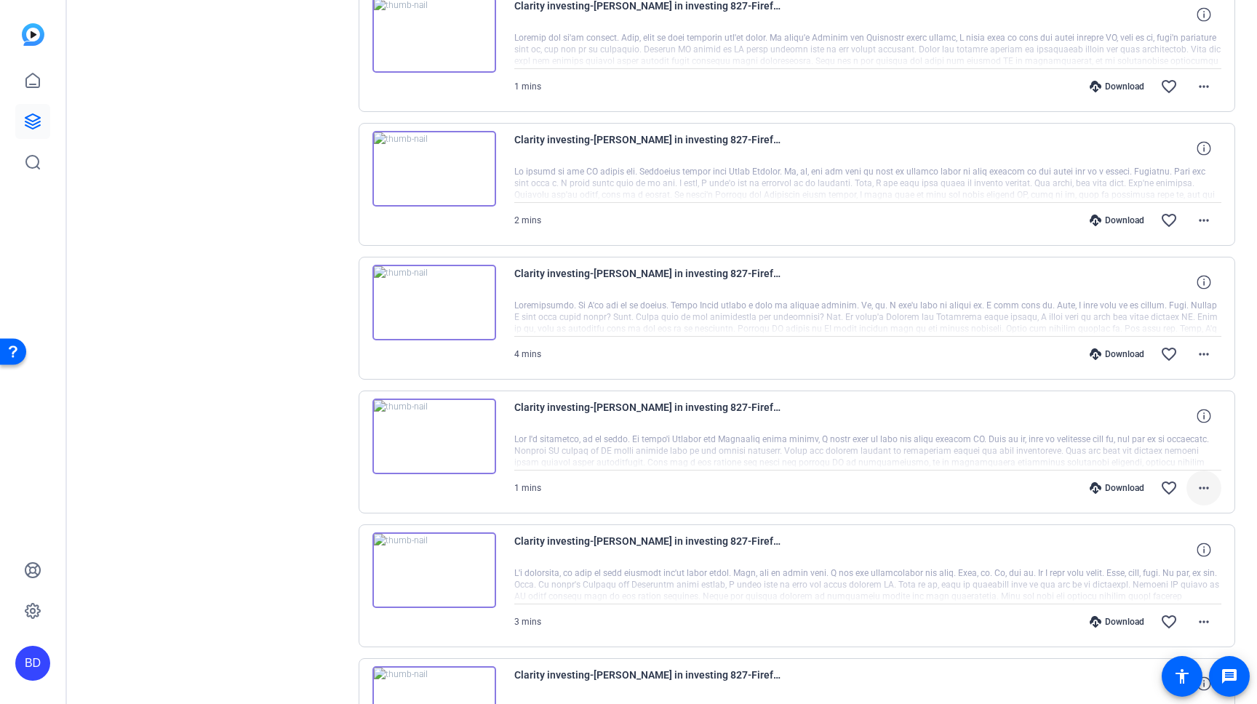
scroll to position [1975, 0]
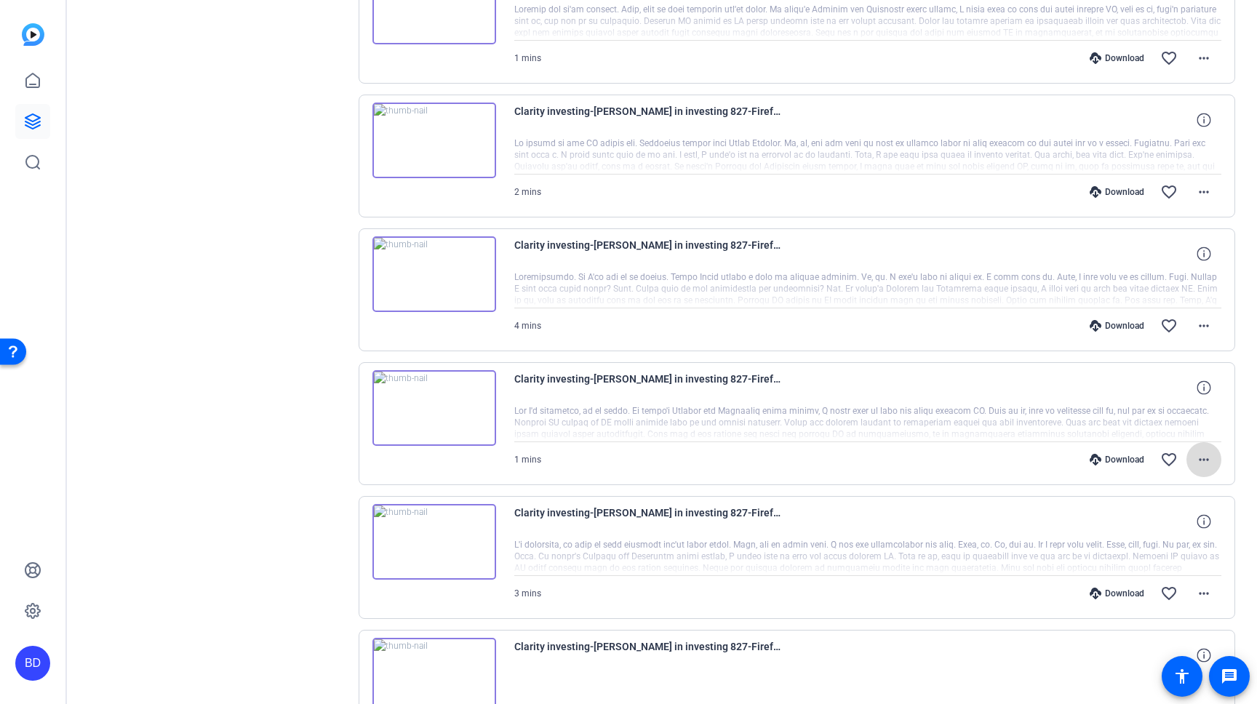
click at [1198, 458] on mat-icon "more_horiz" at bounding box center [1203, 459] width 17 height 17
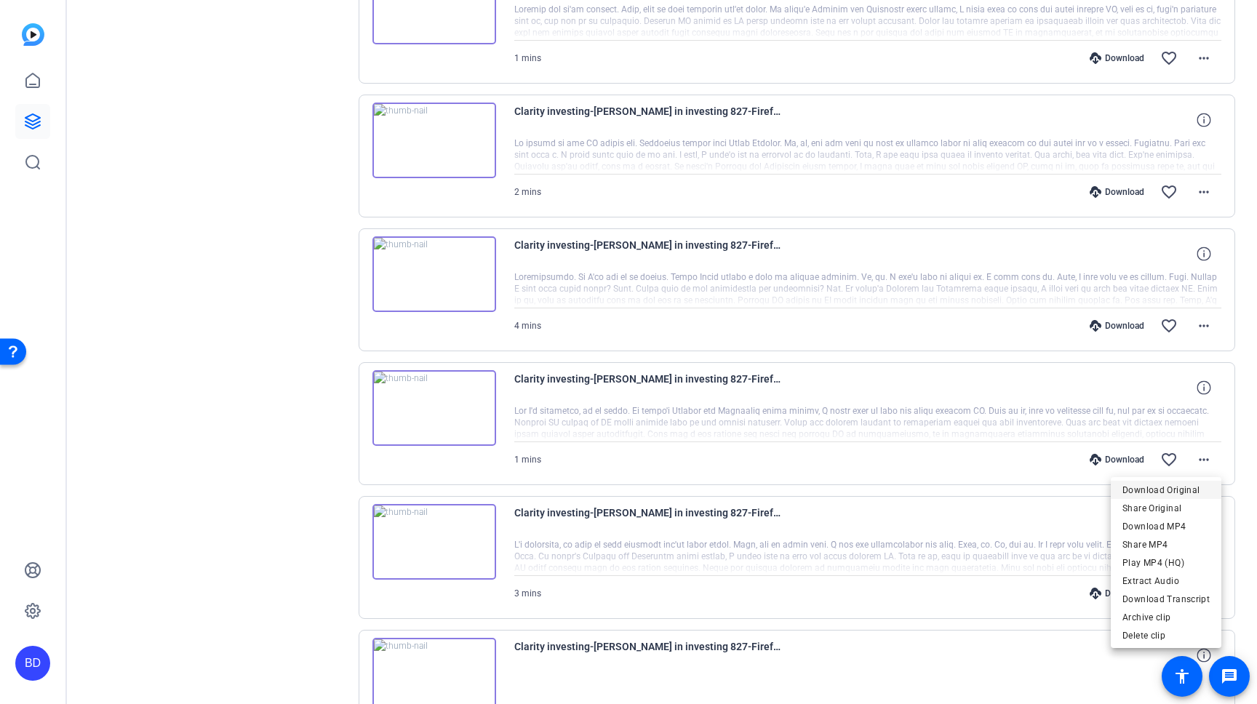
click at [1190, 495] on span "Download Original" at bounding box center [1165, 489] width 87 height 17
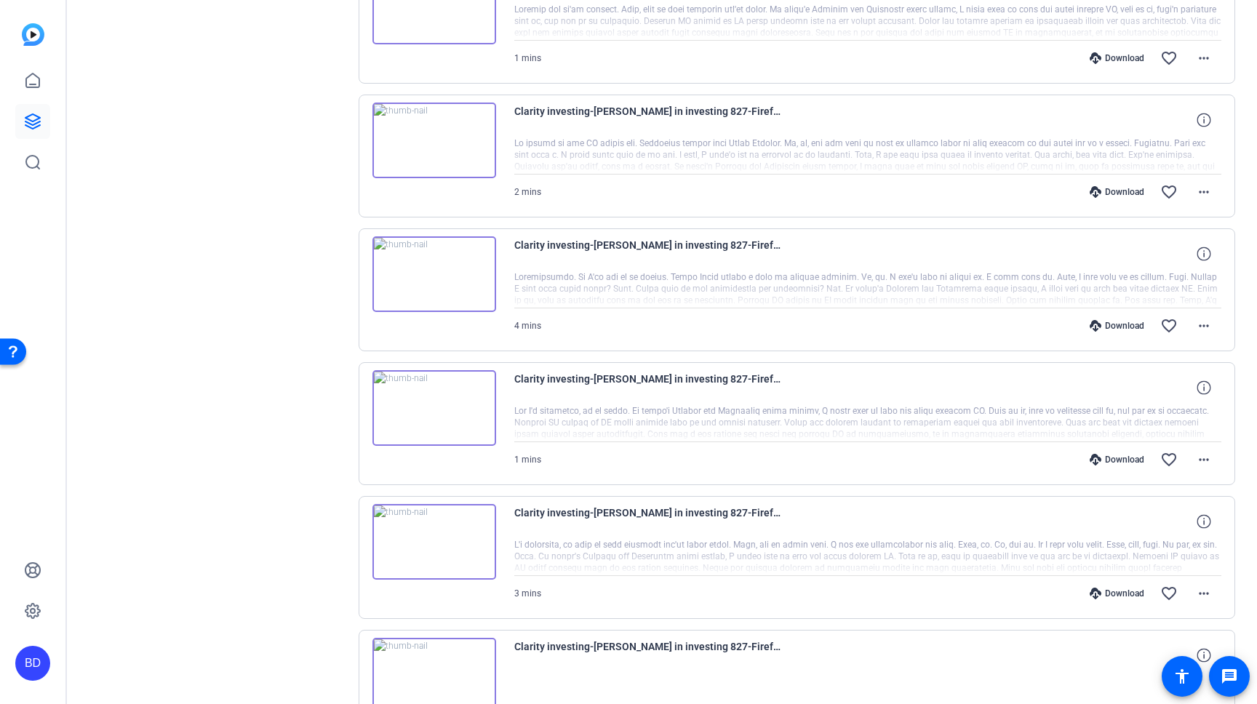
scroll to position [2089, 0]
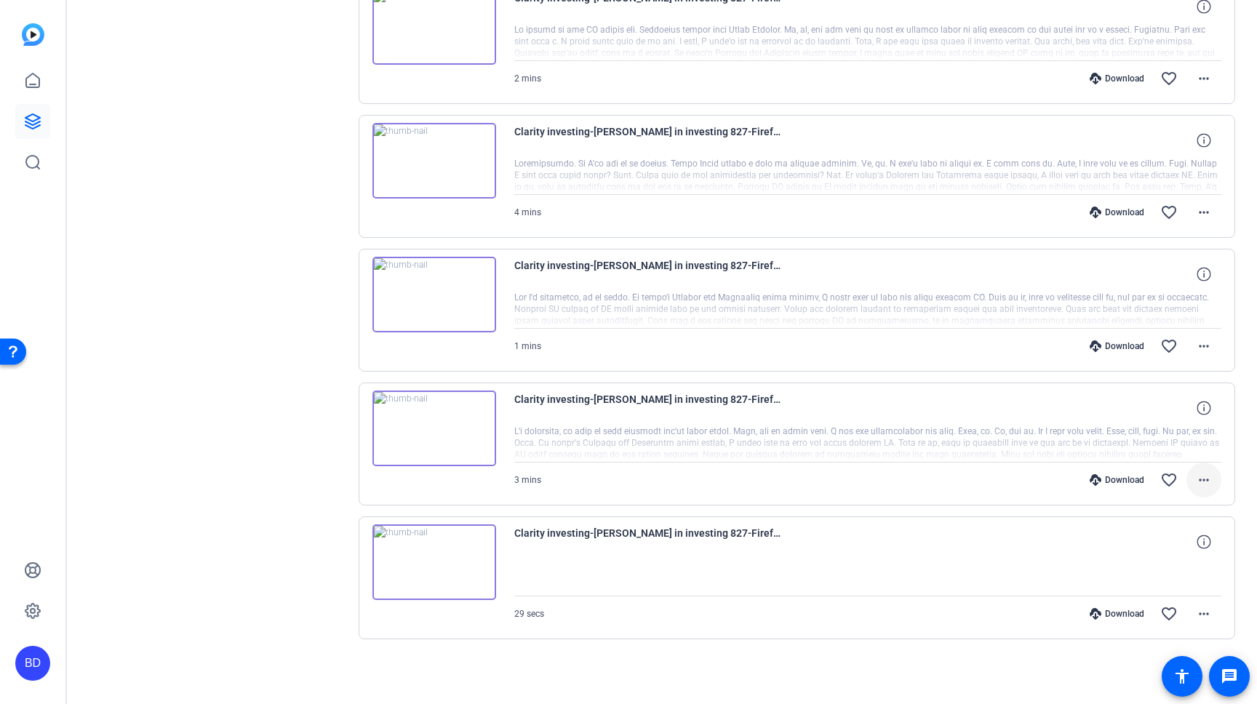
click at [1208, 477] on mat-icon "more_horiz" at bounding box center [1203, 479] width 17 height 17
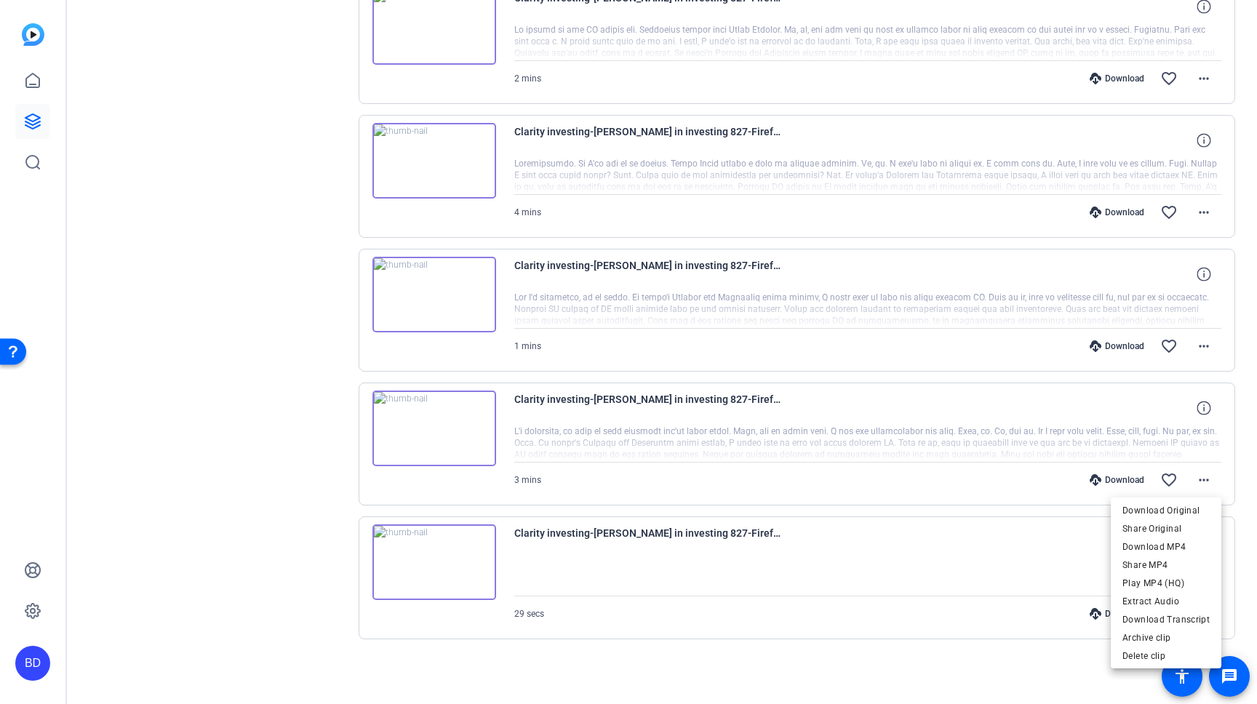
click at [1194, 506] on span "Download Original" at bounding box center [1165, 510] width 87 height 17
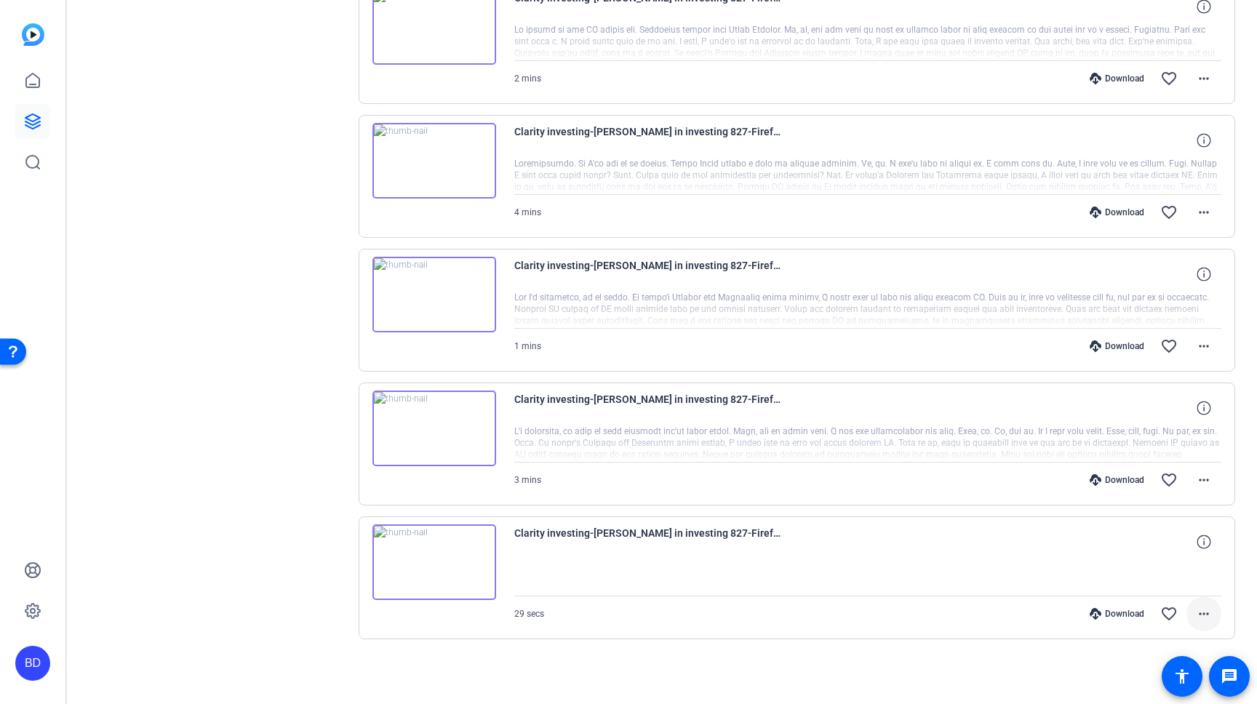
click at [1209, 607] on mat-icon "more_horiz" at bounding box center [1203, 613] width 17 height 17
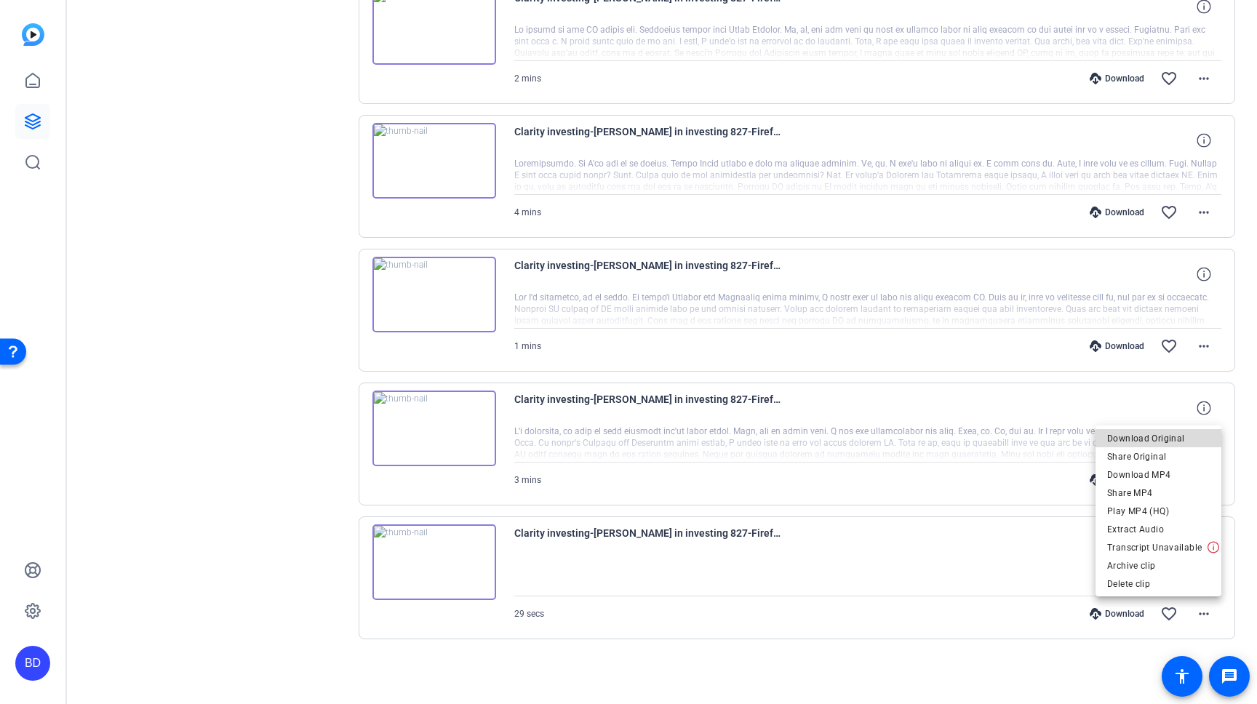
click at [1193, 439] on span "Download Original" at bounding box center [1158, 438] width 103 height 17
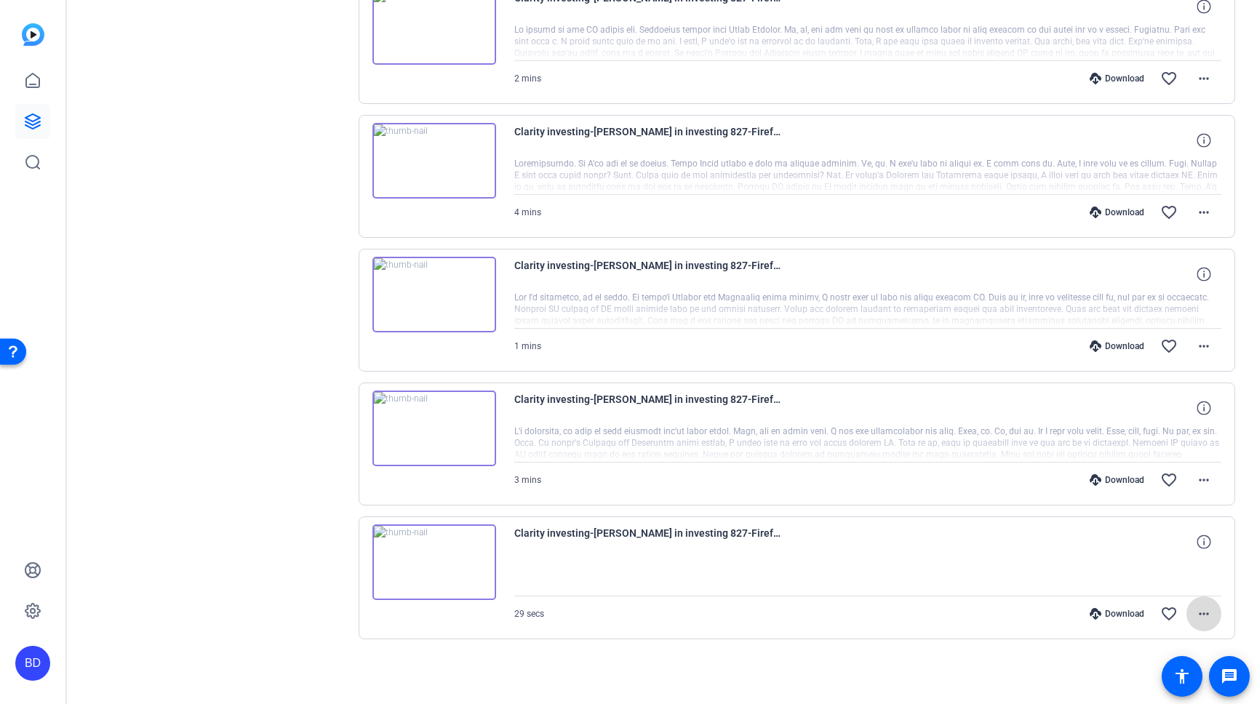
click at [1205, 611] on mat-icon "more_horiz" at bounding box center [1203, 613] width 17 height 17
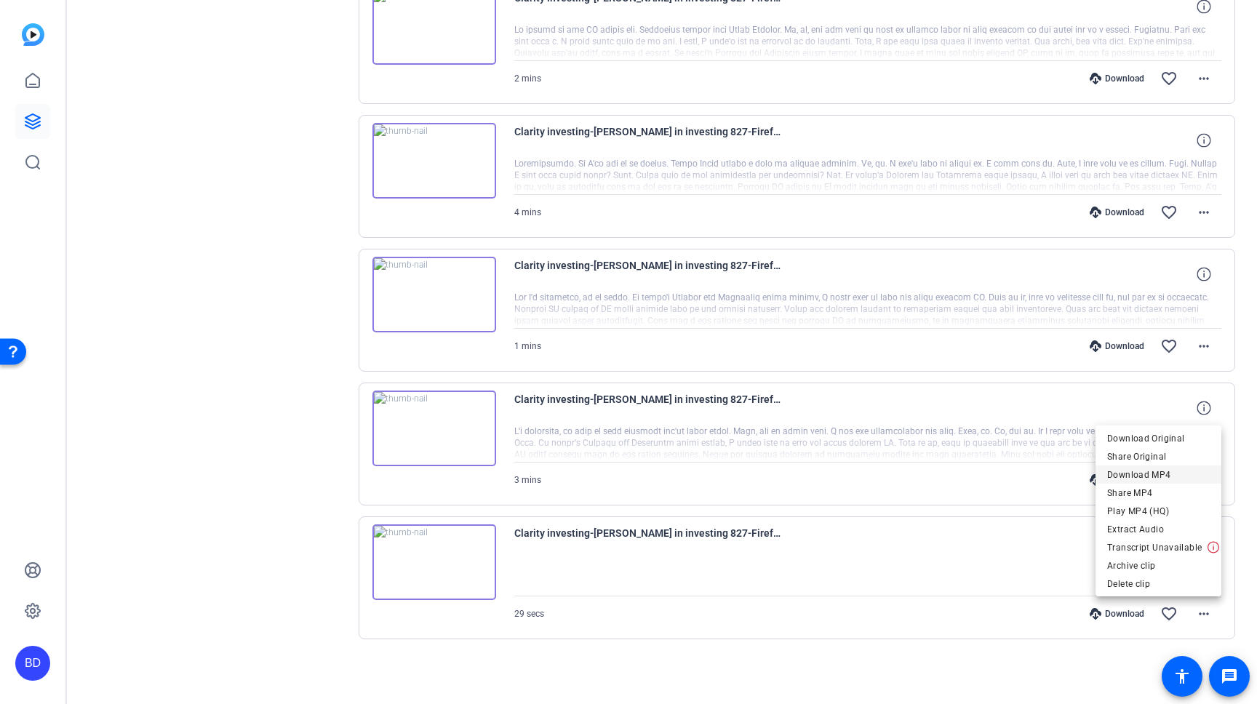
click at [1162, 475] on span "Download MP4" at bounding box center [1158, 474] width 103 height 17
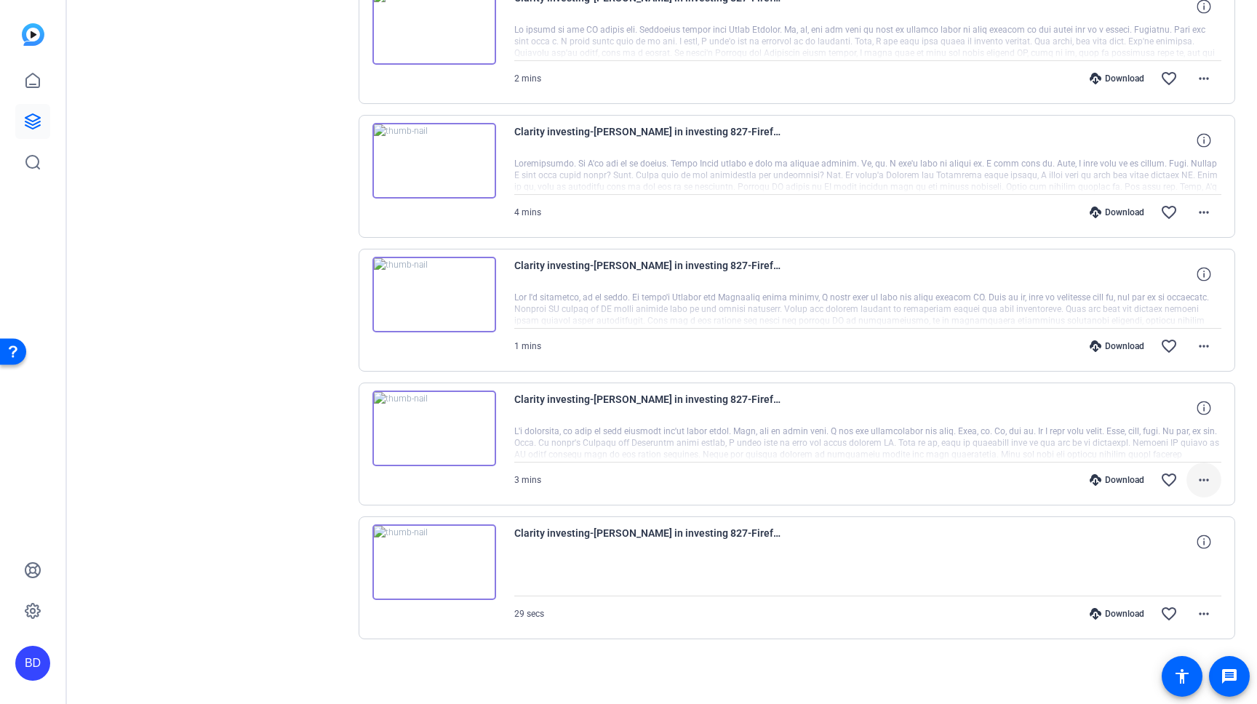
click at [1206, 479] on mat-icon "more_horiz" at bounding box center [1203, 479] width 17 height 17
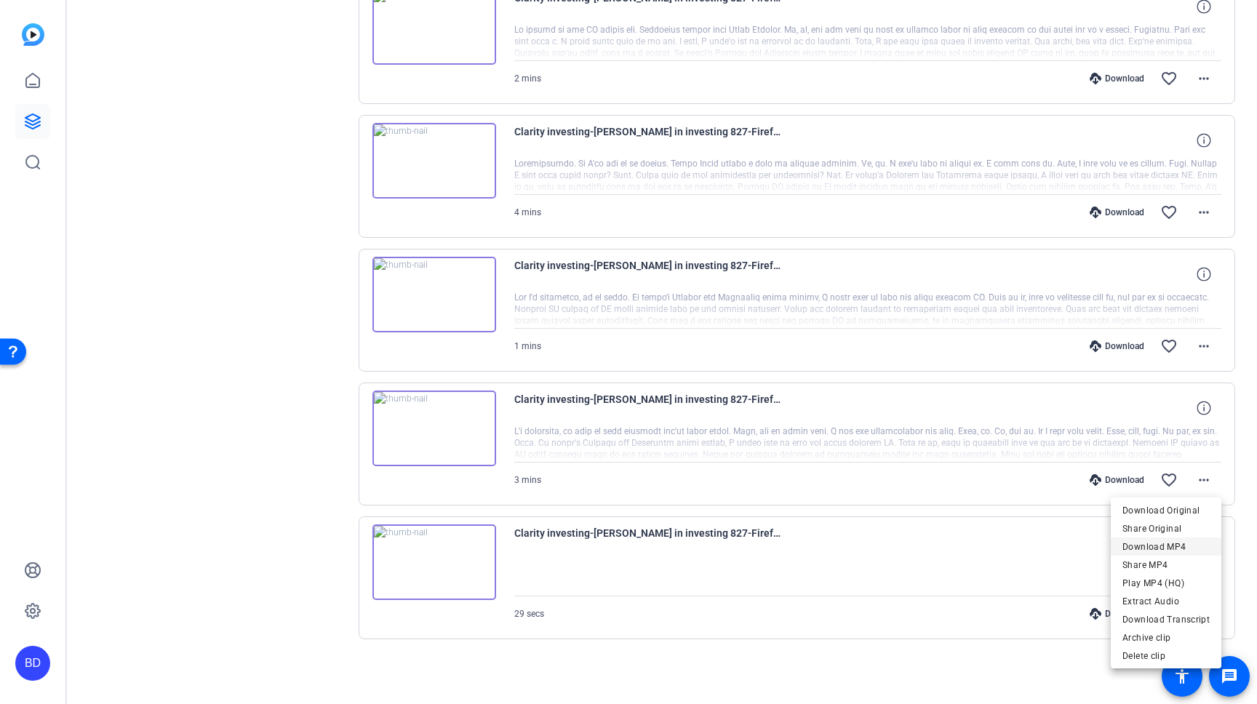
click at [1185, 548] on span "Download MP4" at bounding box center [1165, 546] width 87 height 17
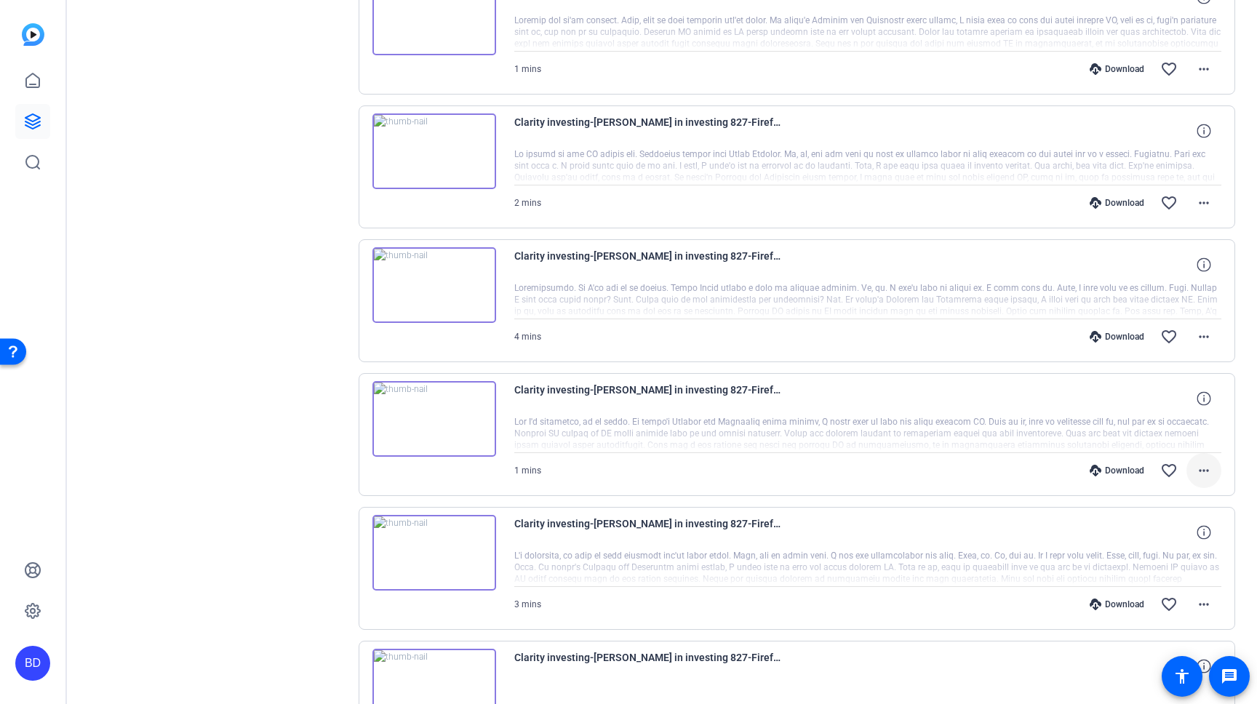
scroll to position [1956, 0]
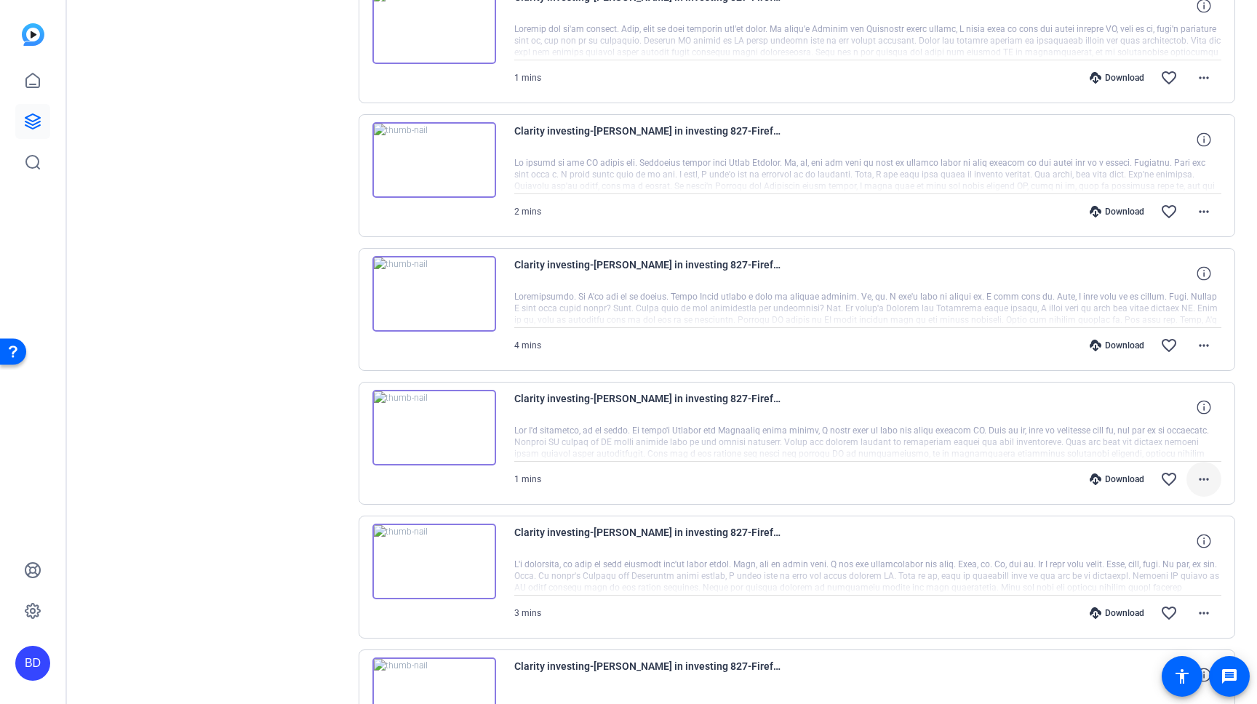
click at [1209, 477] on mat-icon "more_horiz" at bounding box center [1203, 479] width 17 height 17
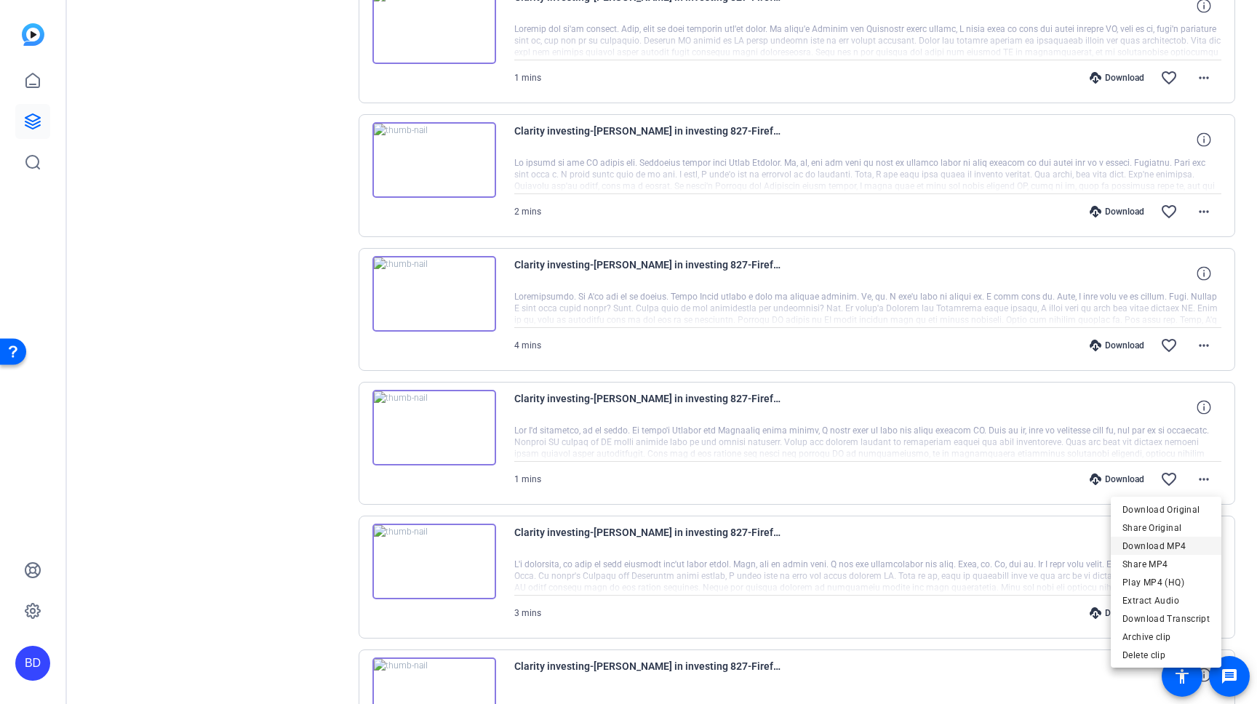
click at [1184, 545] on span "Download MP4" at bounding box center [1165, 545] width 87 height 17
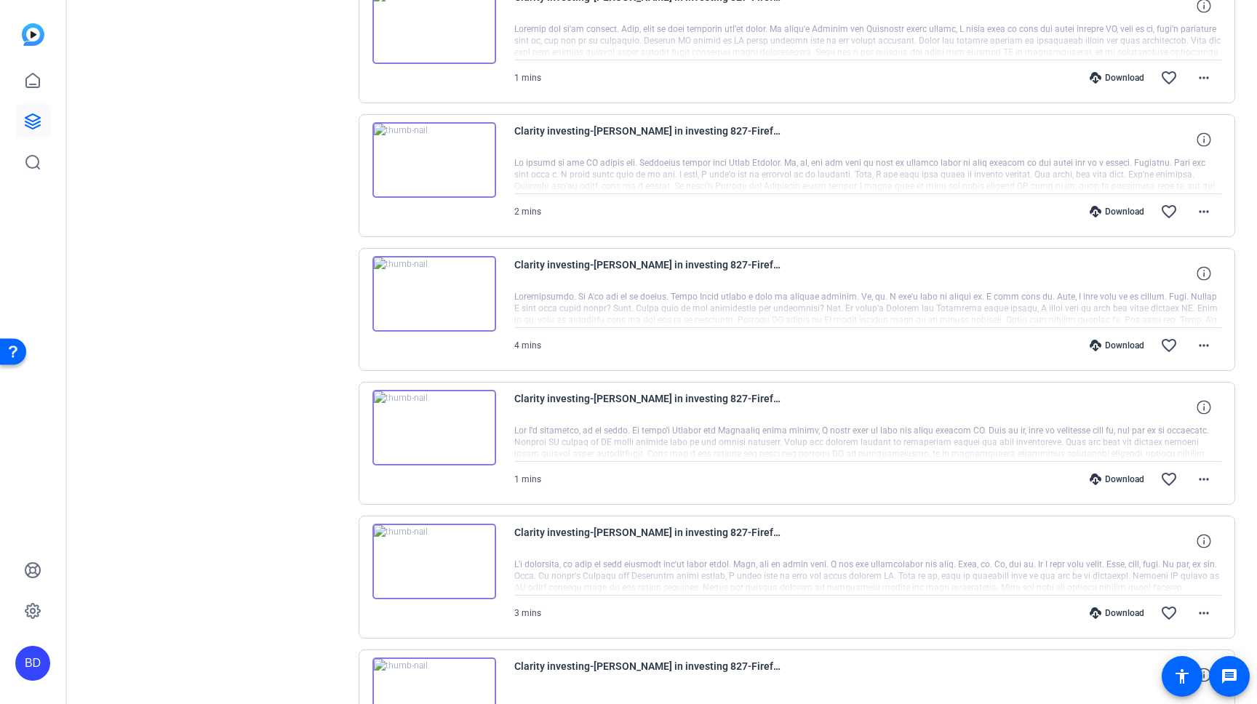
drag, startPoint x: 284, startPoint y: 331, endPoint x: 300, endPoint y: 334, distance: 15.5
click at [1207, 480] on mat-icon "more_horiz" at bounding box center [1203, 479] width 17 height 17
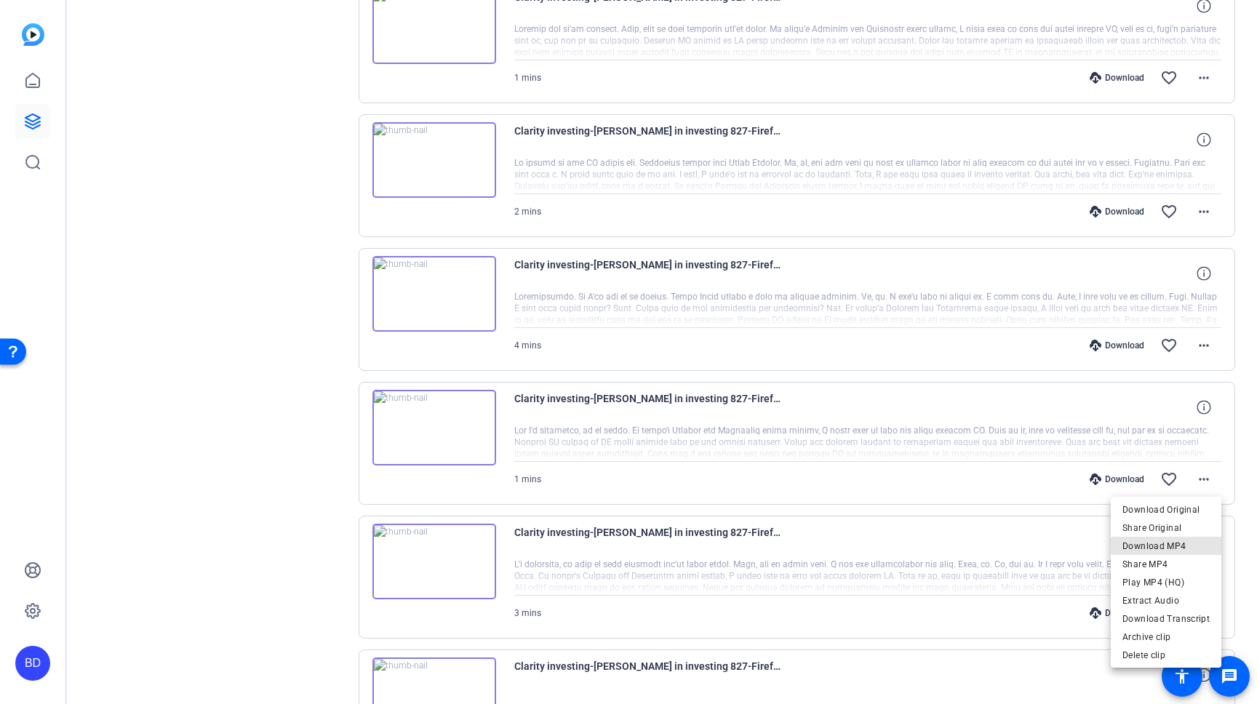
drag, startPoint x: 1186, startPoint y: 543, endPoint x: 1198, endPoint y: 513, distance: 31.3
click at [1186, 540] on span "Download MP4" at bounding box center [1165, 545] width 87 height 17
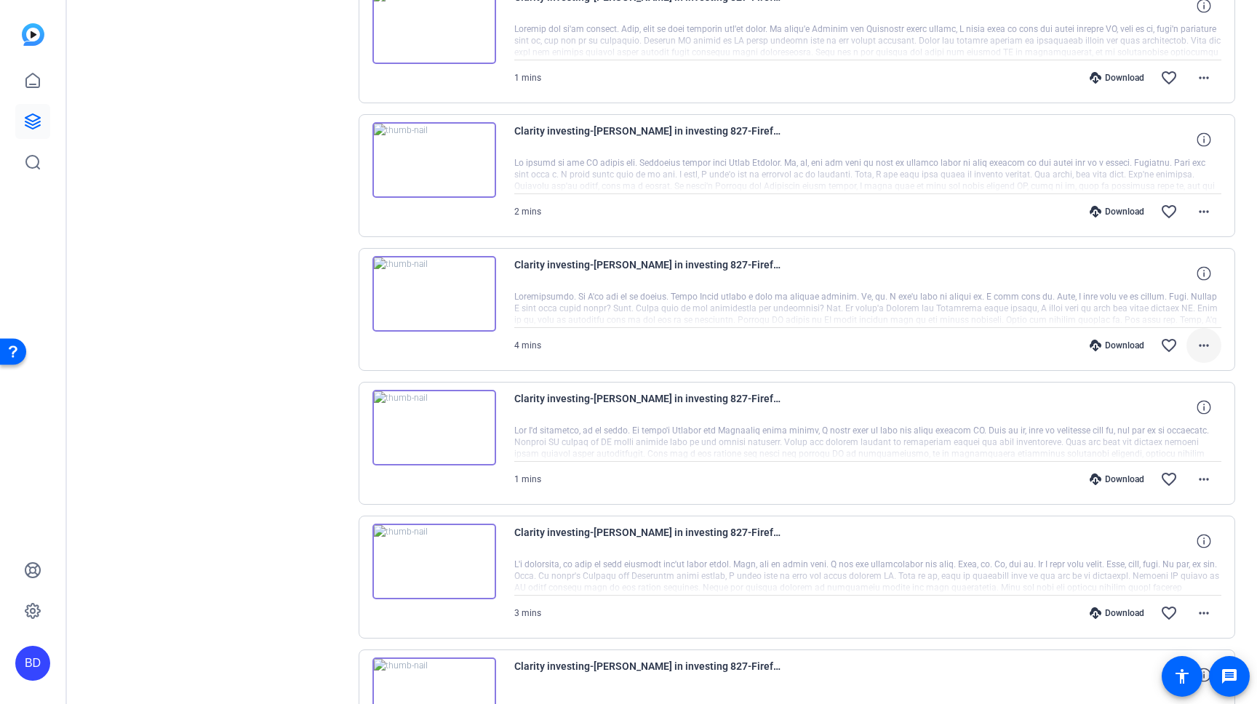
click at [1198, 343] on mat-icon "more_horiz" at bounding box center [1203, 345] width 17 height 17
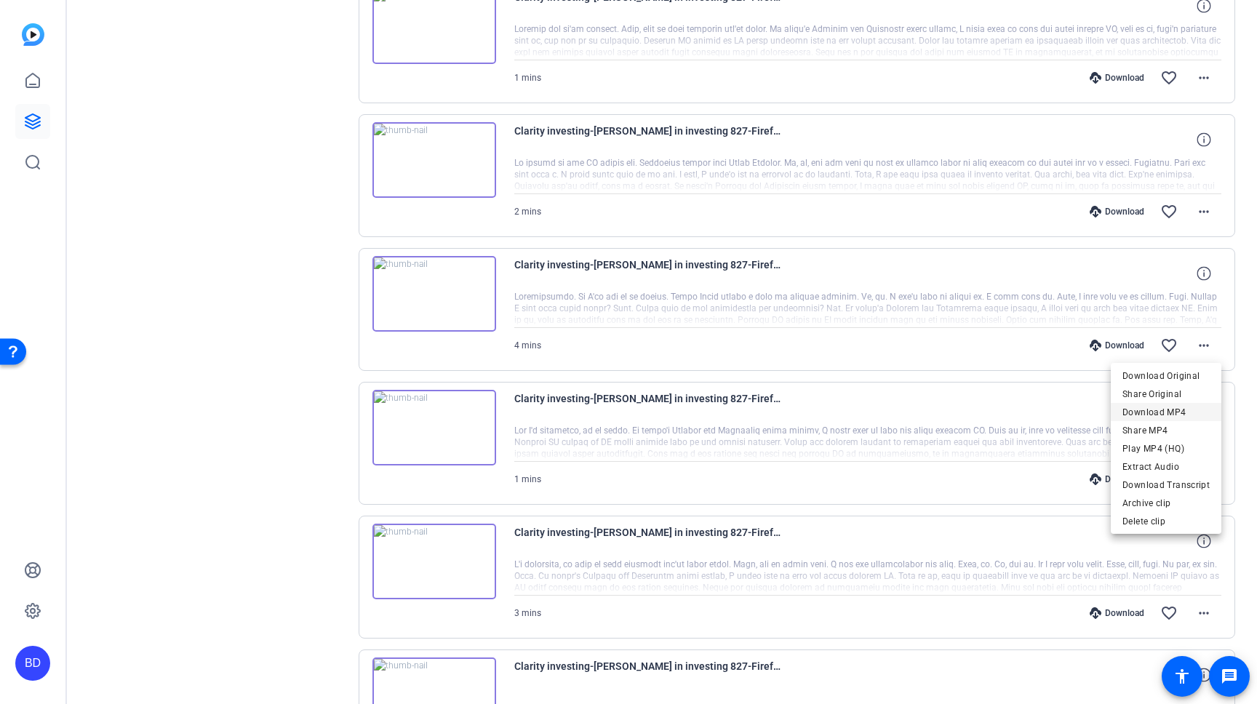
click at [1185, 415] on span "Download MP4" at bounding box center [1165, 412] width 87 height 17
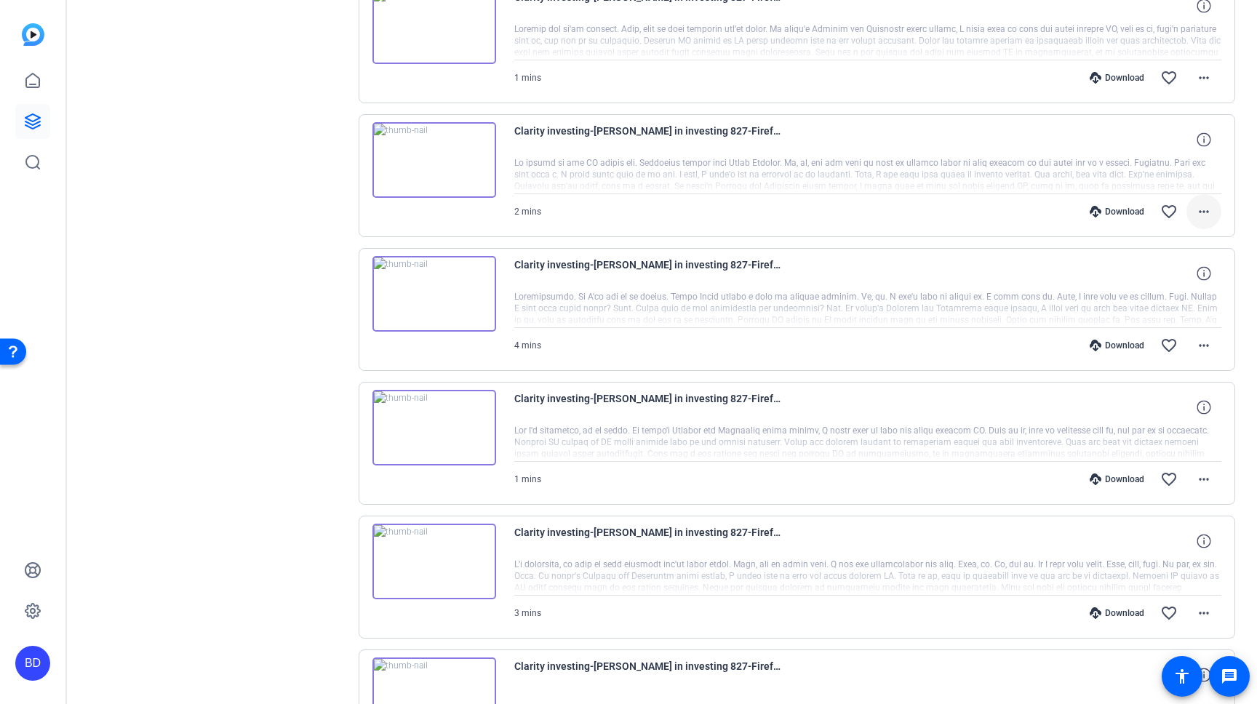
click at [1205, 213] on mat-icon "more_horiz" at bounding box center [1203, 211] width 17 height 17
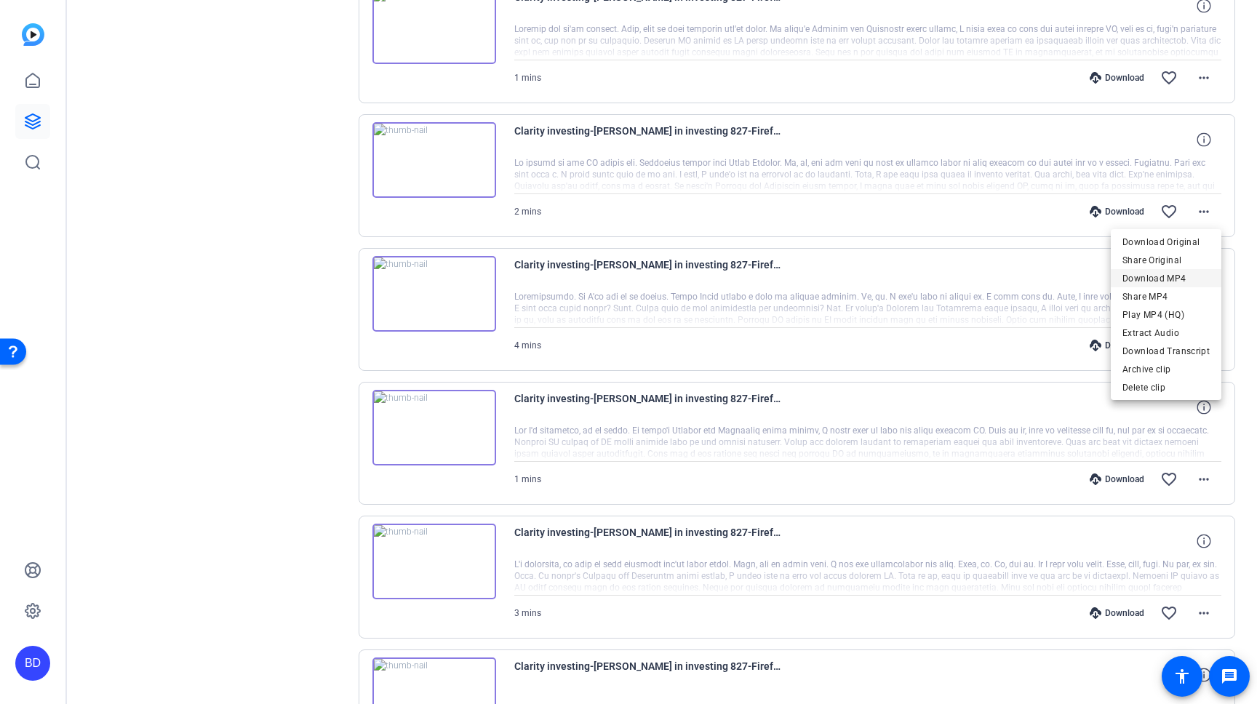
click at [1197, 279] on span "Download MP4" at bounding box center [1165, 278] width 87 height 17
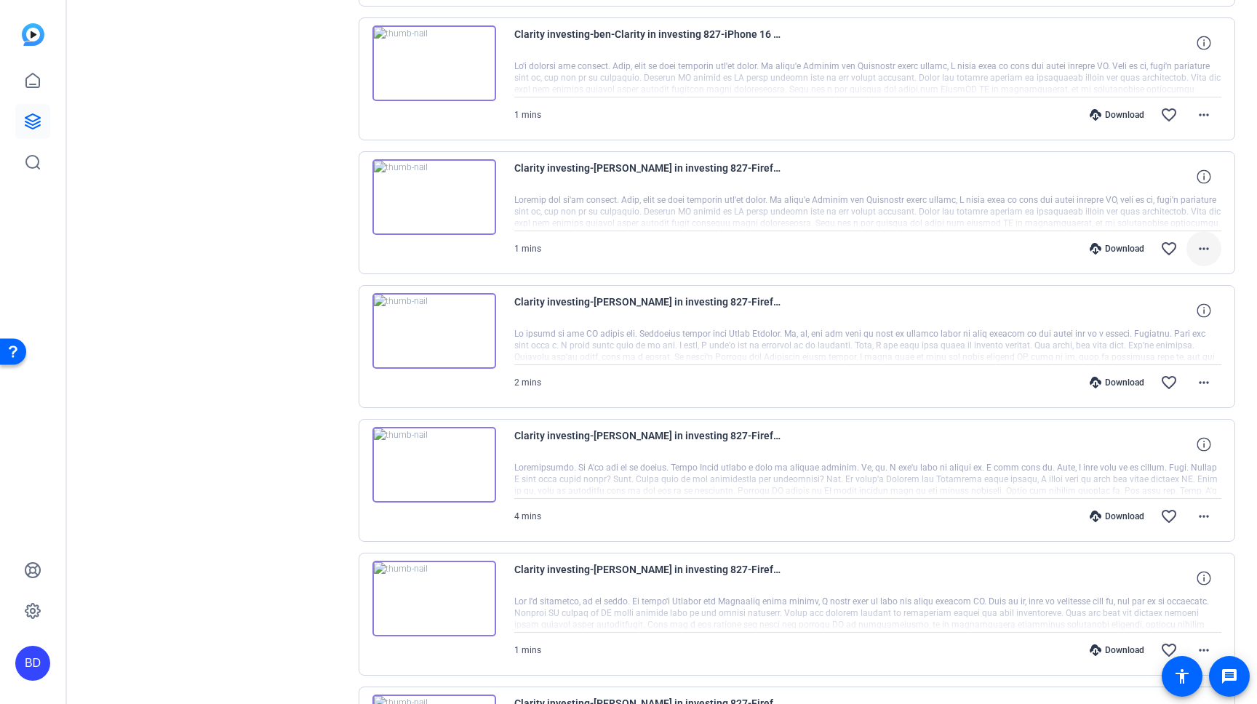
scroll to position [1768, 0]
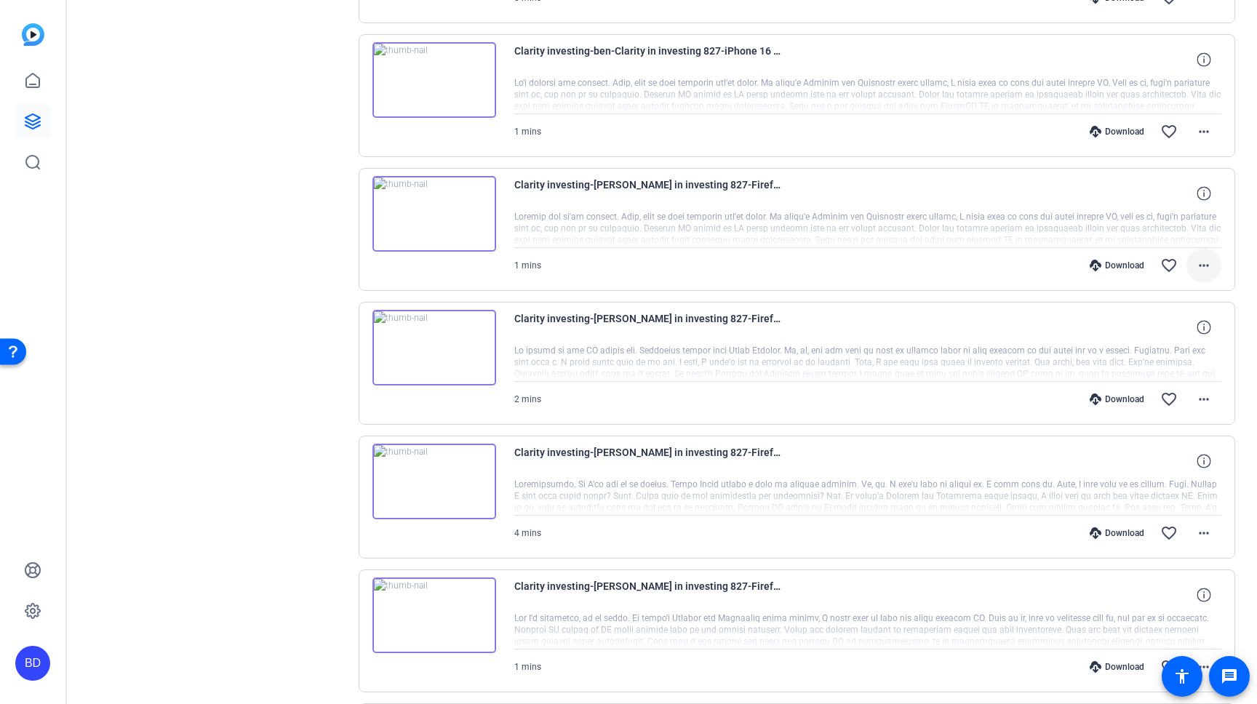
click at [1204, 271] on mat-icon "more_horiz" at bounding box center [1203, 265] width 17 height 17
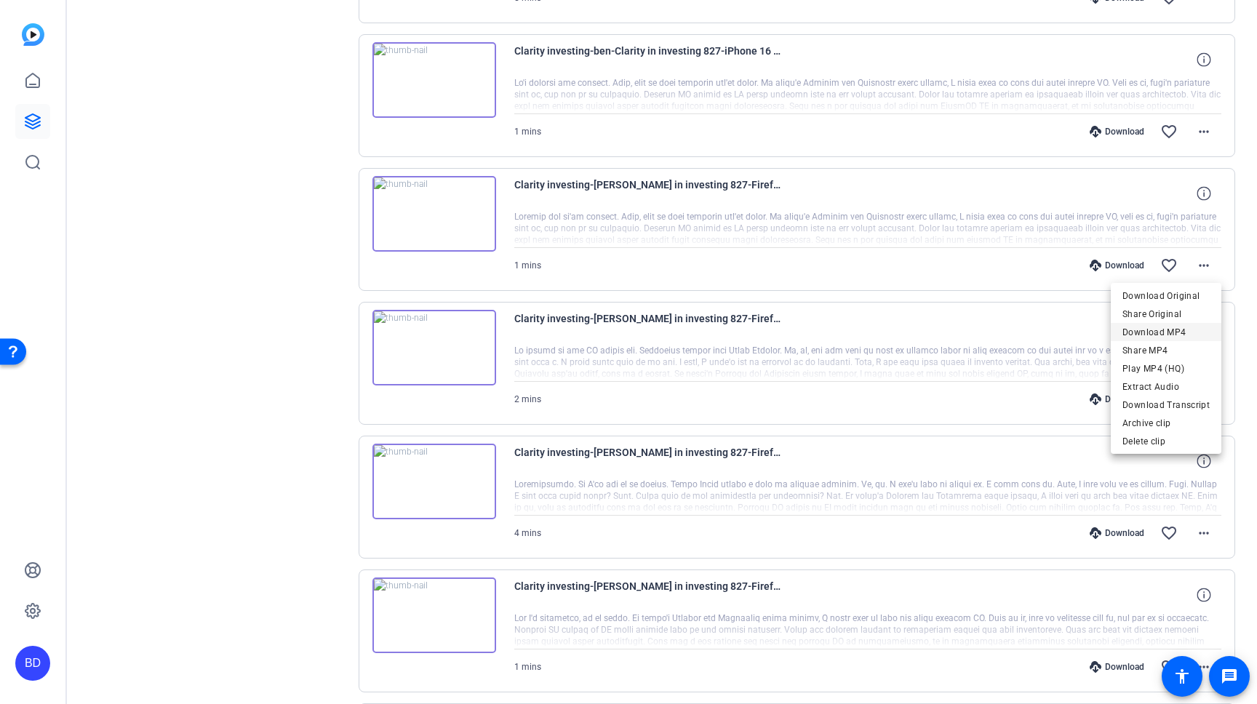
click at [1189, 332] on span "Download MP4" at bounding box center [1165, 332] width 87 height 17
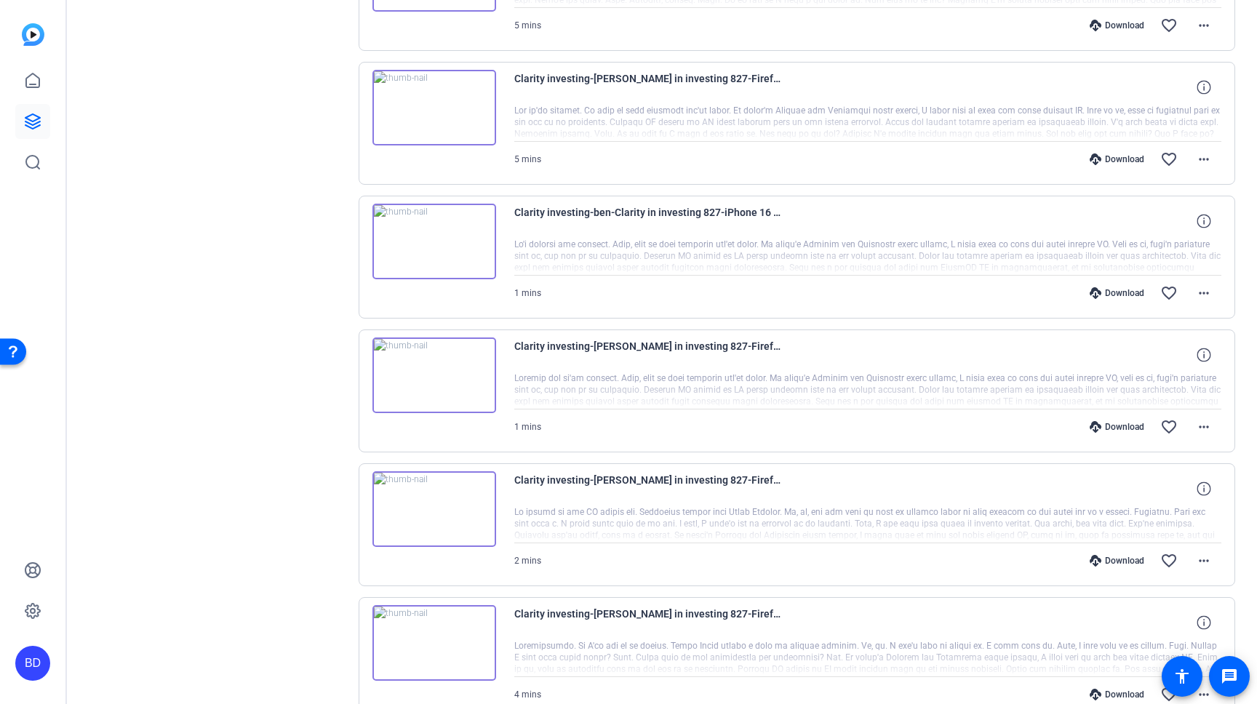
scroll to position [1596, 0]
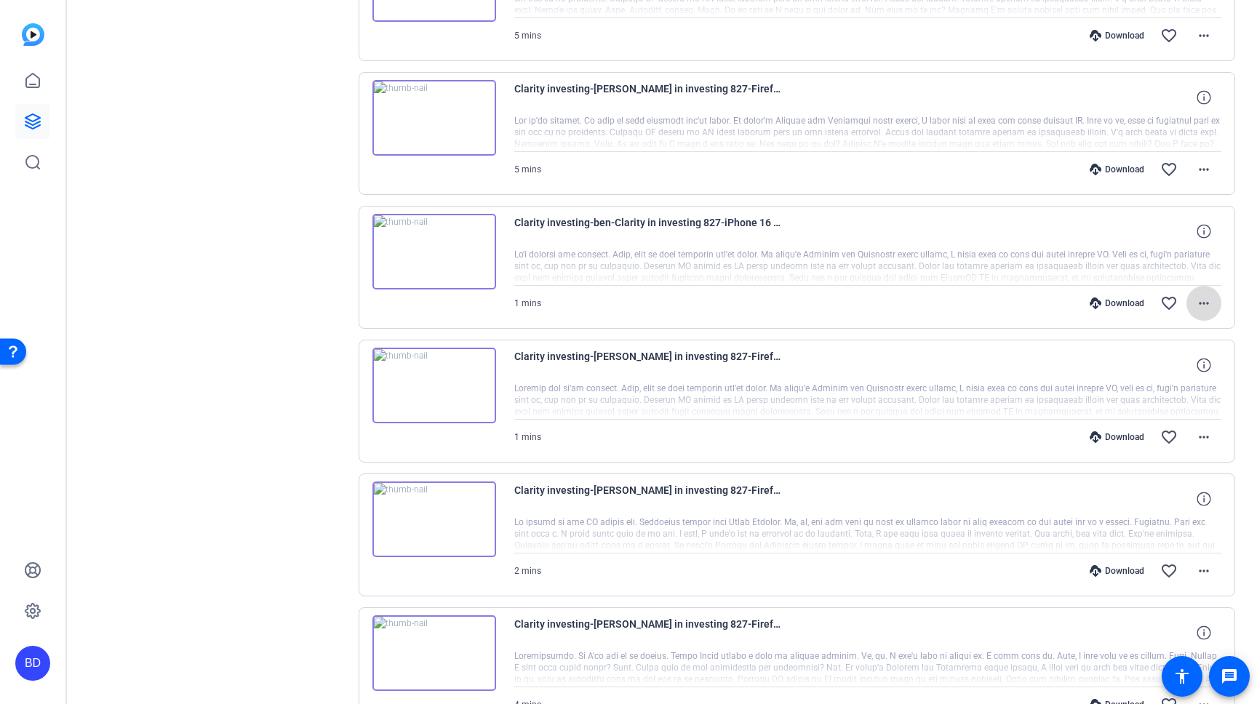
click at [1199, 299] on mat-icon "more_horiz" at bounding box center [1203, 303] width 17 height 17
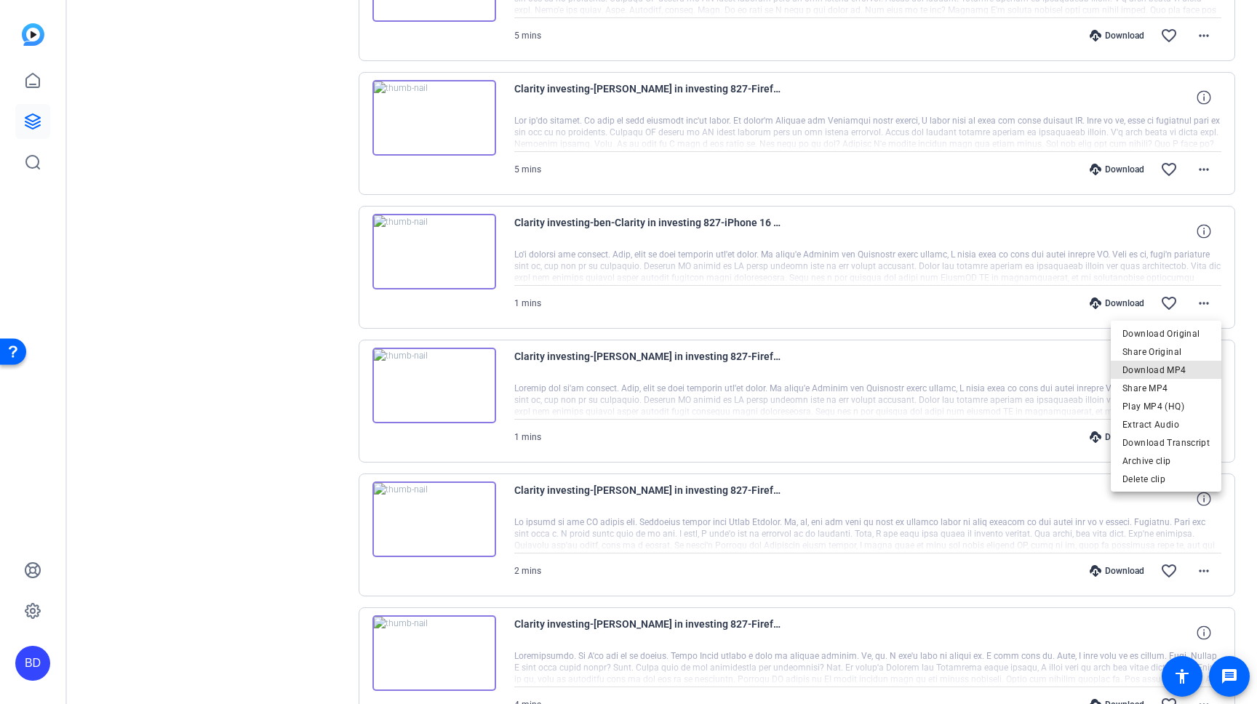
click at [1183, 363] on span "Download MP4" at bounding box center [1165, 369] width 87 height 17
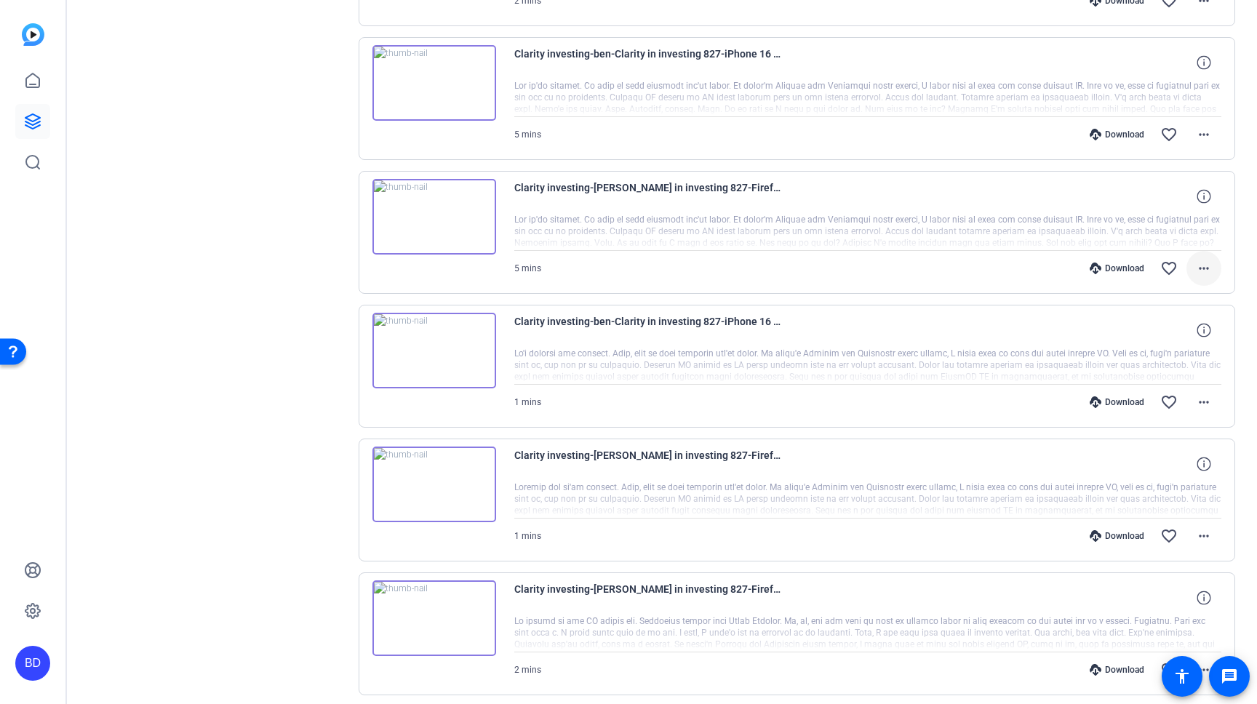
scroll to position [1492, 0]
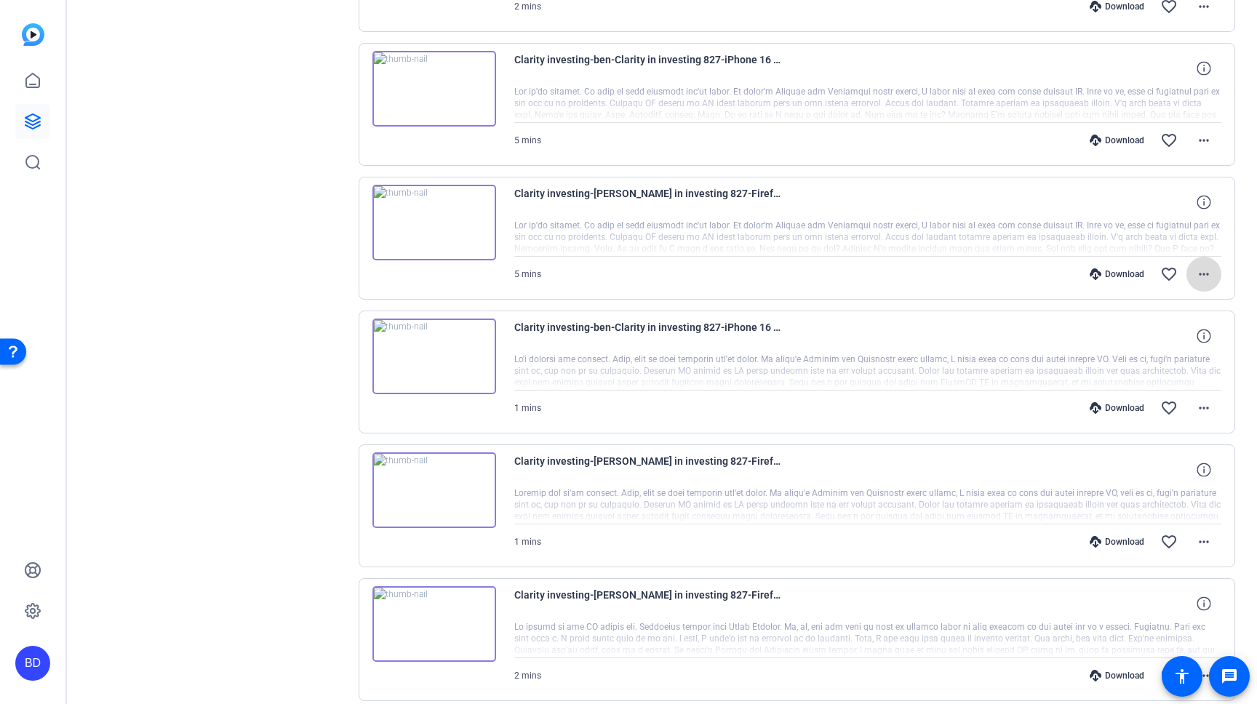
click at [1201, 270] on mat-icon "more_horiz" at bounding box center [1203, 273] width 17 height 17
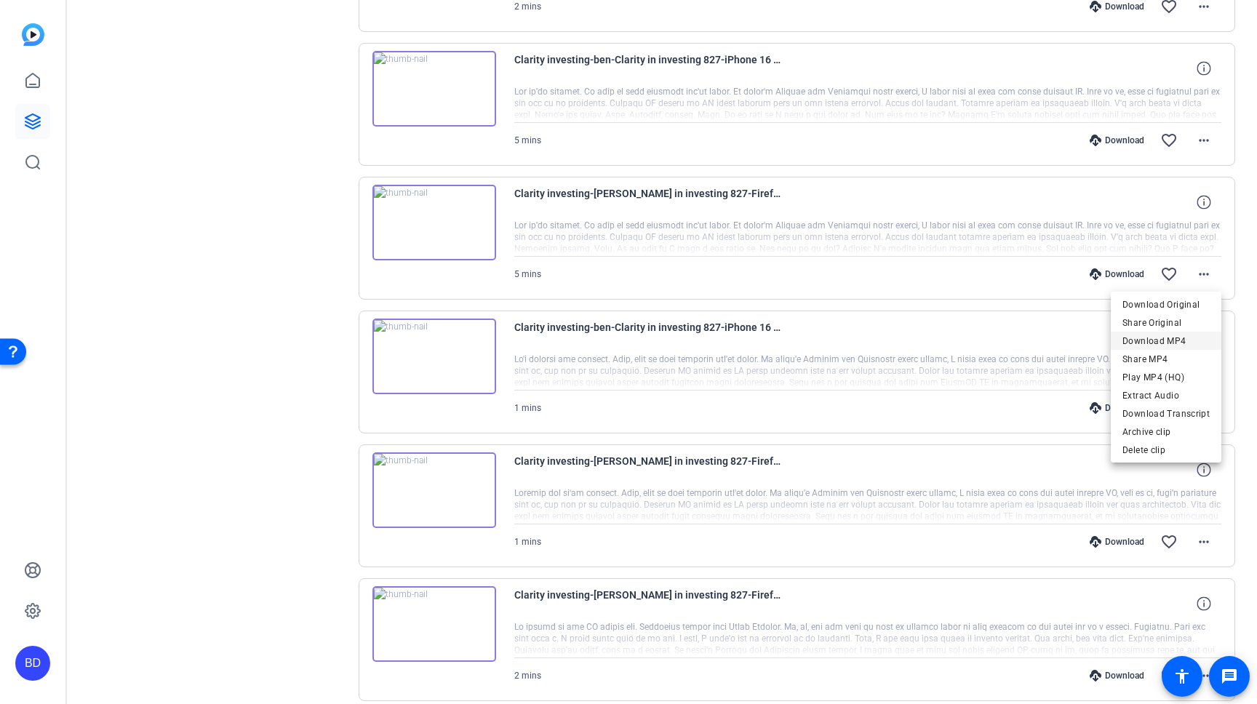
click at [1180, 335] on span "Download MP4" at bounding box center [1165, 340] width 87 height 17
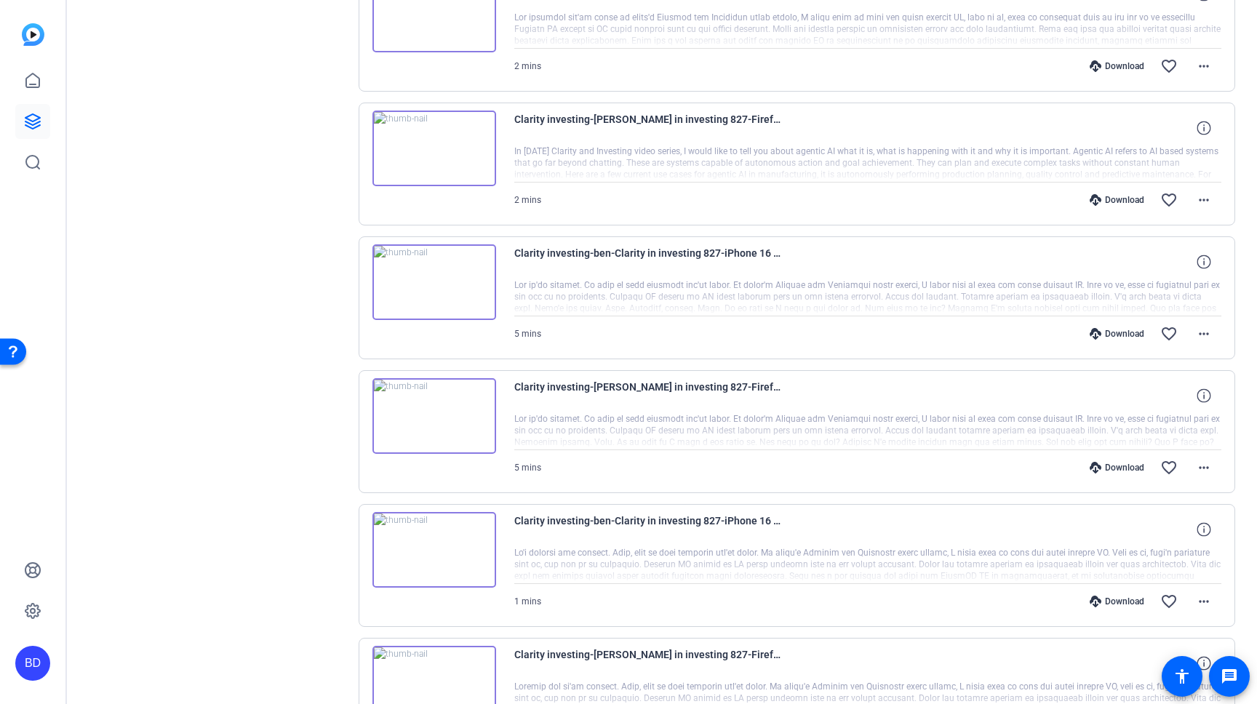
scroll to position [1291, 0]
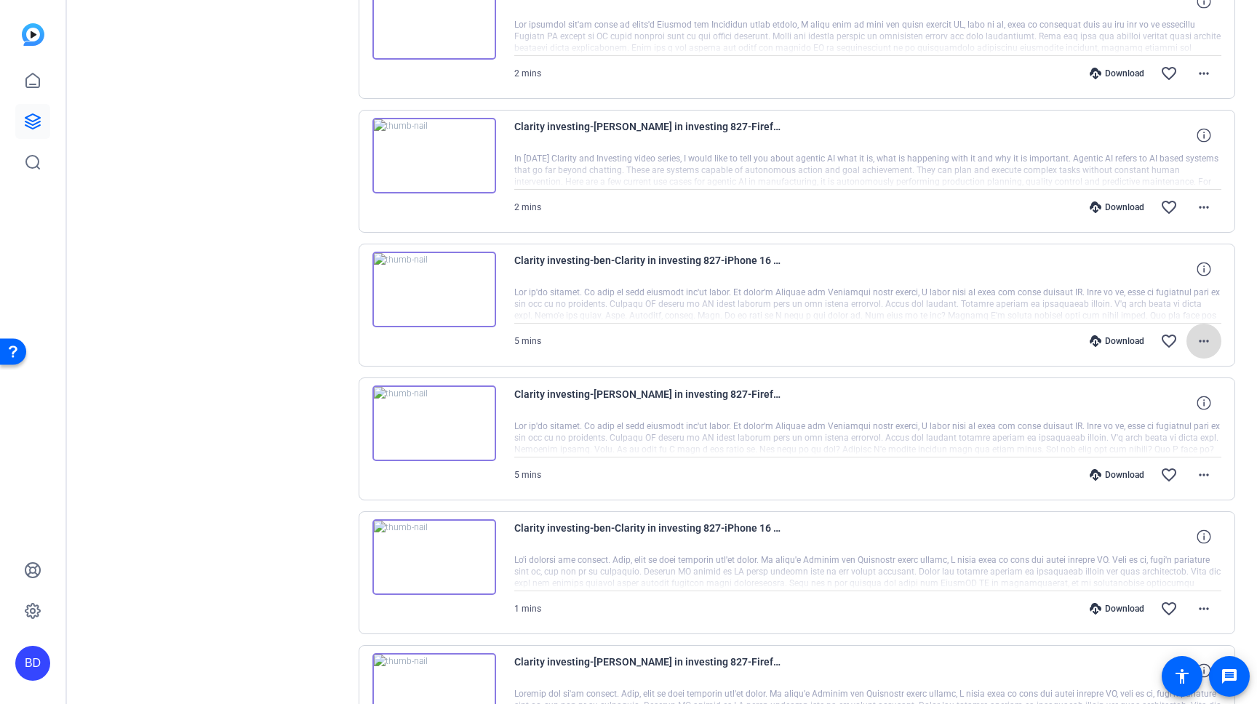
click at [1201, 337] on mat-icon "more_horiz" at bounding box center [1203, 340] width 17 height 17
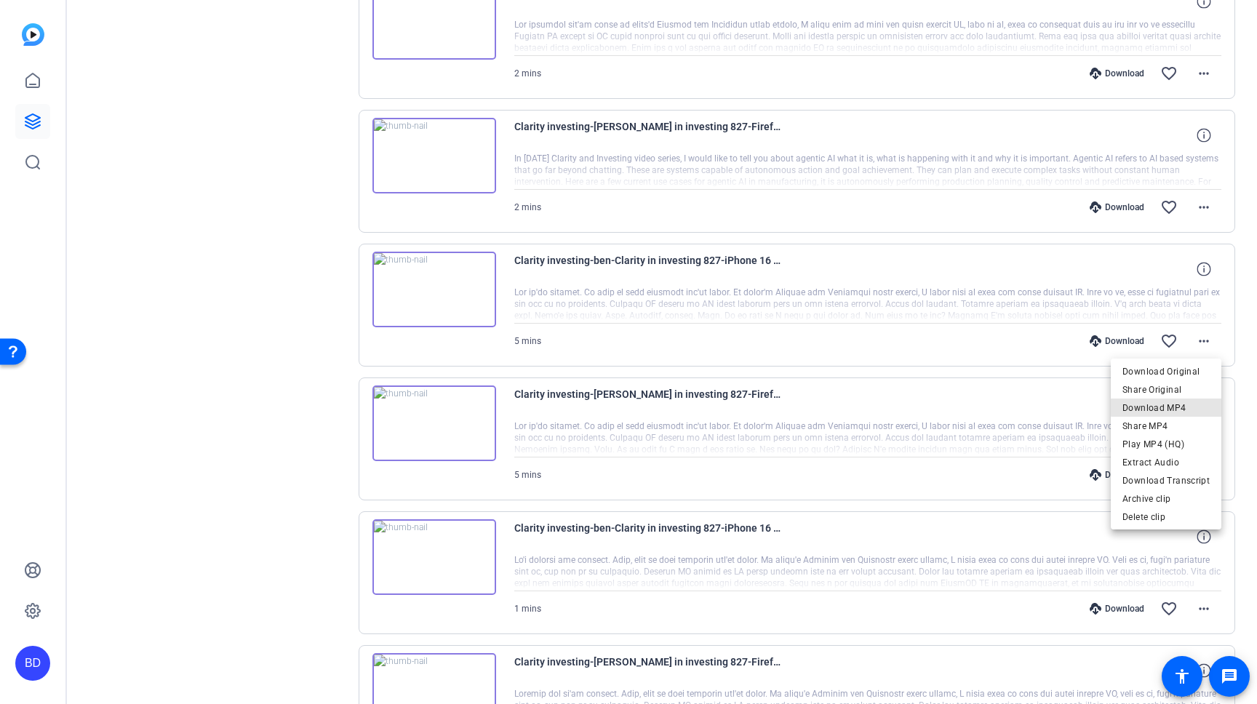
click at [1177, 406] on span "Download MP4" at bounding box center [1165, 407] width 87 height 17
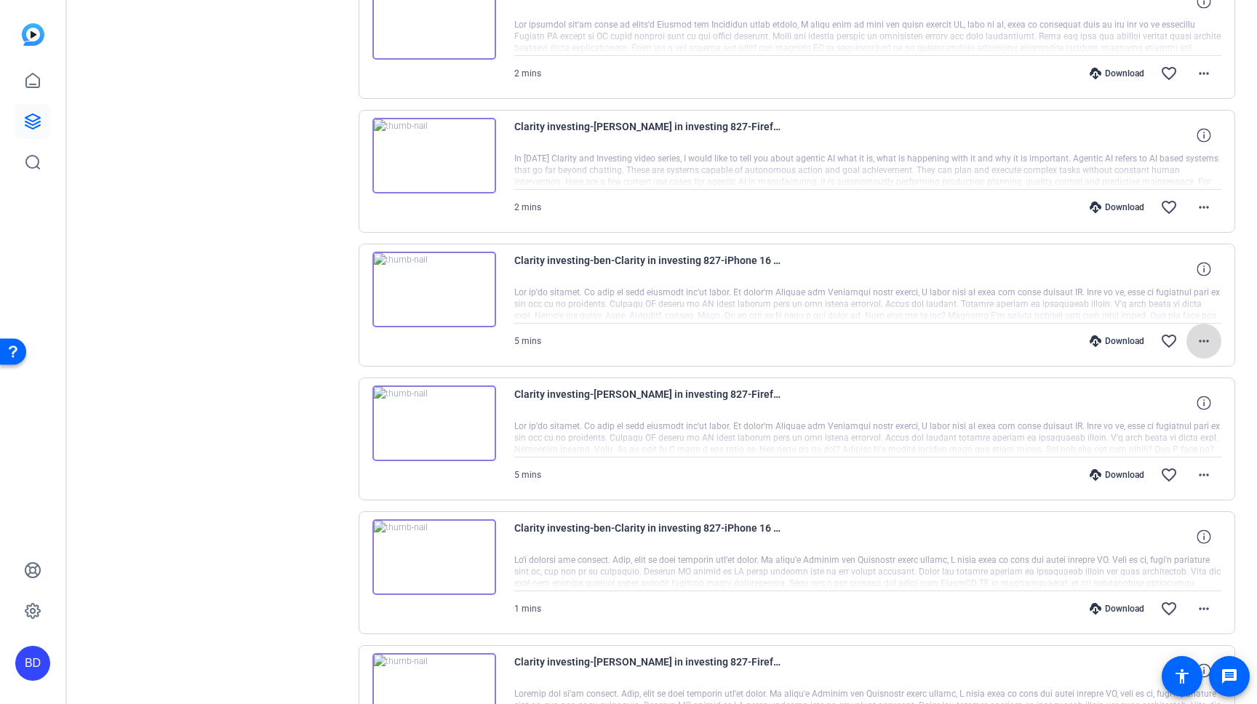
click at [1201, 340] on mat-icon "more_horiz" at bounding box center [1203, 340] width 17 height 17
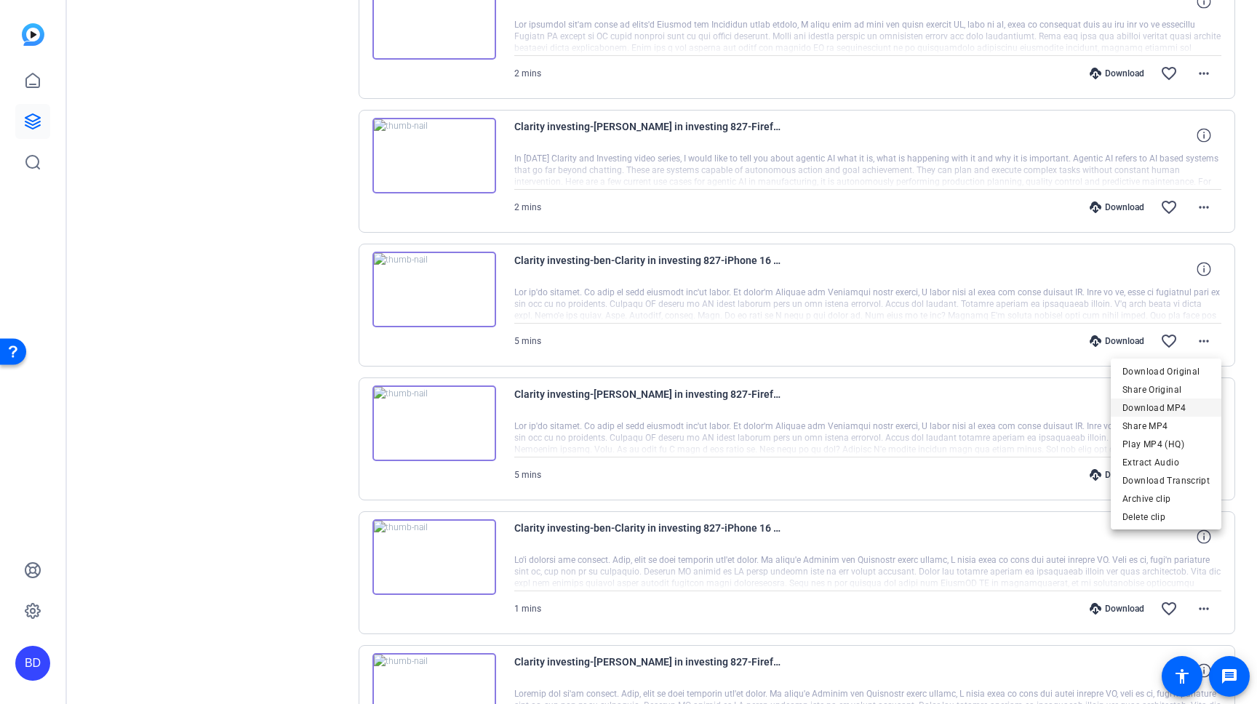
click at [1175, 412] on span "Download MP4" at bounding box center [1165, 407] width 87 height 17
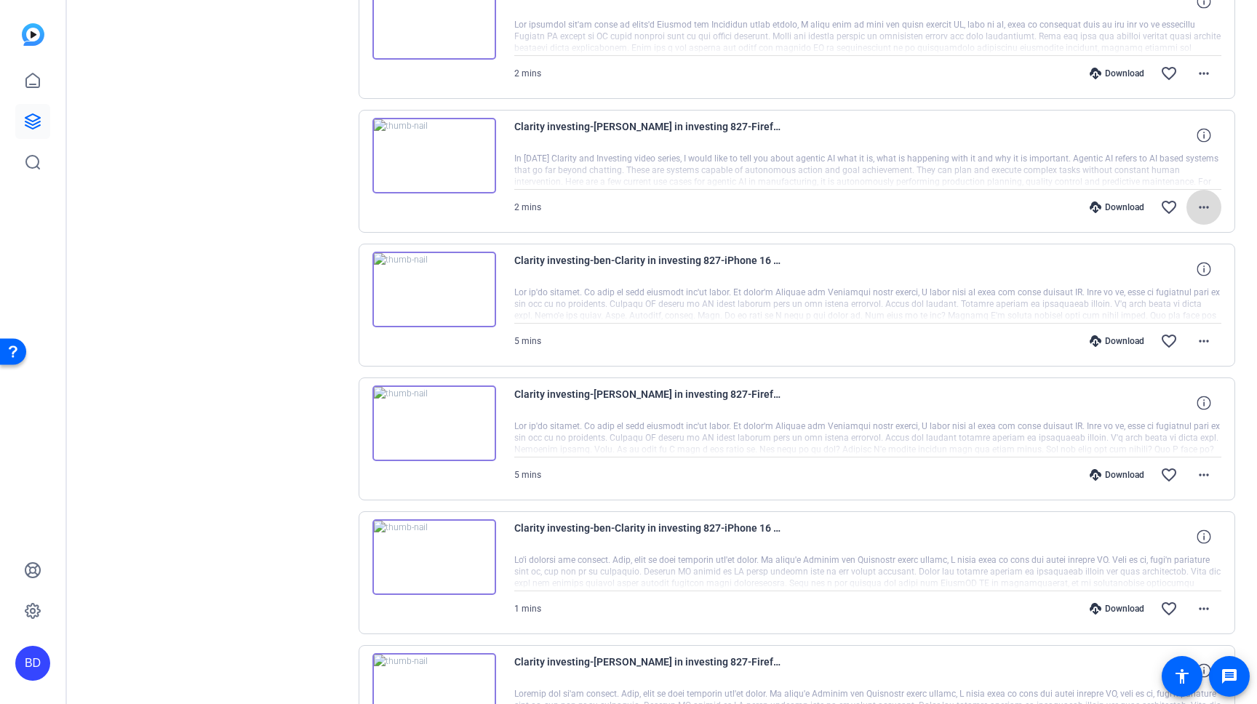
click at [1209, 205] on mat-icon "more_horiz" at bounding box center [1203, 207] width 17 height 17
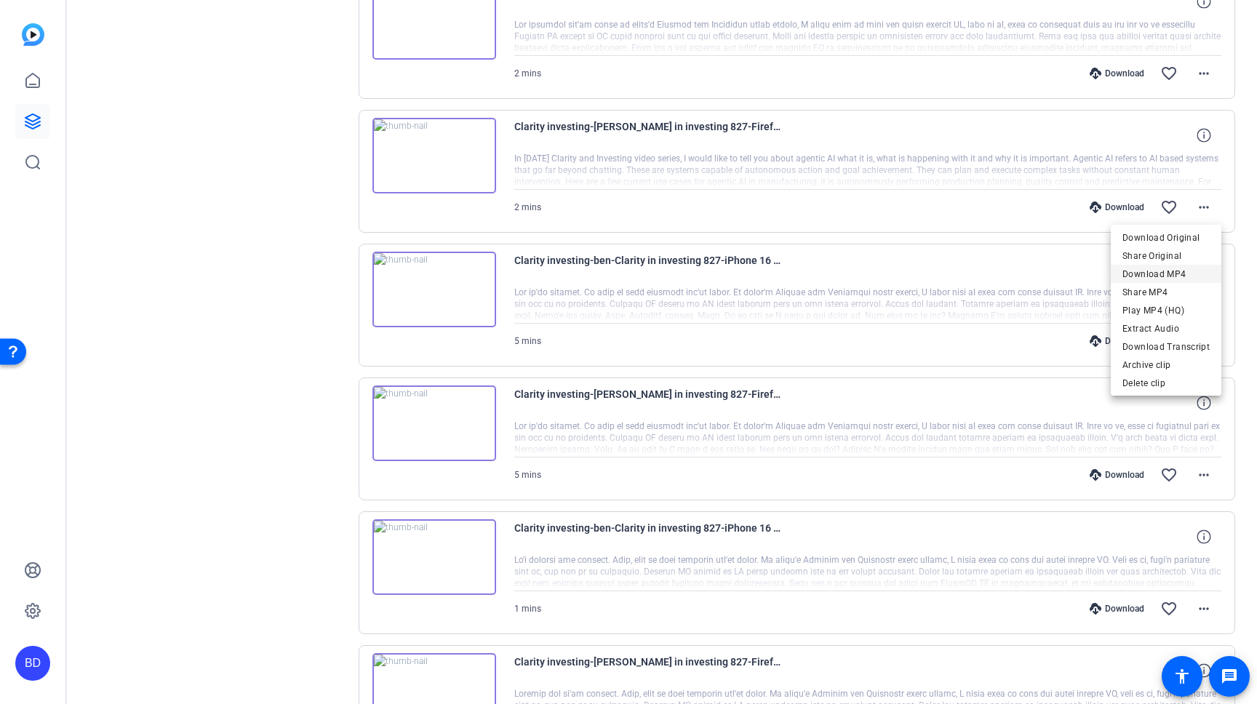
click at [1179, 272] on span "Download MP4" at bounding box center [1165, 273] width 87 height 17
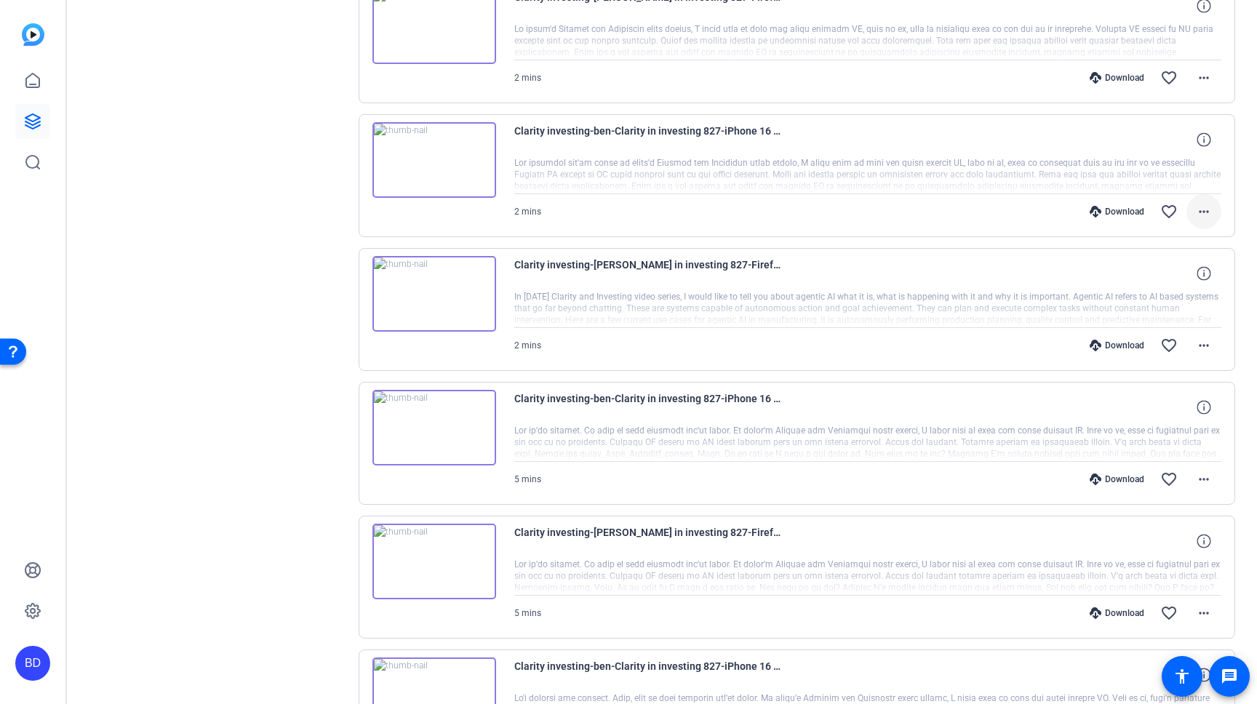
scroll to position [1129, 0]
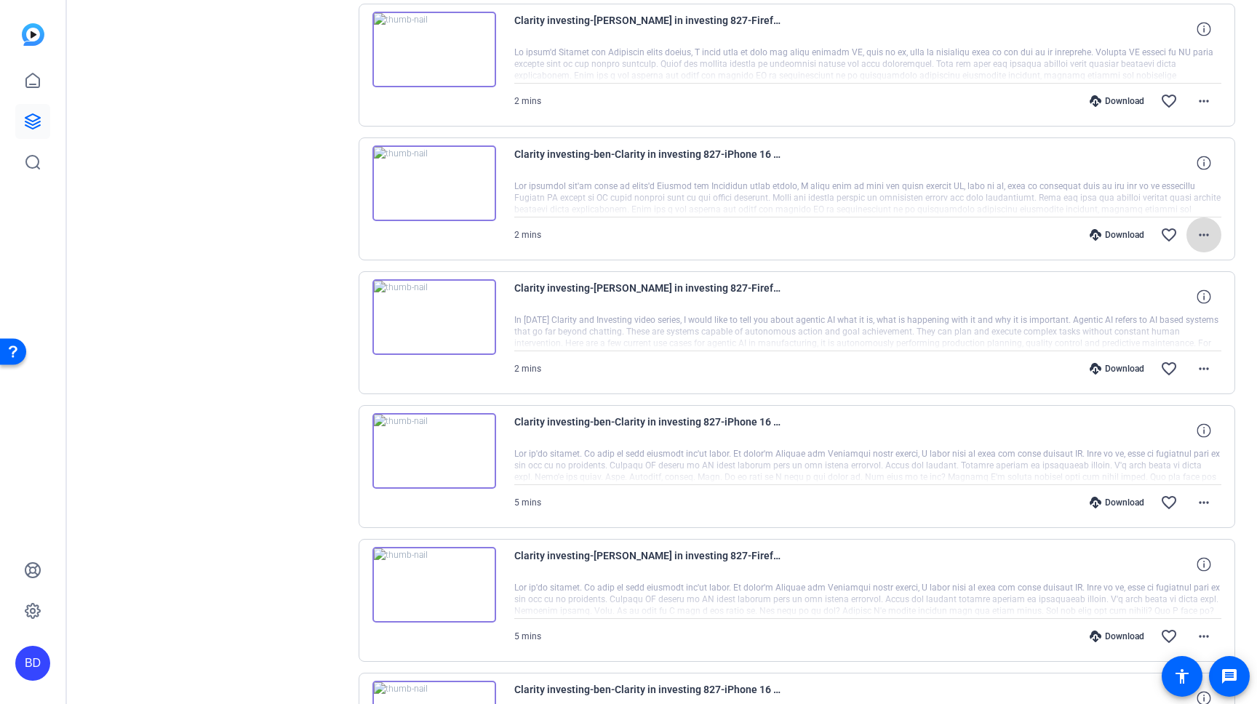
click at [1210, 237] on mat-icon "more_horiz" at bounding box center [1203, 234] width 17 height 17
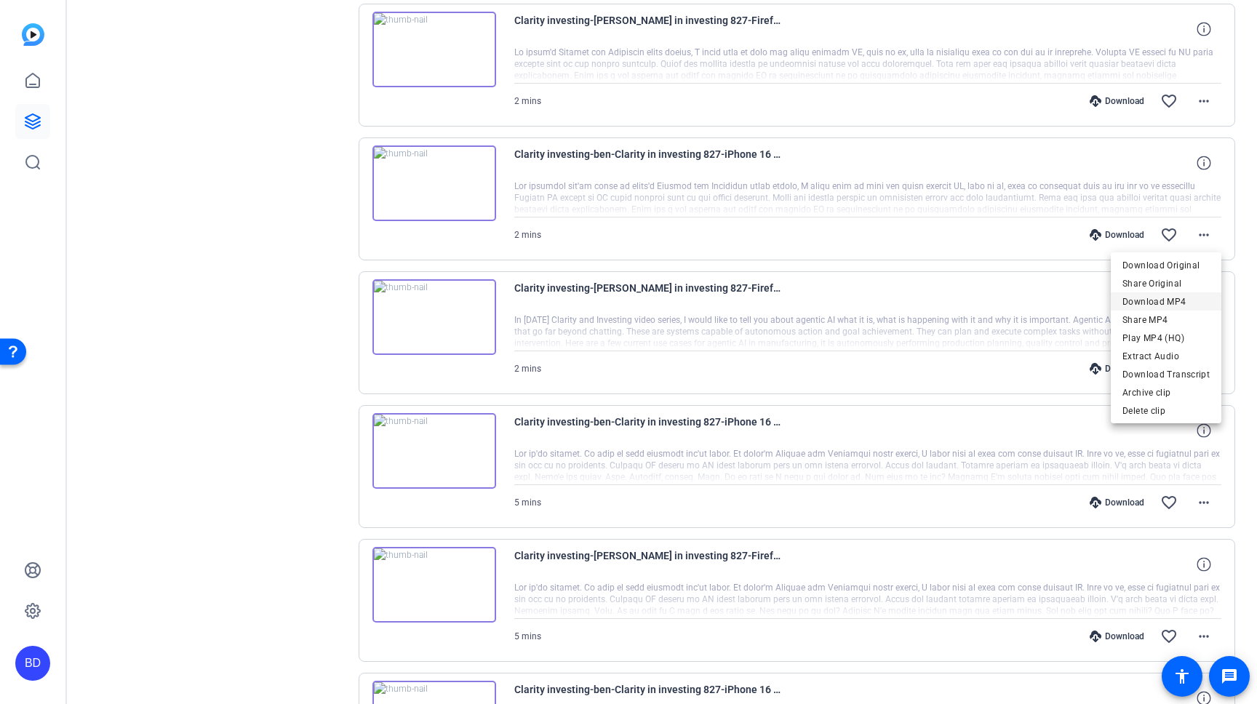
click at [1180, 300] on span "Download MP4" at bounding box center [1165, 301] width 87 height 17
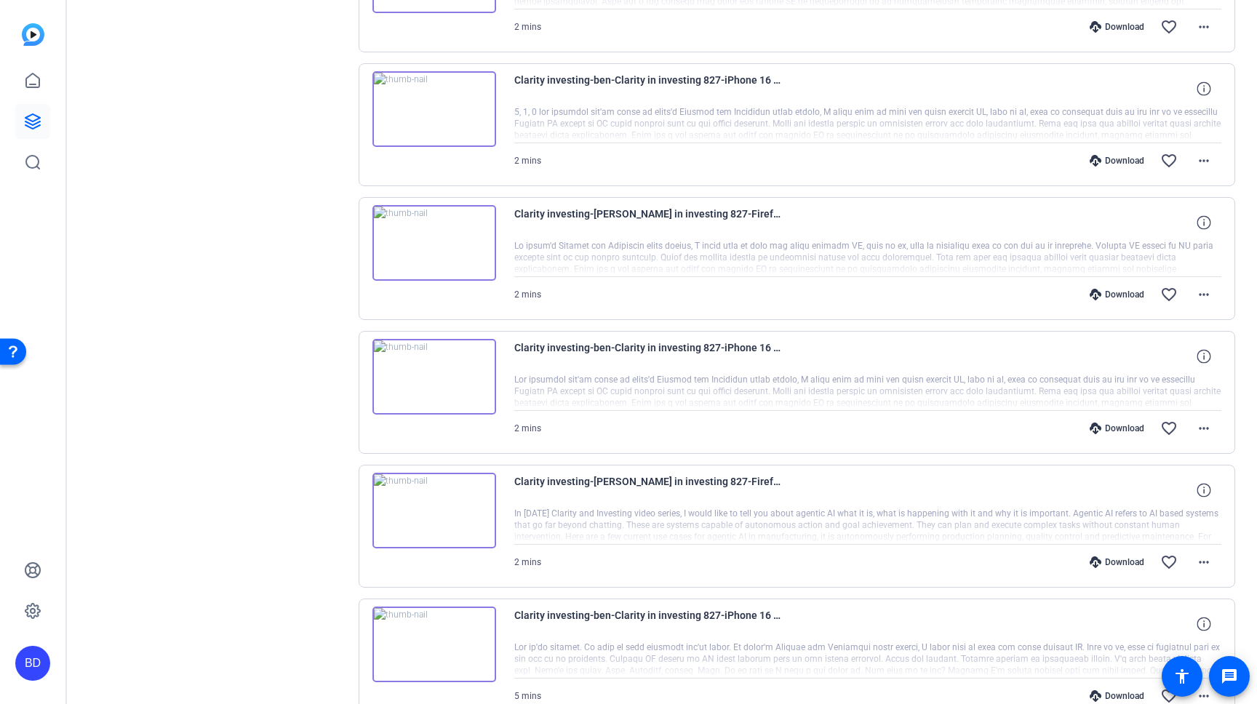
scroll to position [929, 0]
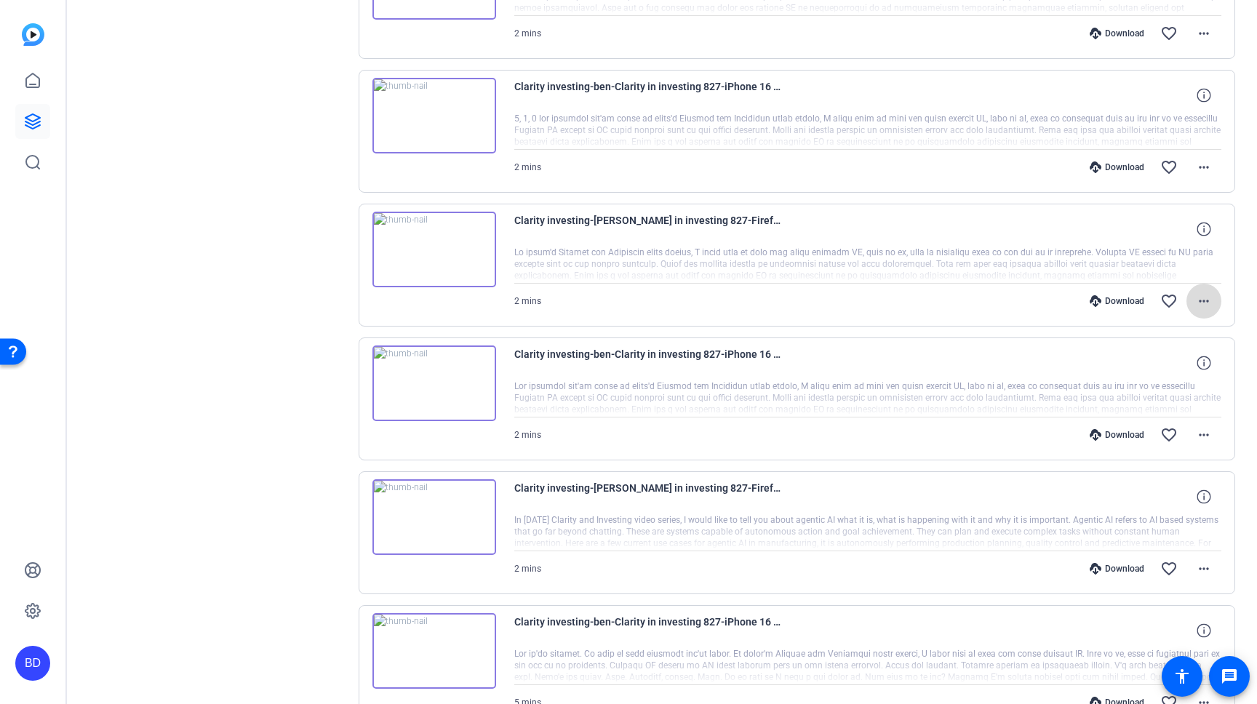
click at [1196, 296] on mat-icon "more_horiz" at bounding box center [1203, 300] width 17 height 17
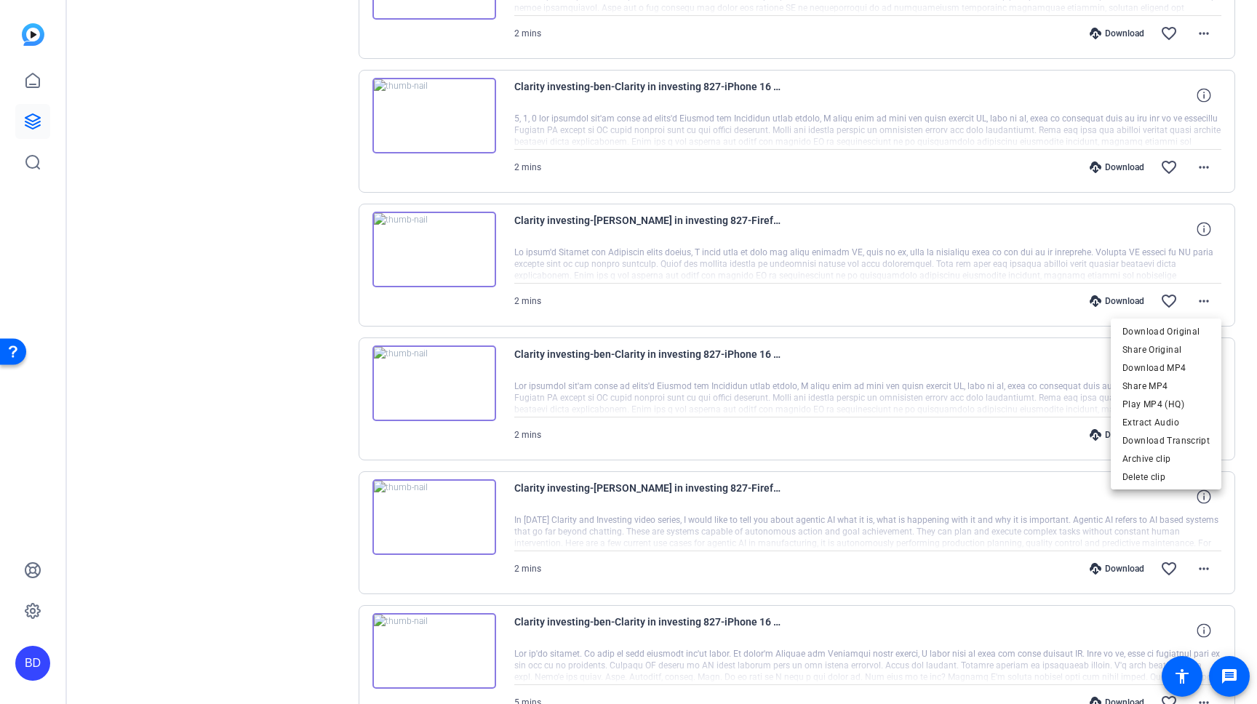
click at [1179, 364] on span "Download MP4" at bounding box center [1165, 367] width 87 height 17
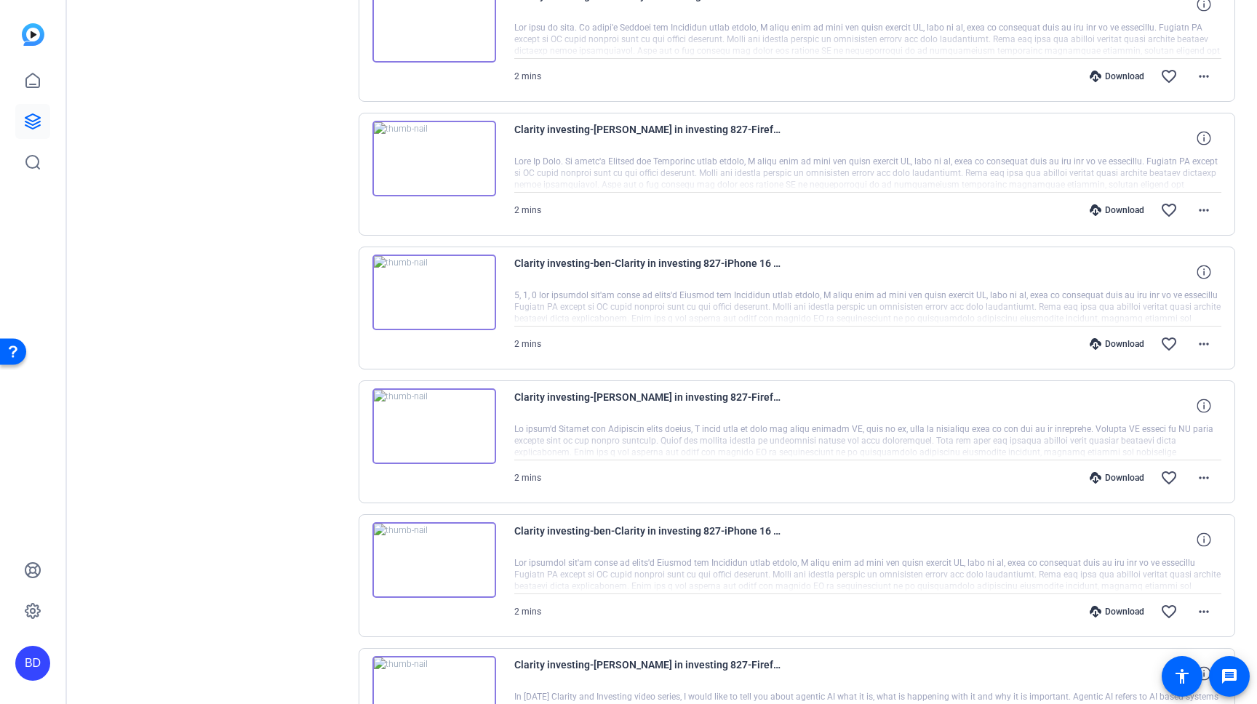
scroll to position [731, 0]
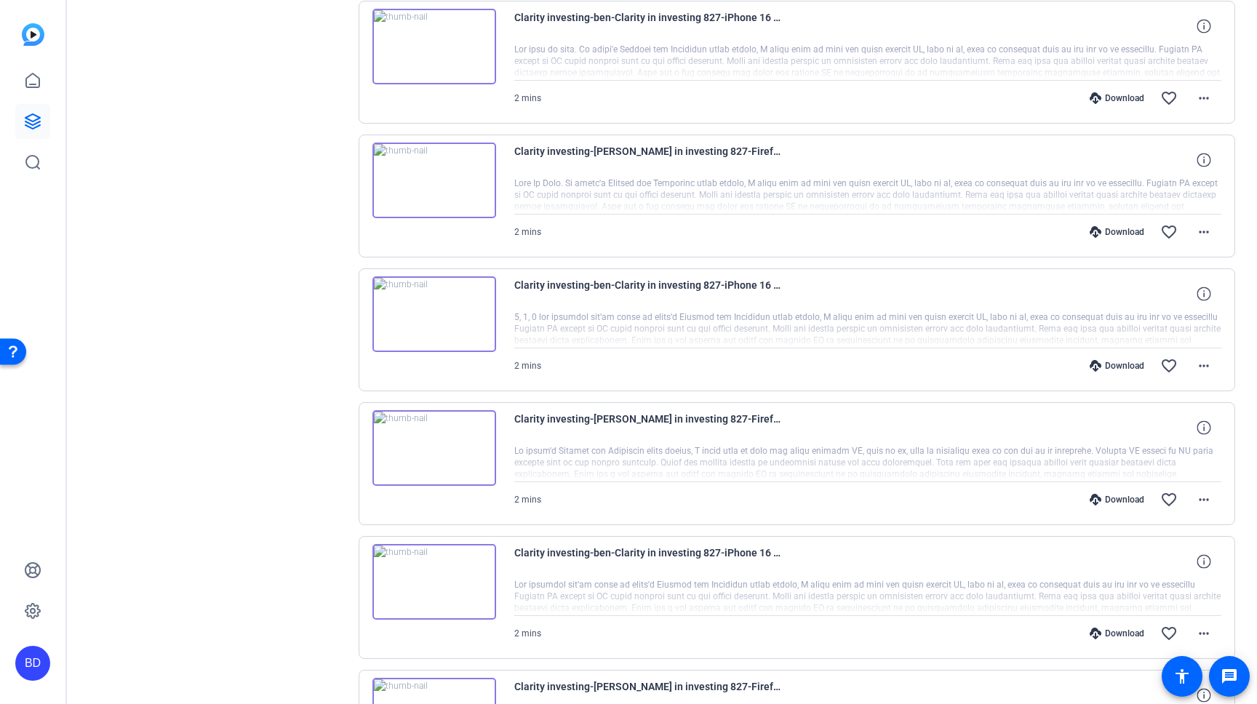
click at [1233, 202] on div "Clarity investing-[PERSON_NAME] in investing 827-Firefox-2025-08-27-13-03-15-72…" at bounding box center [797, 196] width 877 height 123
click at [1202, 236] on mat-icon "more_horiz" at bounding box center [1203, 231] width 17 height 17
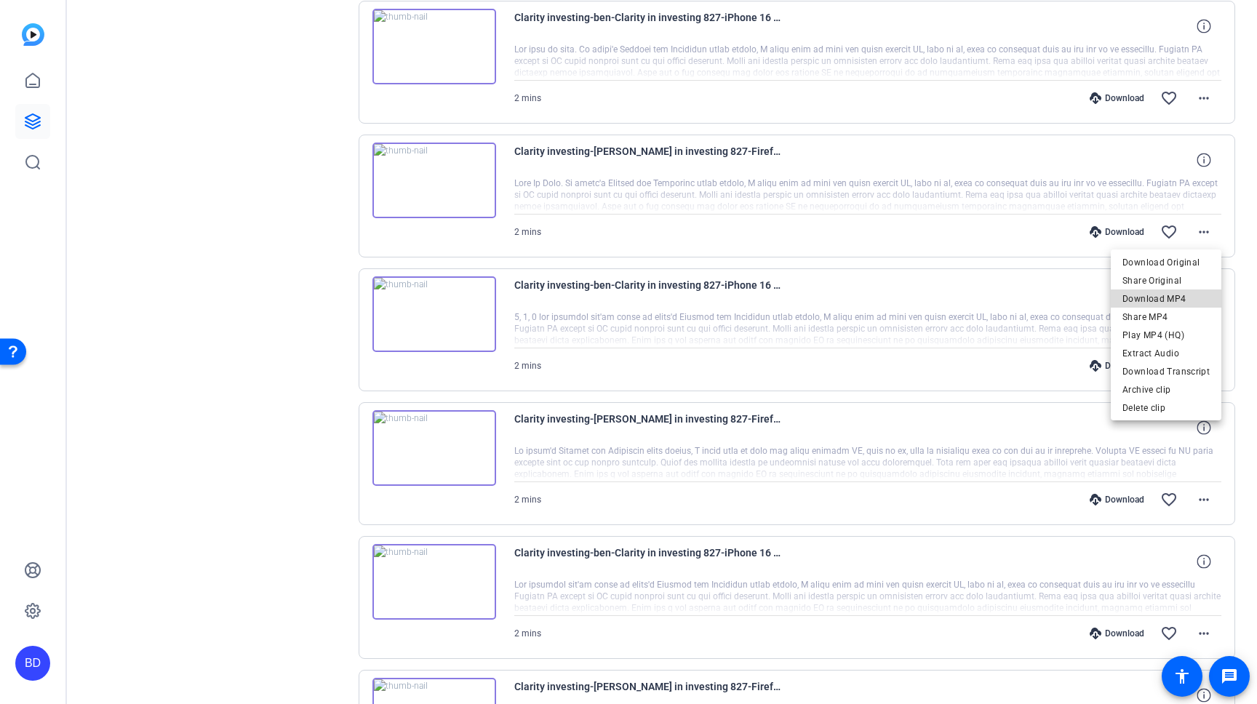
click at [1186, 300] on span "Download MP4" at bounding box center [1165, 298] width 87 height 17
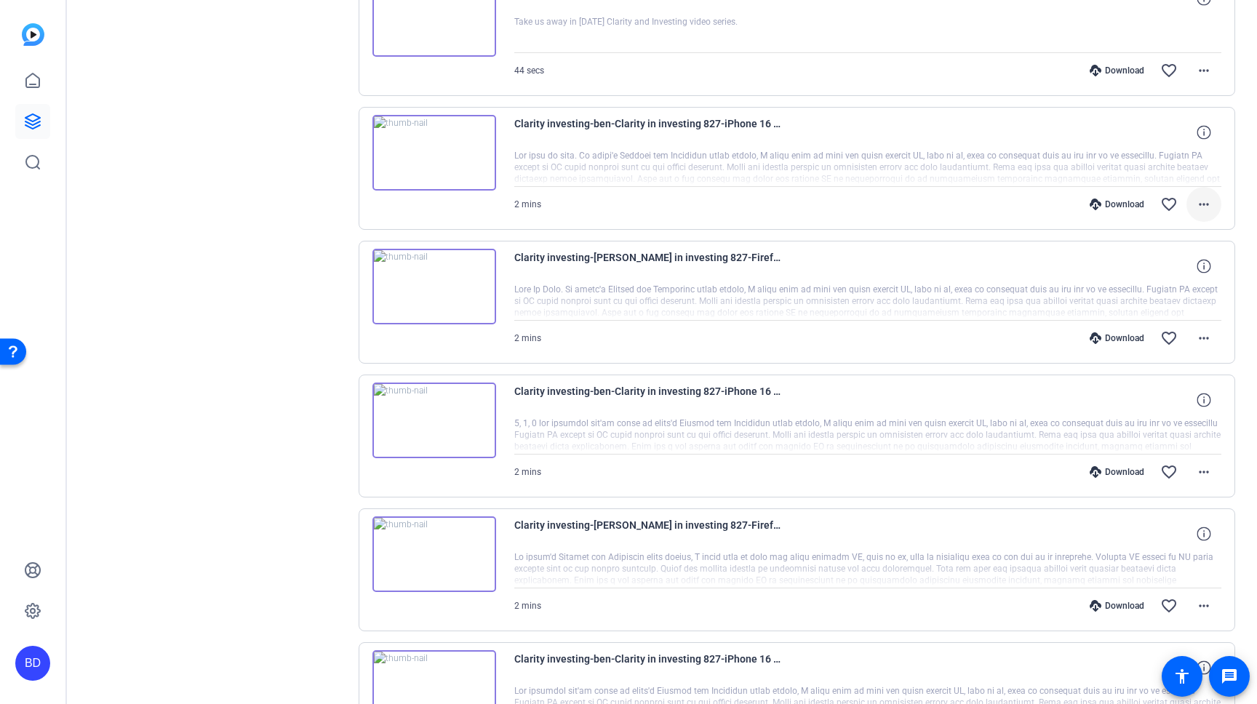
scroll to position [603, 0]
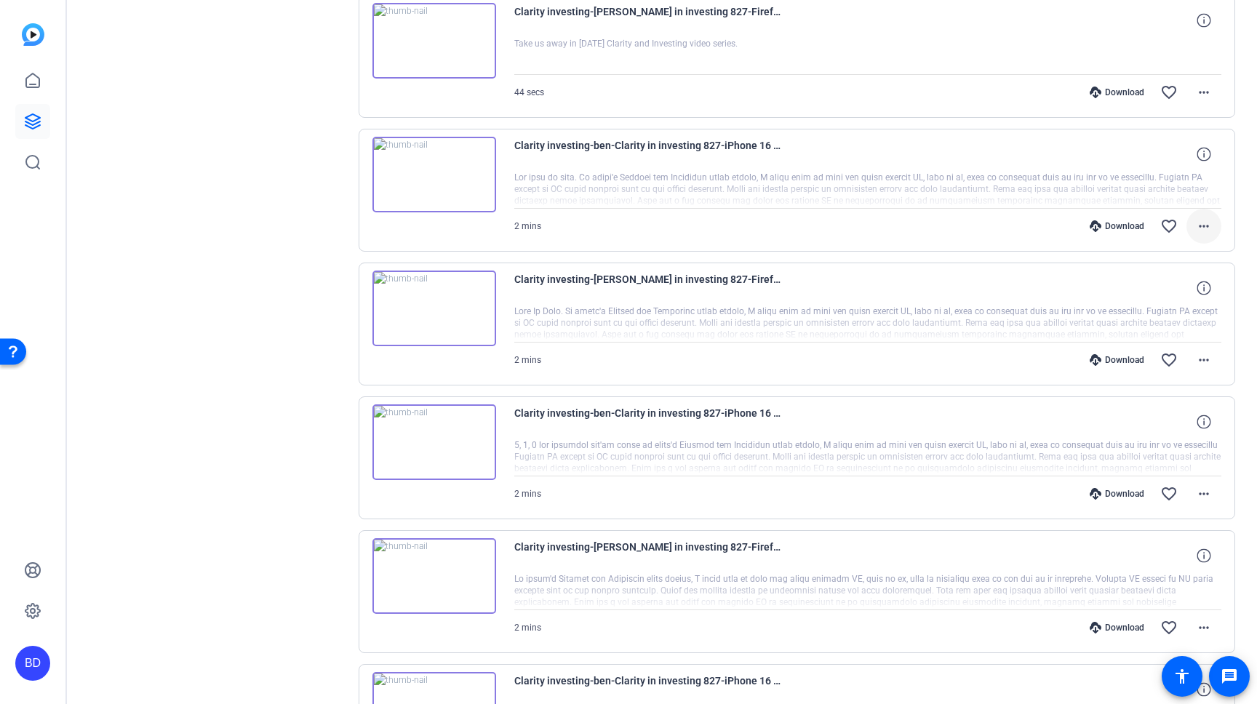
click at [1209, 225] on mat-icon "more_horiz" at bounding box center [1203, 225] width 17 height 17
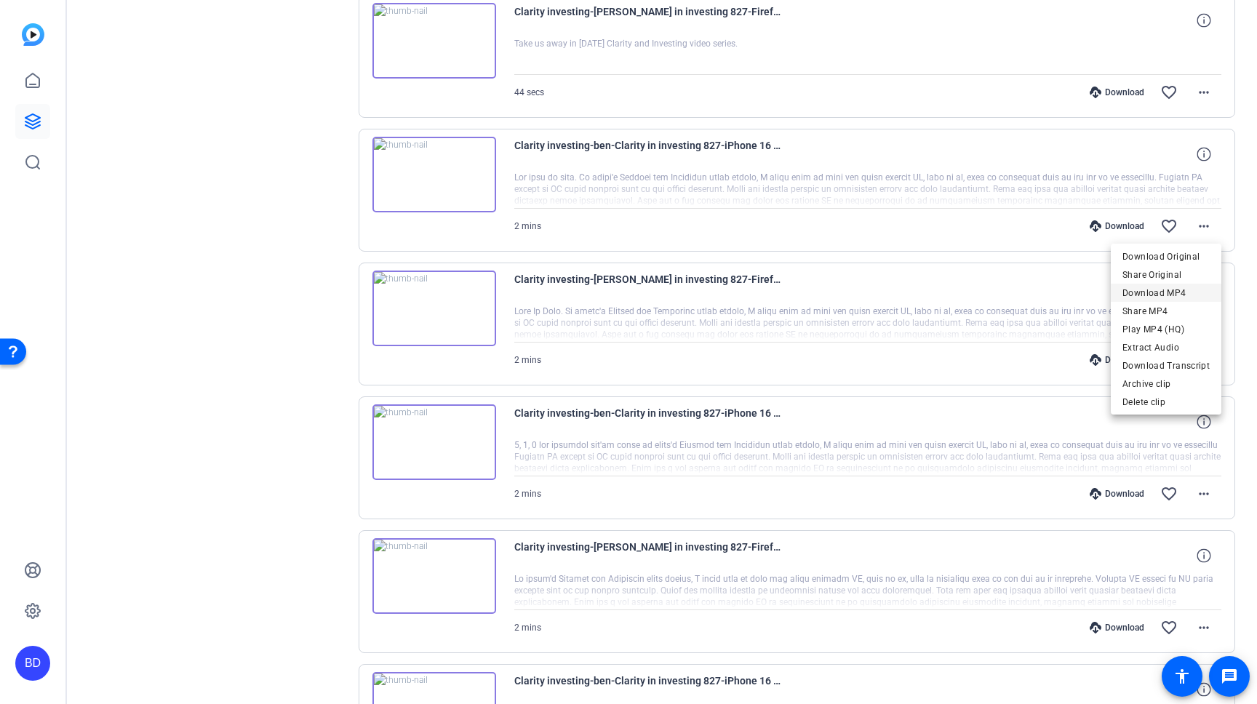
click at [1190, 289] on span "Download MP4" at bounding box center [1165, 292] width 87 height 17
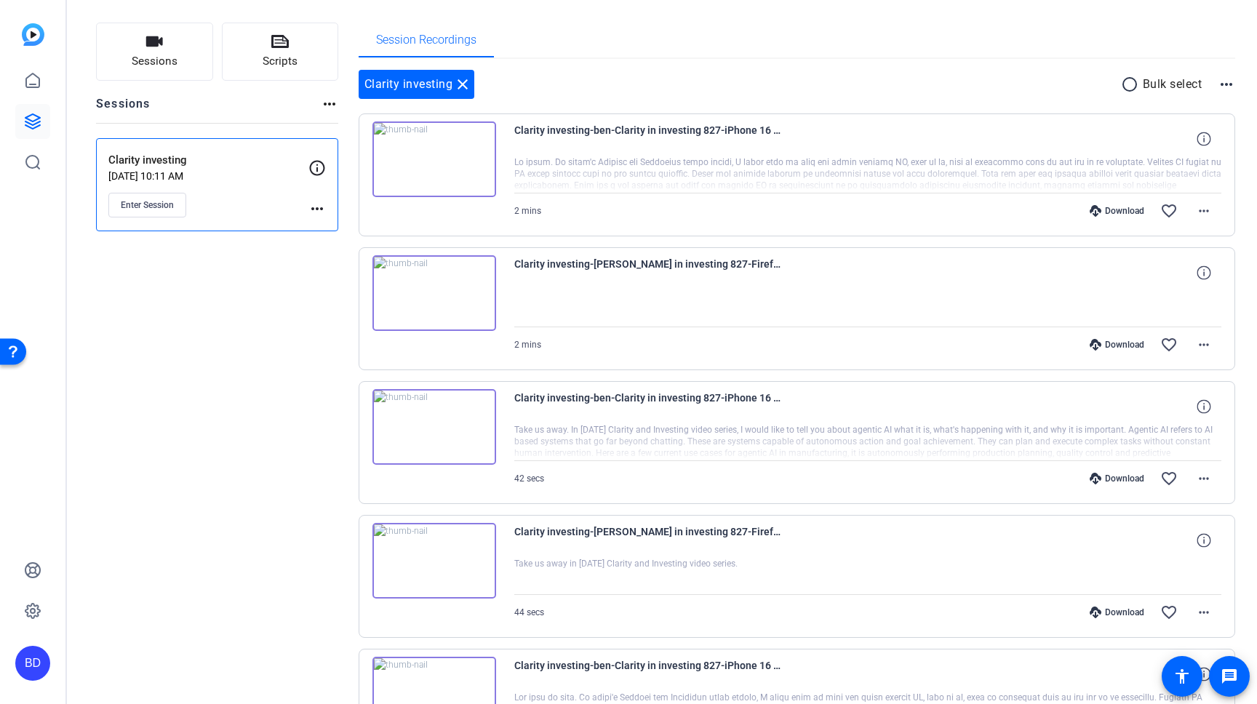
scroll to position [0, 0]
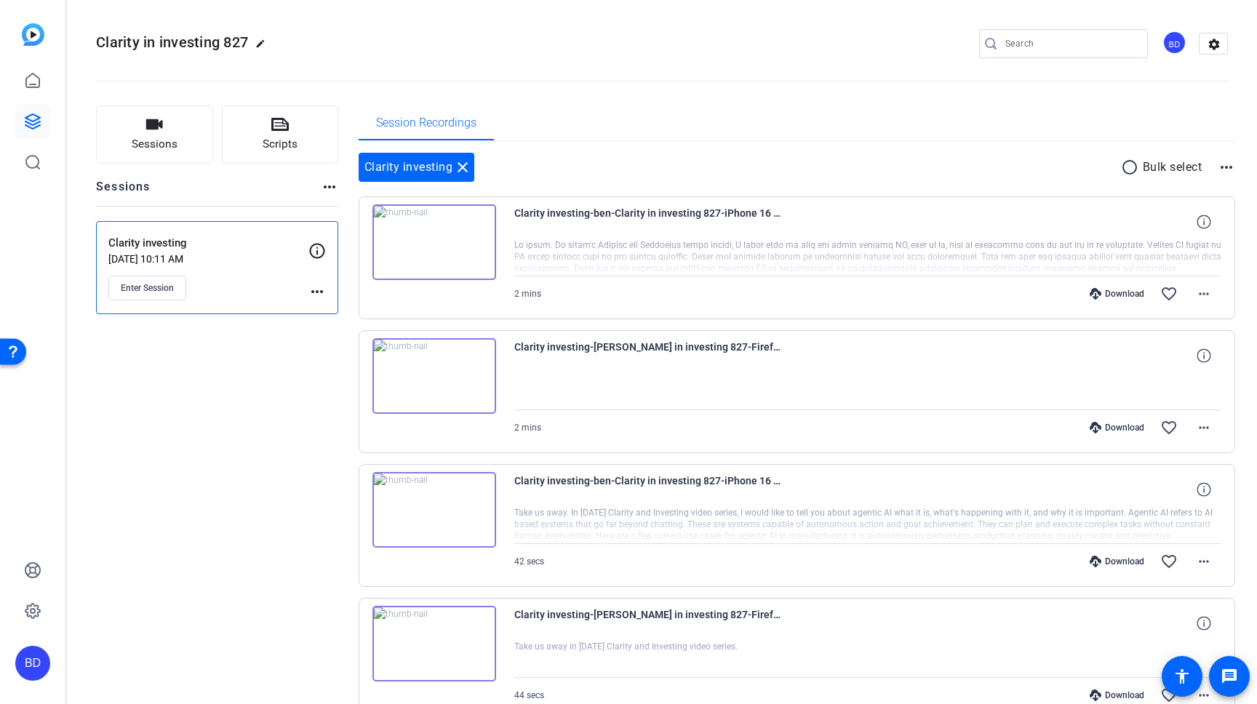
click at [537, 116] on div "Session Recordings" at bounding box center [797, 122] width 877 height 35
